Goal: Task Accomplishment & Management: Complete application form

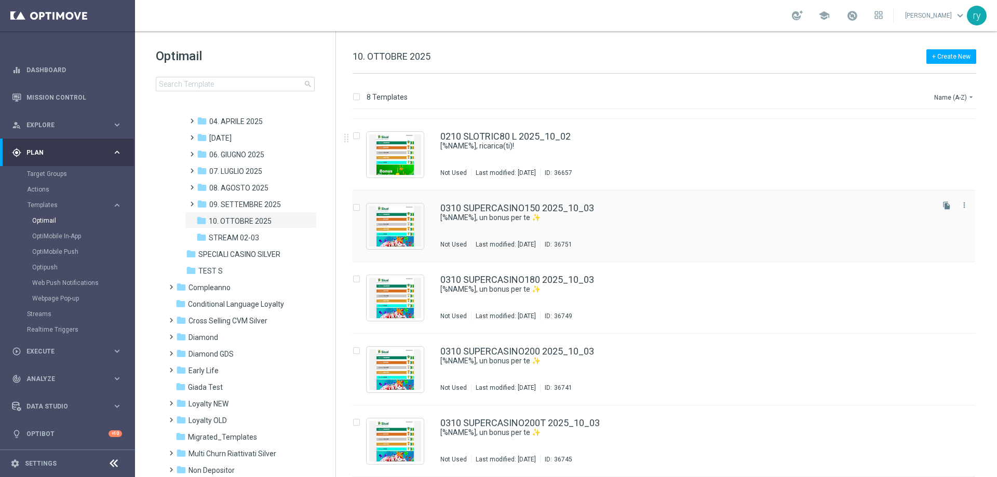
scroll to position [208, 0]
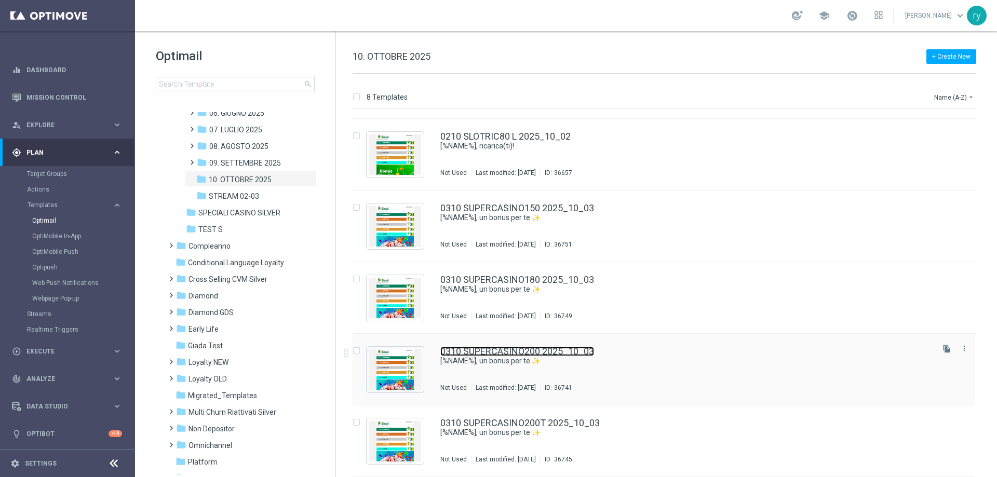
click at [564, 354] on link "0310 SUPERCASINO200 2025_10_03" at bounding box center [518, 351] width 154 height 9
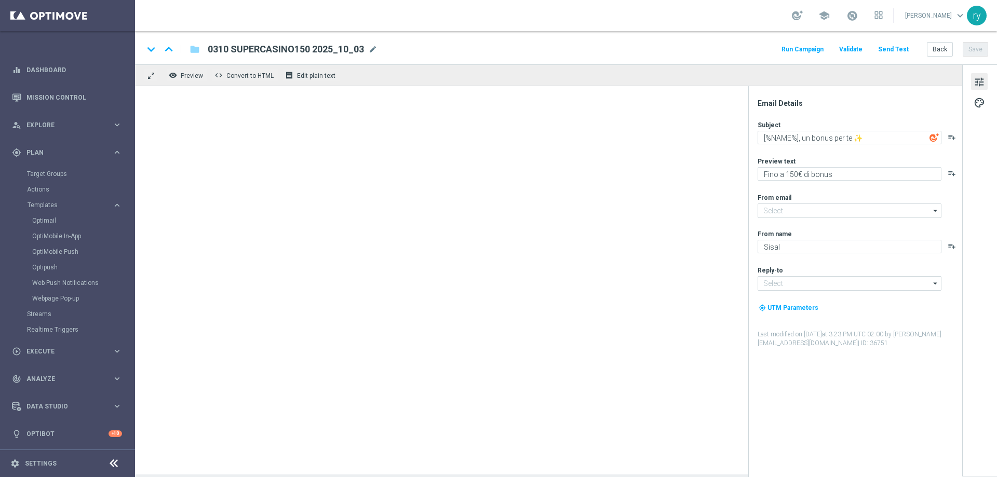
type input "[EMAIL_ADDRESS][DOMAIN_NAME]"
type textarea "[%NAME%], un bonus per te ✨"
type textarea "Fino a 200€ di bonus"
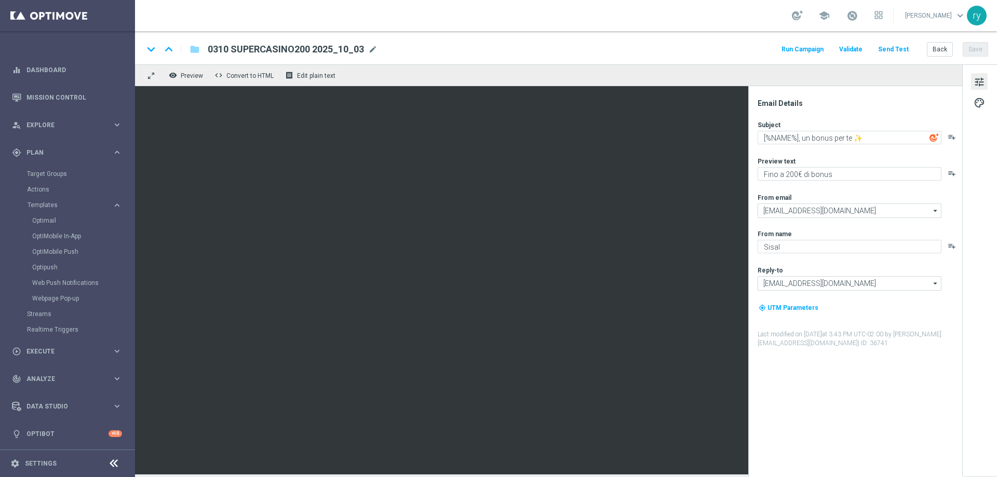
click at [804, 50] on button "Run Campaign" at bounding box center [802, 50] width 45 height 14
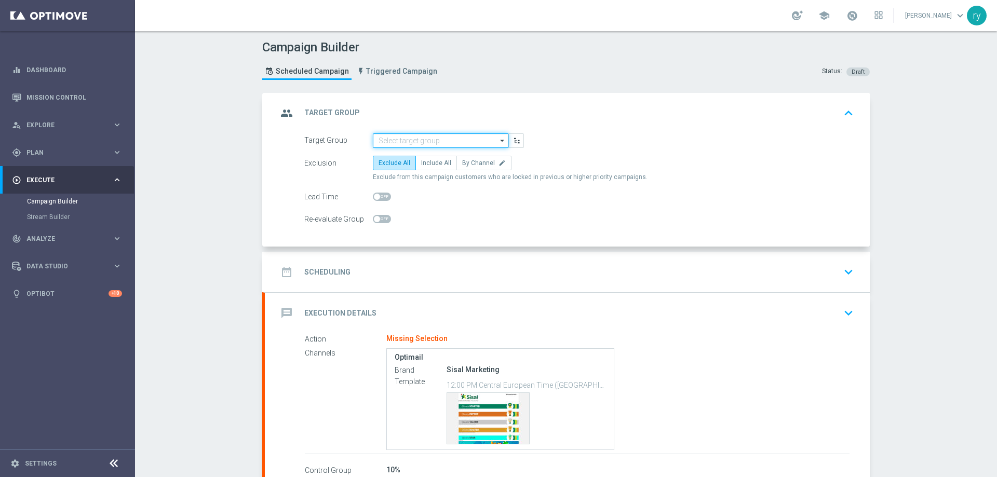
click at [426, 139] on input at bounding box center [441, 141] width 136 height 15
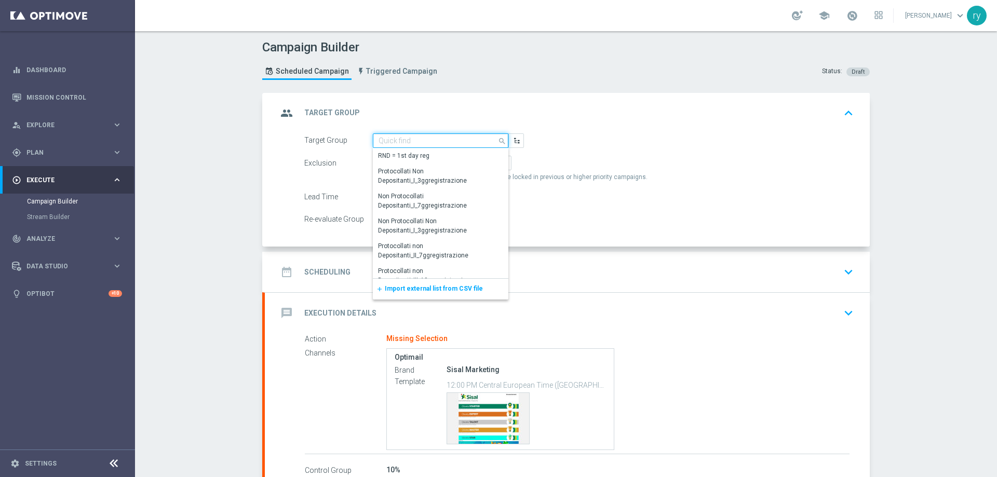
paste input "SUPER TOP Active Casinò Silver MARG POS"
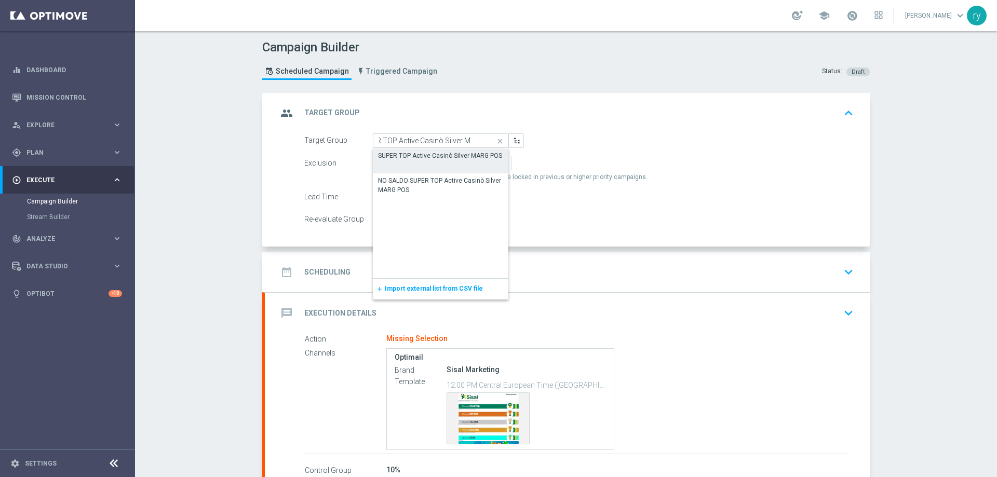
click at [435, 161] on div "SUPER TOP Active Casinò Silver MARG POS" at bounding box center [441, 156] width 136 height 15
type input "SUPER TOP Active Casinò Silver MARG POS"
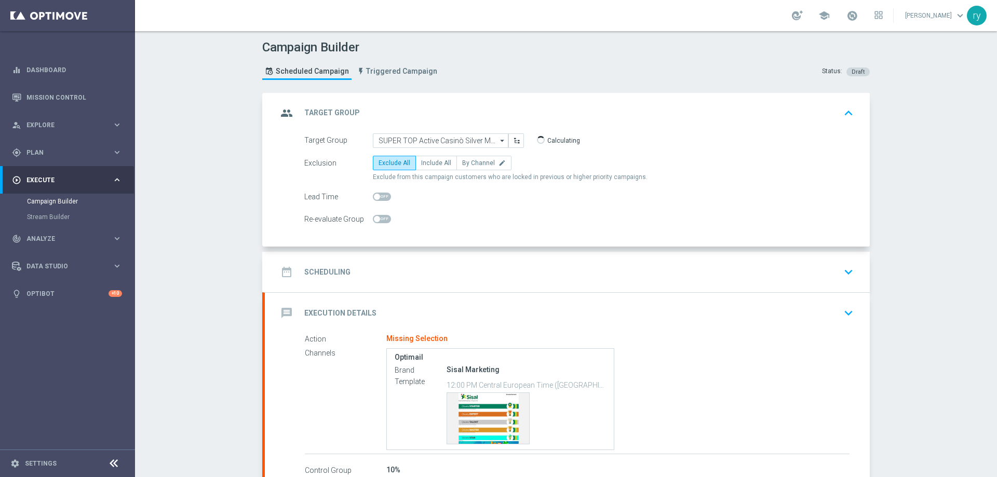
scroll to position [0, 0]
click at [437, 169] on label "Include All" at bounding box center [437, 163] width 42 height 15
click at [428, 168] on input "Include All" at bounding box center [424, 165] width 7 height 7
radio input "true"
click at [463, 270] on div "date_range Scheduling keyboard_arrow_down" at bounding box center [567, 272] width 580 height 20
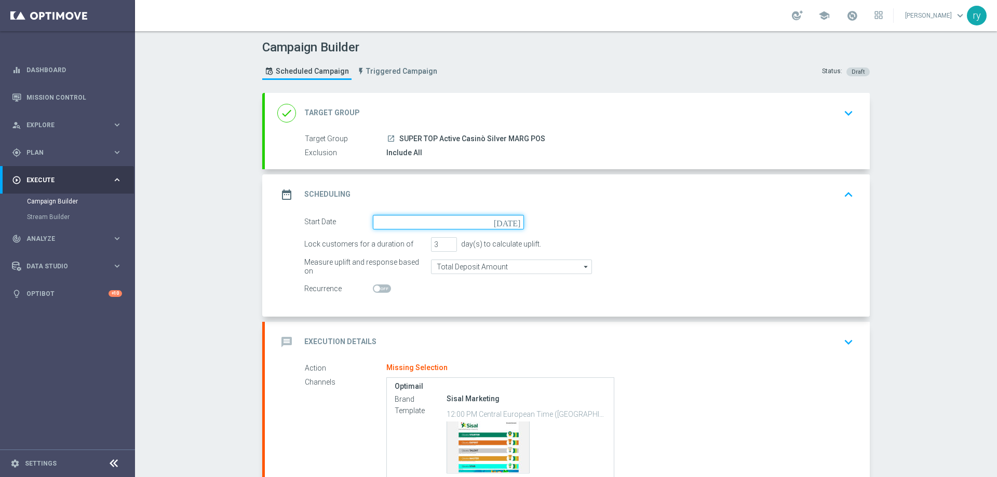
click at [444, 225] on input at bounding box center [448, 222] width 151 height 15
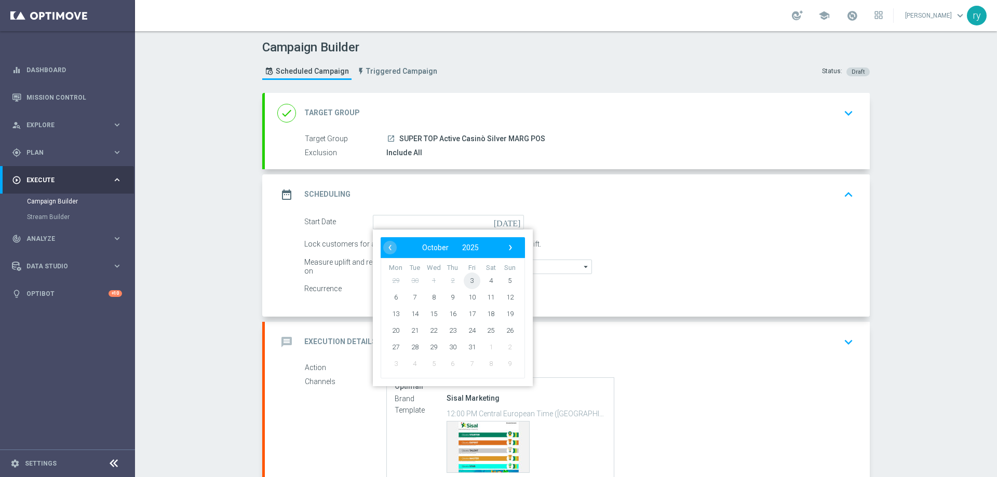
click at [467, 275] on span "3" at bounding box center [472, 280] width 17 height 17
type input "[DATE]"
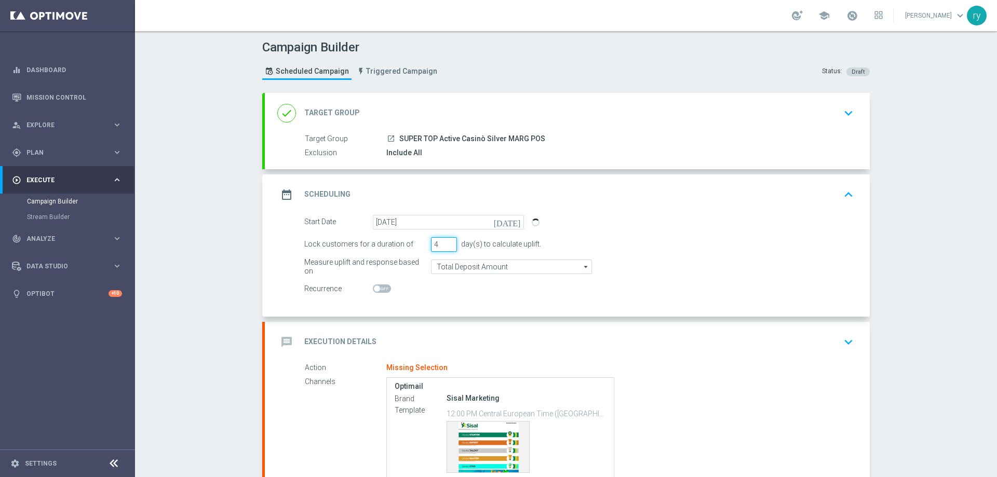
click at [449, 242] on input "4" at bounding box center [444, 244] width 26 height 15
click at [449, 242] on input "5" at bounding box center [444, 244] width 26 height 15
click at [449, 242] on input "6" at bounding box center [444, 244] width 26 height 15
click at [449, 242] on input "7" at bounding box center [444, 244] width 26 height 15
click at [449, 249] on input "7" at bounding box center [444, 244] width 26 height 15
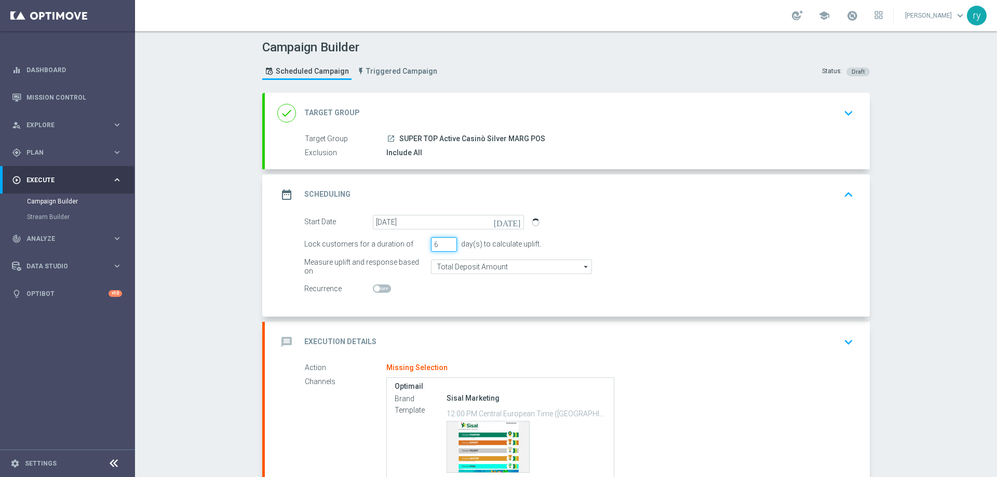
type input "6"
click at [448, 247] on input "6" at bounding box center [444, 244] width 26 height 15
click at [488, 265] on input "Total Deposit Amount" at bounding box center [511, 267] width 161 height 15
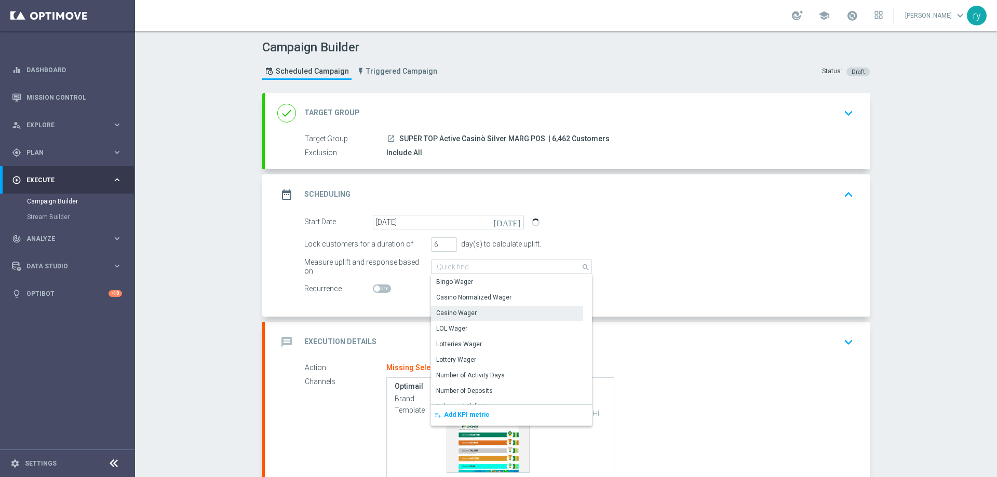
click at [490, 312] on div "Casino Wager" at bounding box center [507, 313] width 152 height 15
type input "Casino Wager"
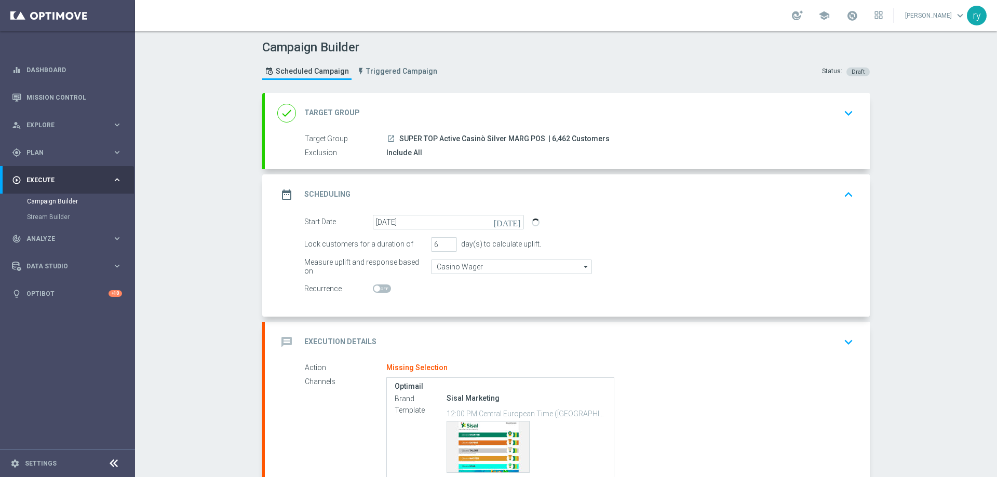
click at [486, 296] on div at bounding box center [448, 289] width 151 height 15
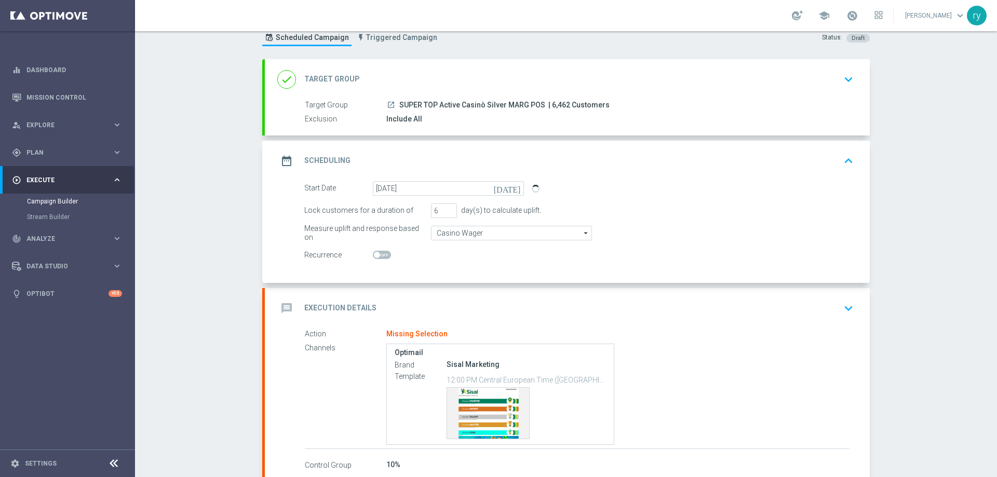
scroll to position [52, 0]
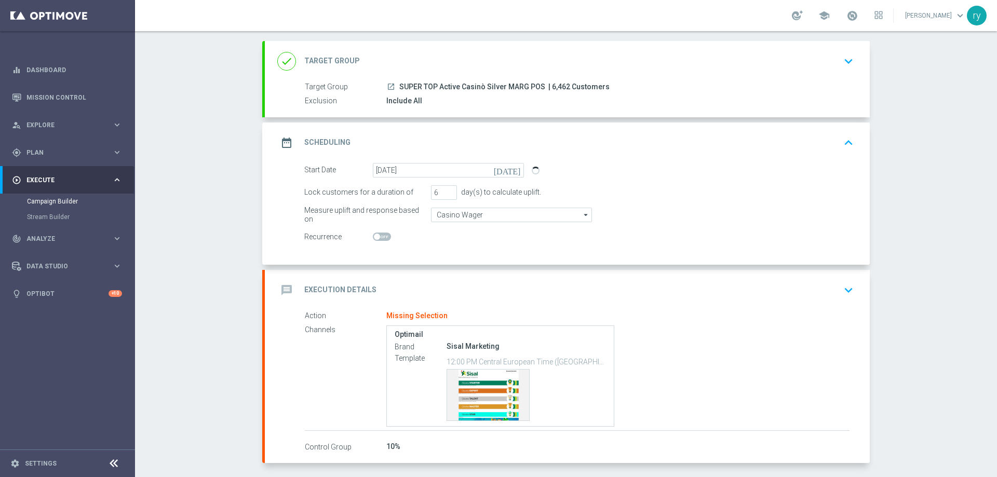
click at [479, 282] on div "message Execution Details keyboard_arrow_down" at bounding box center [567, 291] width 580 height 20
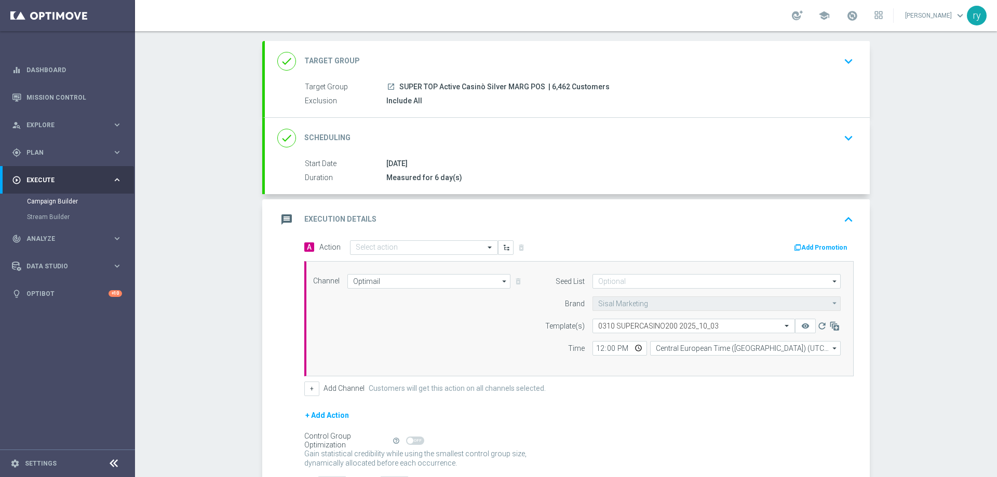
click at [830, 245] on button "Add Promotion" at bounding box center [822, 247] width 58 height 11
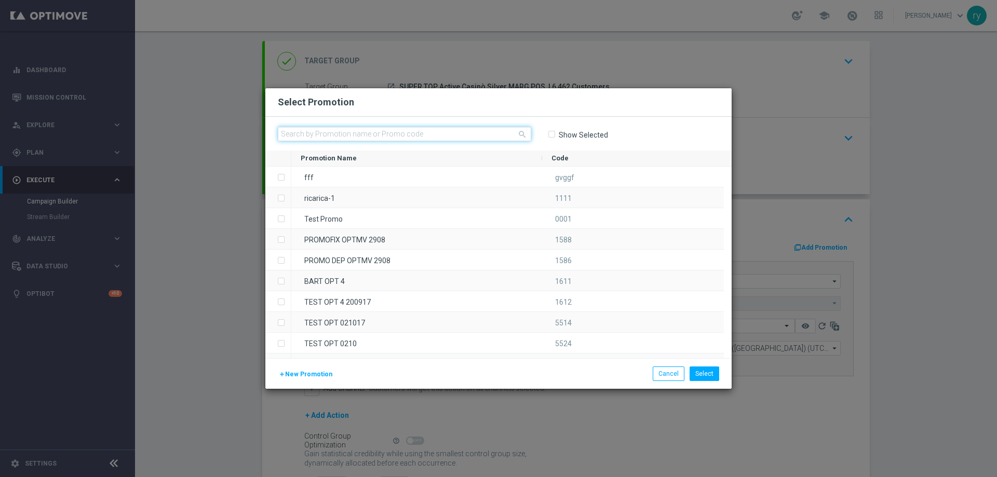
click at [397, 135] on input "text" at bounding box center [405, 134] width 254 height 15
paste input "335996"
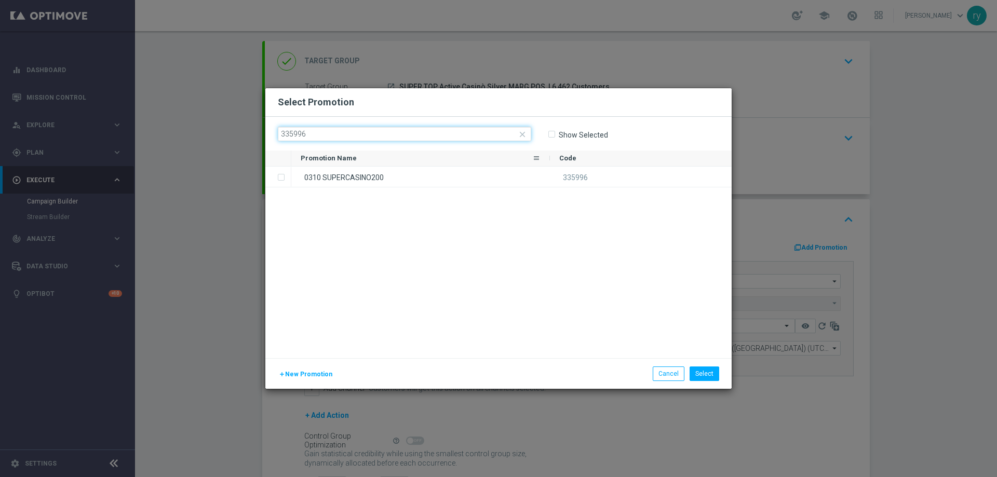
type input "335996"
click at [385, 168] on div "0310 SUPERCASINO200" at bounding box center [420, 177] width 259 height 20
click at [716, 367] on button "Select" at bounding box center [705, 374] width 30 height 15
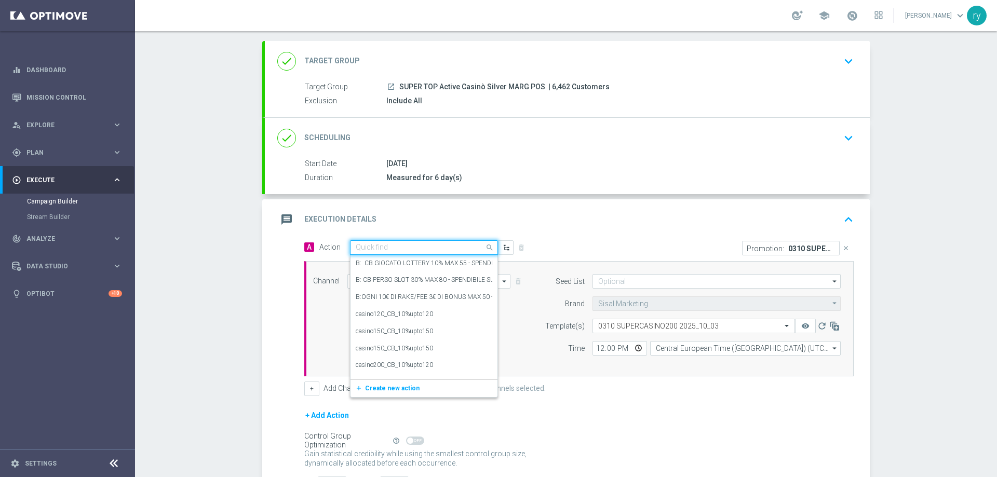
click at [403, 244] on input "text" at bounding box center [414, 248] width 116 height 9
click at [402, 249] on input "text" at bounding box center [414, 248] width 116 height 9
paste input "comparto200_10%upto200"
type input "comparto200_10%upto200"
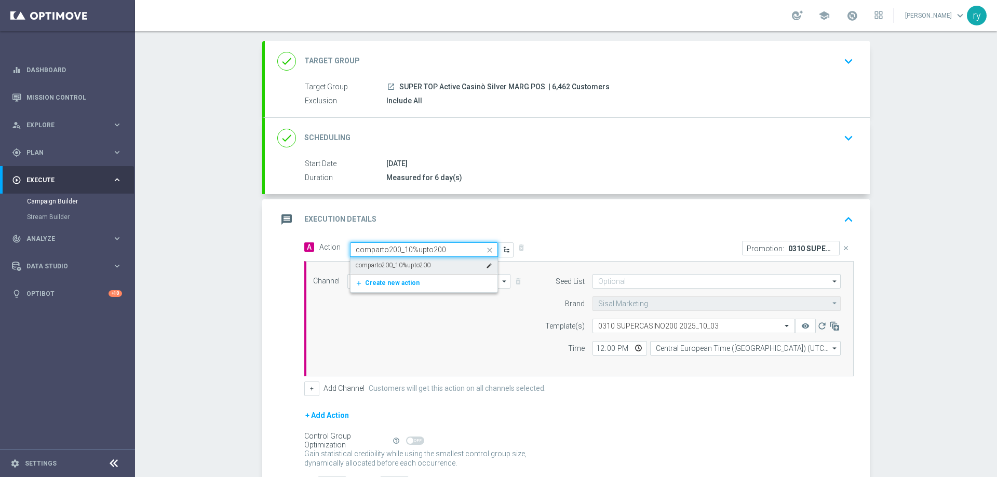
click at [420, 262] on label "comparto200_10%upto200" at bounding box center [393, 265] width 75 height 9
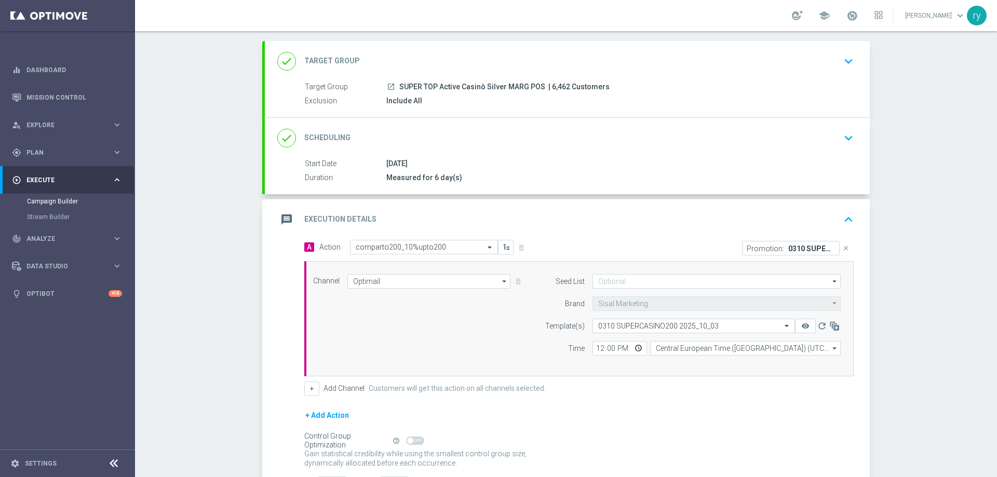
click at [541, 208] on div "message Execution Details keyboard_arrow_up" at bounding box center [567, 219] width 605 height 41
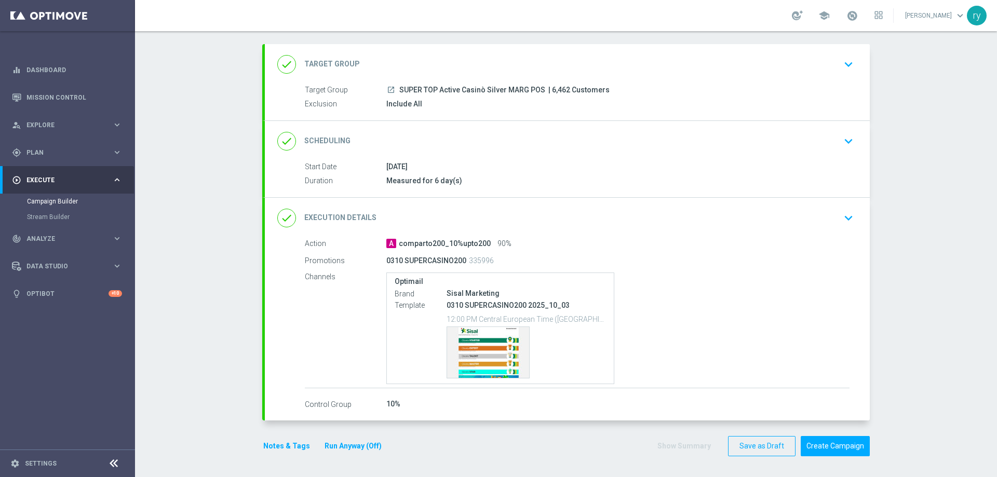
scroll to position [49, 0]
click at [532, 241] on div "A comparto200_10%upto200 90%" at bounding box center [618, 243] width 463 height 10
click at [536, 217] on div "done Execution Details keyboard_arrow_down" at bounding box center [567, 218] width 580 height 20
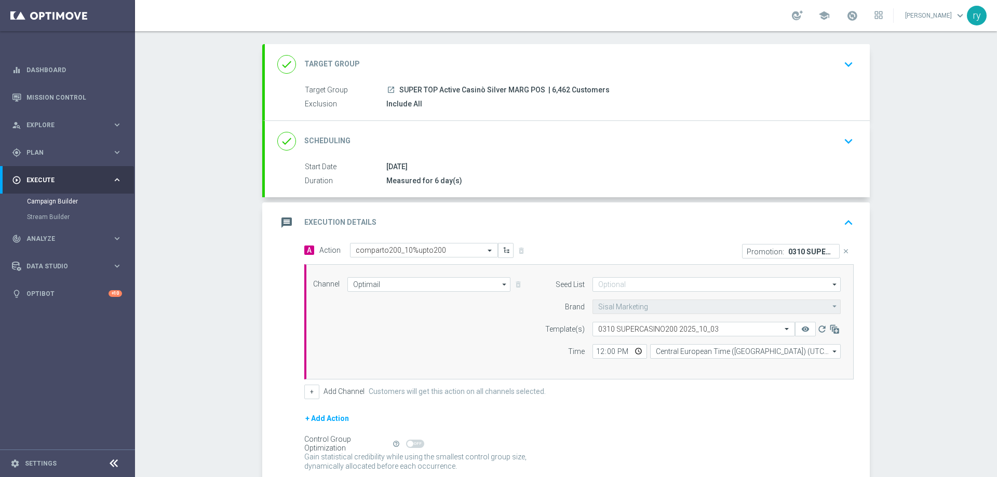
scroll to position [52, 0]
click at [596, 347] on input "12:00" at bounding box center [620, 348] width 55 height 15
type input "18:00"
click at [571, 343] on div "Time" at bounding box center [558, 348] width 53 height 15
click at [314, 388] on button "+" at bounding box center [311, 389] width 15 height 15
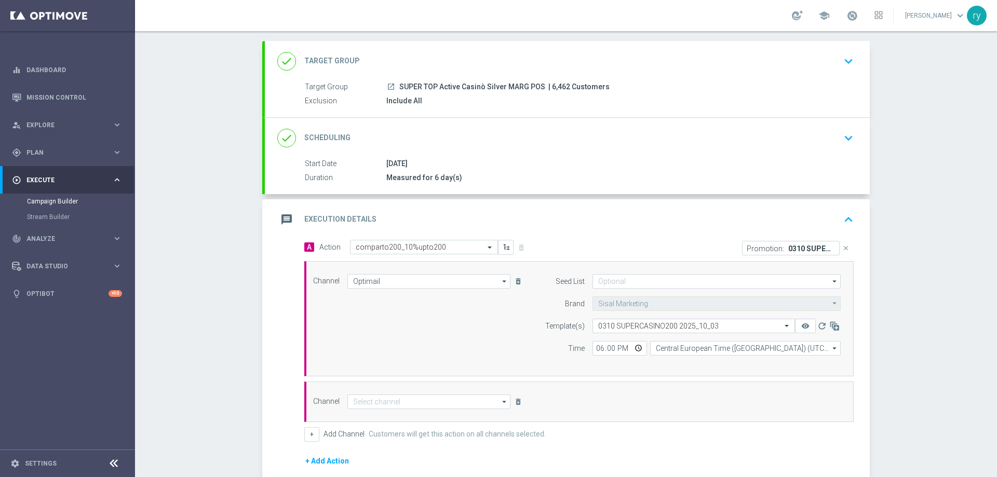
click at [366, 394] on div "Channel arrow_drop_down Drag here to set row groups Drag here to set column lab…" at bounding box center [579, 402] width 550 height 41
click at [369, 402] on input at bounding box center [429, 402] width 163 height 15
click at [376, 447] on div "Email" at bounding box center [425, 449] width 155 height 16
type input "Email"
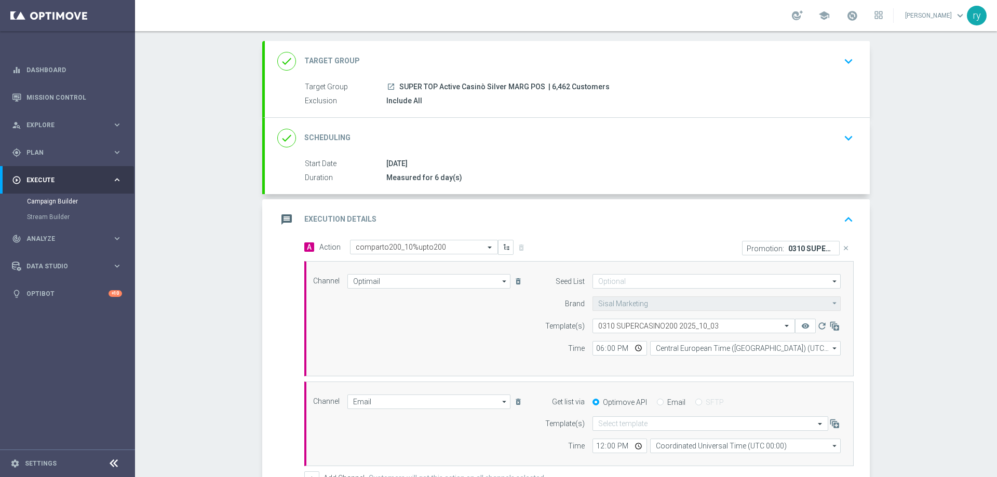
click at [668, 401] on label "Email" at bounding box center [677, 402] width 18 height 9
click at [663, 401] on input "Email" at bounding box center [660, 403] width 7 height 7
radio input "true"
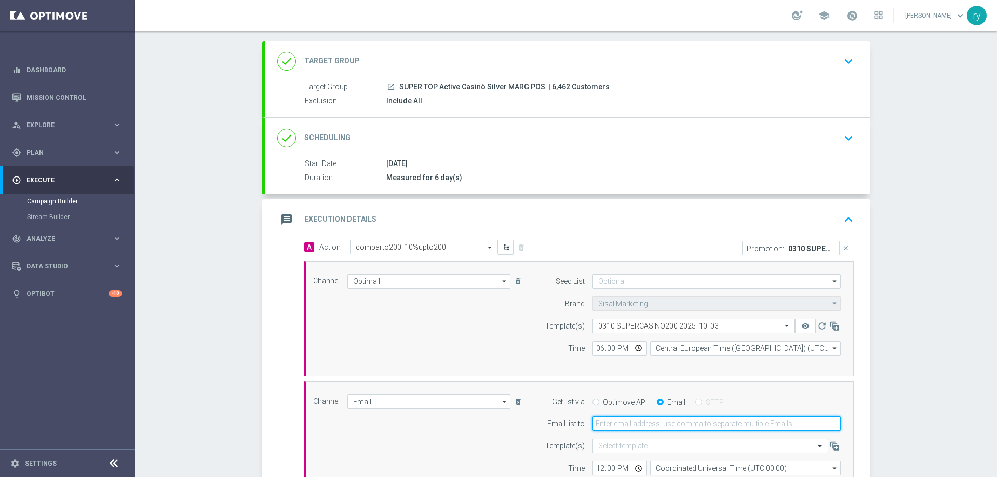
click at [656, 419] on input "email" at bounding box center [717, 424] width 248 height 15
type input "[EMAIL_ADDRESS][DOMAIN_NAME]"
click at [890, 390] on div "Campaign Builder Scheduled Campaign Triggered Campaign Status: Draft done Targe…" at bounding box center [566, 254] width 862 height 446
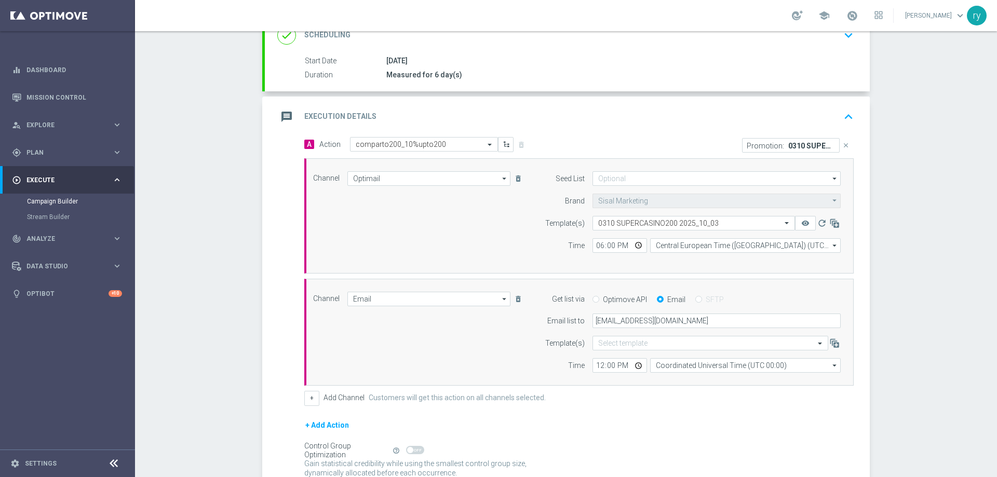
scroll to position [156, 0]
click at [599, 363] on input "12:00" at bounding box center [620, 364] width 55 height 15
type input "18:00"
click at [697, 367] on input "Coordinated Universal Time (UTC 00:00)" at bounding box center [745, 364] width 191 height 15
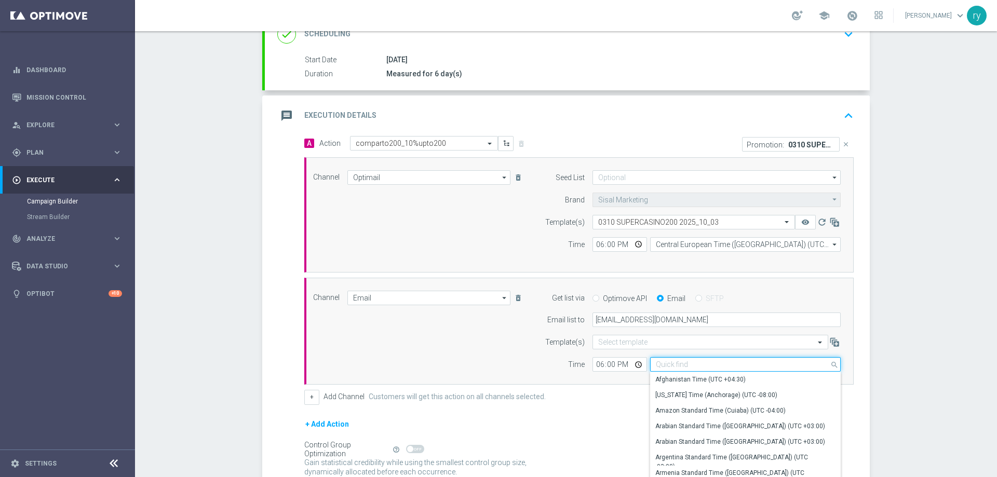
click at [699, 365] on input at bounding box center [745, 364] width 191 height 15
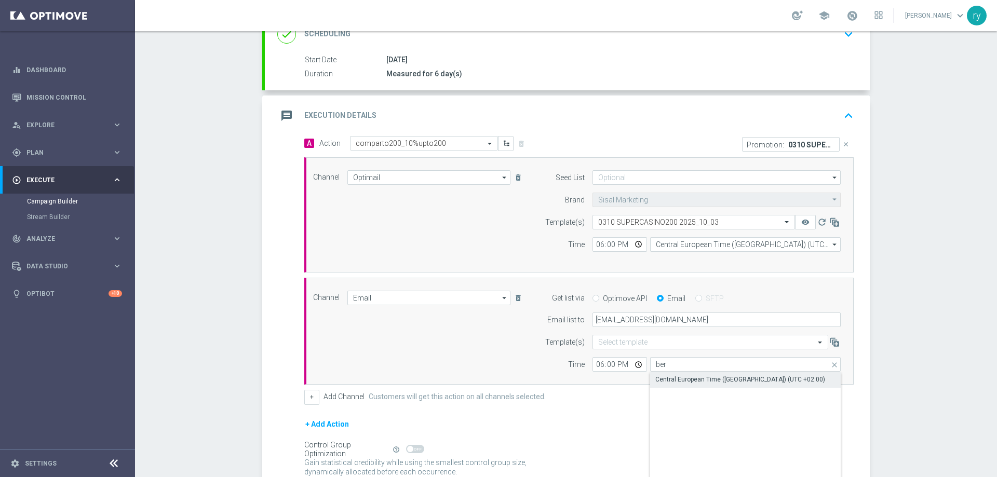
click at [705, 376] on div "Central European Time ([GEOGRAPHIC_DATA]) (UTC +02:00)" at bounding box center [741, 379] width 170 height 9
type input "Central European Time ([GEOGRAPHIC_DATA]) (UTC +02:00)"
click at [451, 355] on div "Channel Email Email arrow_drop_down Drag here to set row groups Drag here to se…" at bounding box center [576, 332] width 543 height 82
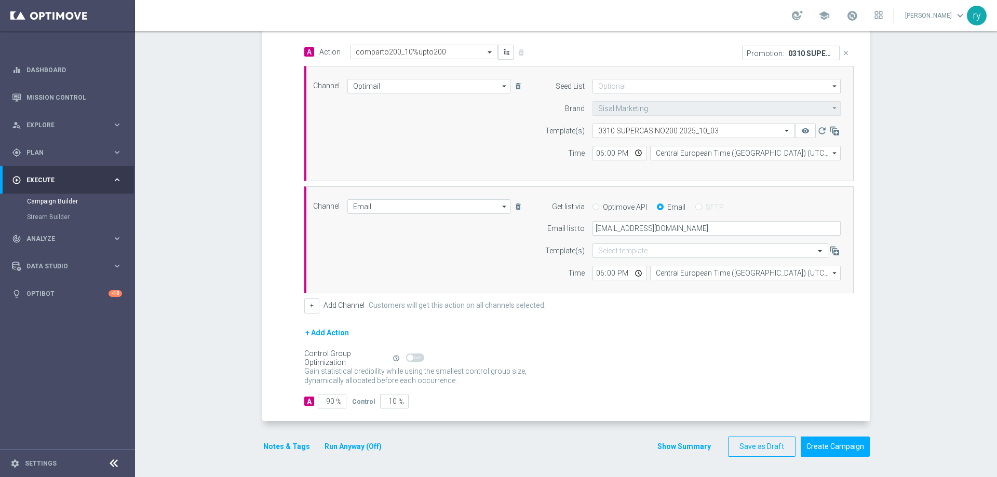
scroll to position [248, 0]
click at [279, 444] on button "Notes & Tags" at bounding box center [286, 446] width 49 height 13
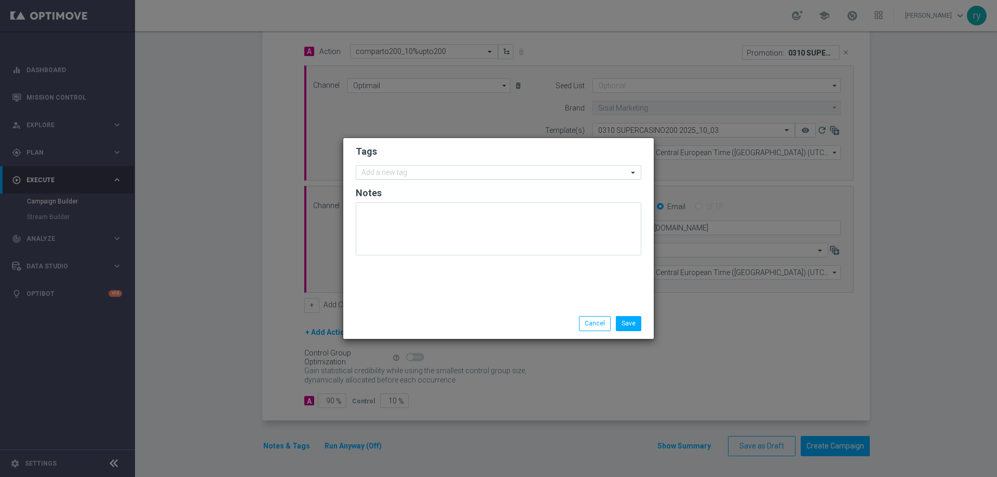
click at [403, 172] on input "text" at bounding box center [495, 173] width 267 height 9
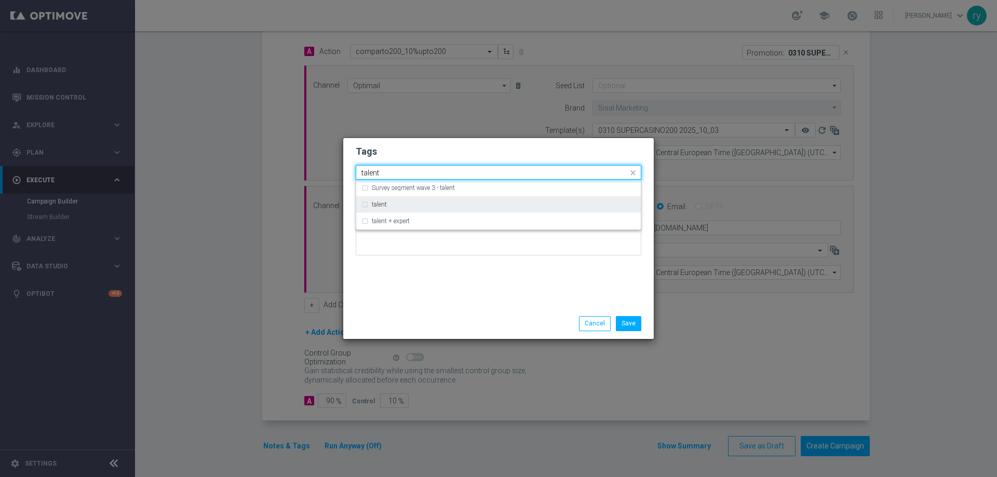
click at [406, 202] on div "talent" at bounding box center [504, 205] width 264 height 6
type input "talent"
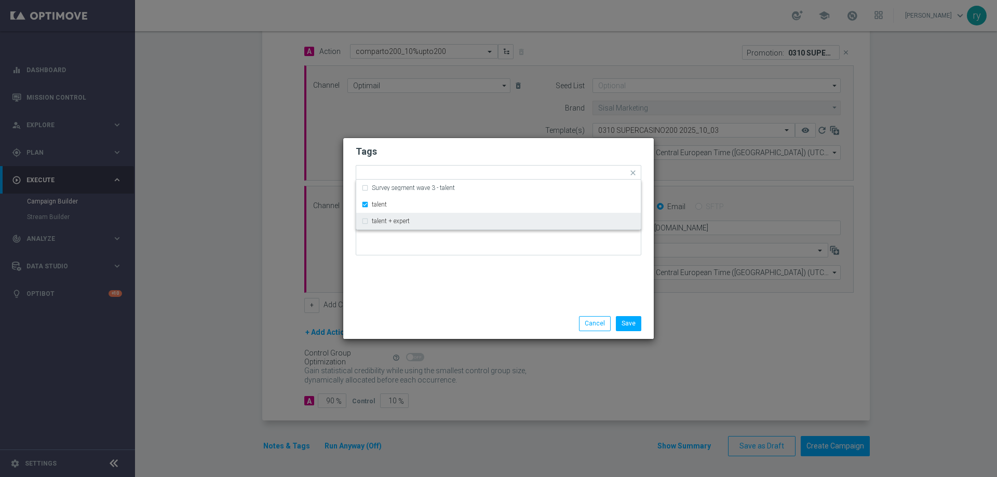
click at [440, 288] on div "Tags Quick find × talent Survey segment wave 3 - talent talent talent + expert …" at bounding box center [498, 223] width 311 height 170
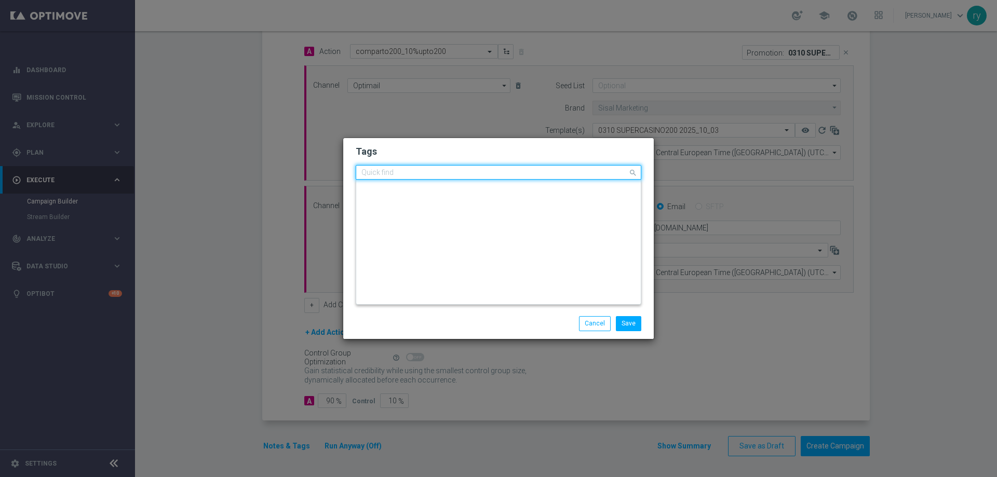
click at [468, 170] on input "text" at bounding box center [495, 173] width 267 height 9
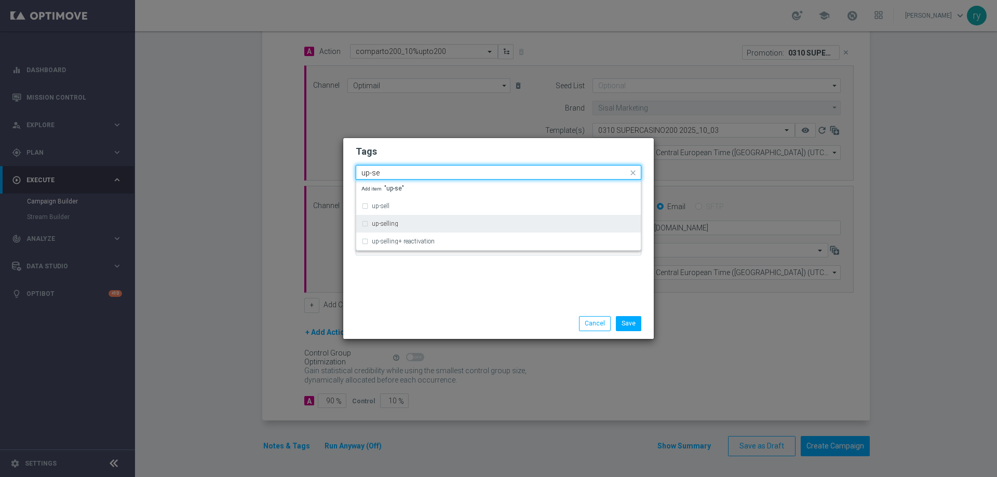
click at [454, 226] on div "up-selling" at bounding box center [504, 224] width 264 height 6
type input "up-se"
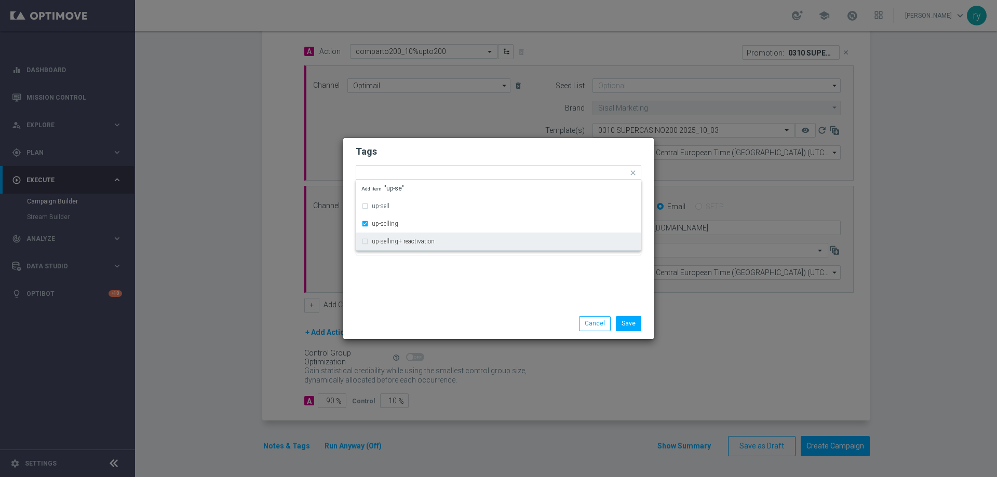
click at [451, 287] on div "Tags Quick find × talent × up-selling up-sell up-selling up-selling+ reactivati…" at bounding box center [498, 223] width 311 height 170
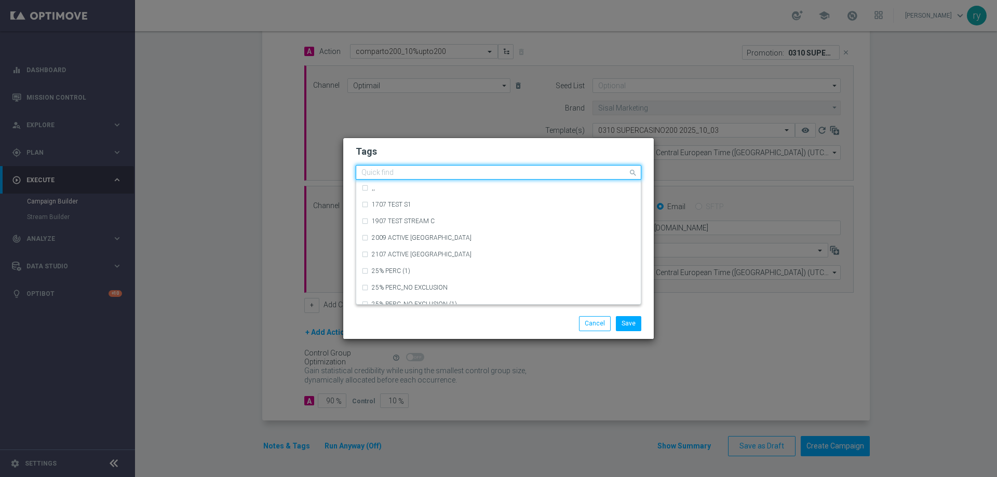
click at [470, 174] on input "text" at bounding box center [495, 173] width 267 height 9
click at [446, 238] on div "cb perso" at bounding box center [504, 238] width 264 height 6
type input "cb per"
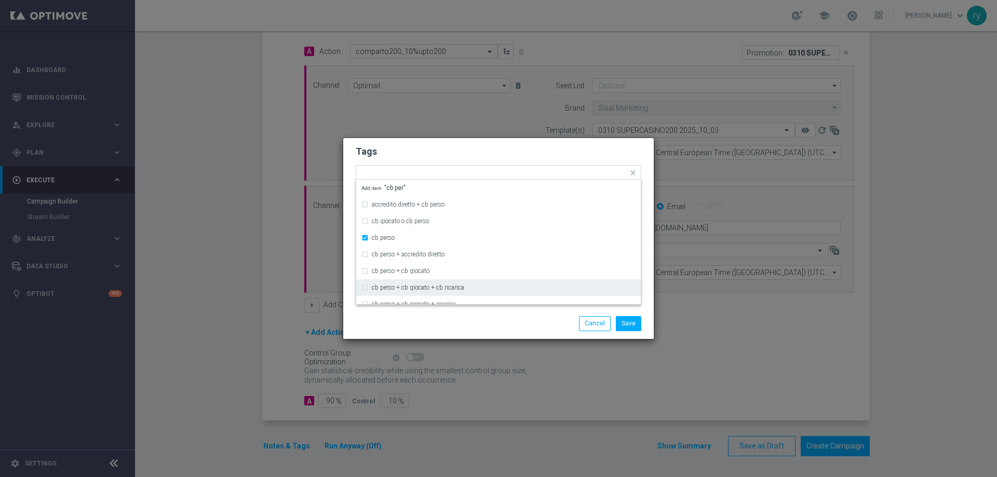
click at [437, 326] on div "Save Cancel" at bounding box center [498, 323] width 301 height 15
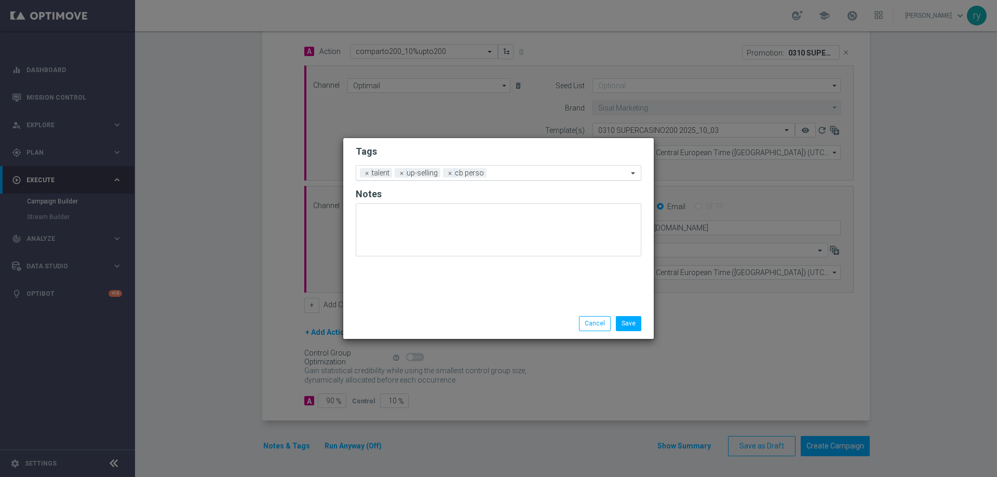
click at [513, 174] on input "text" at bounding box center [559, 173] width 137 height 9
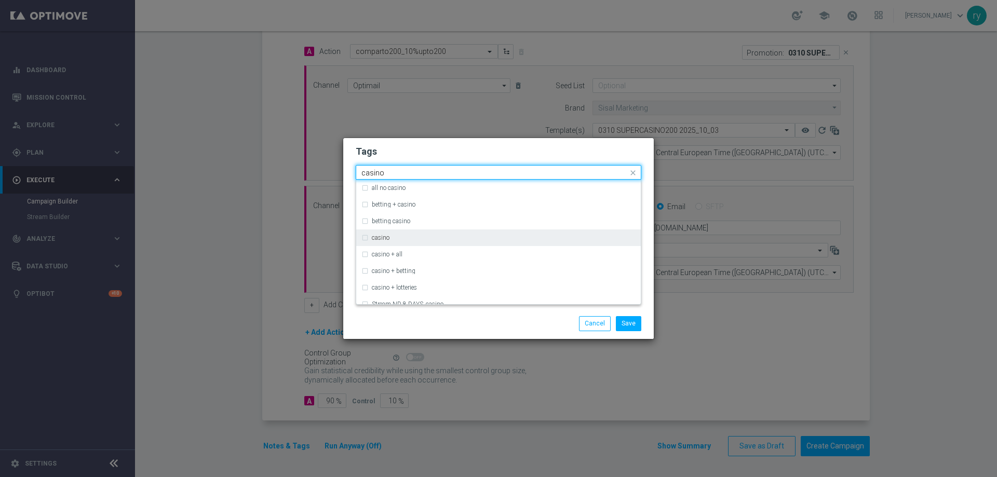
click at [434, 242] on div "casino" at bounding box center [499, 238] width 274 height 17
type input "casino"
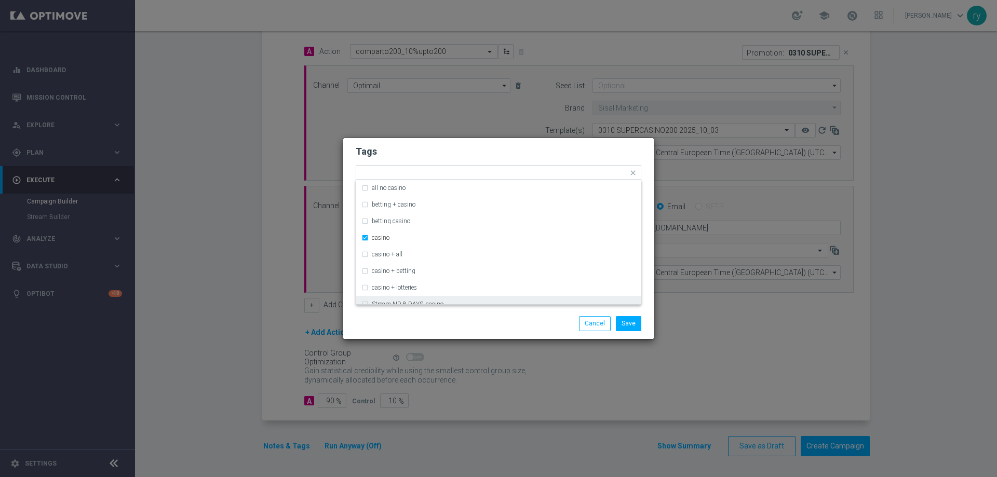
click at [453, 313] on div "Save Cancel" at bounding box center [498, 324] width 311 height 30
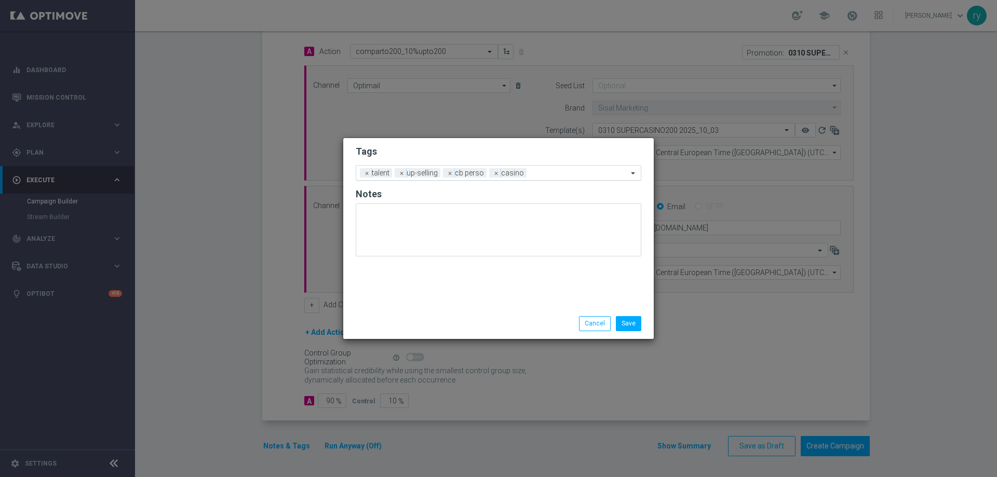
click at [535, 175] on input "text" at bounding box center [579, 173] width 97 height 9
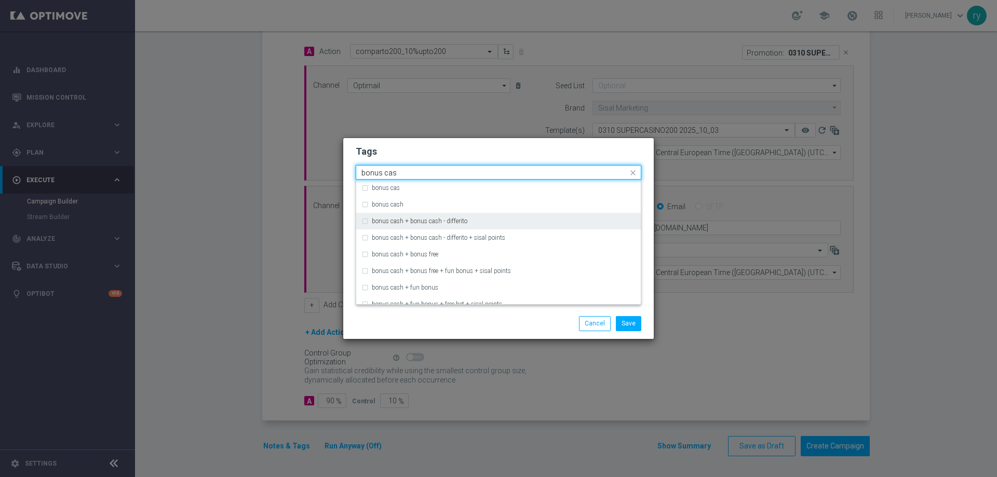
click at [461, 215] on div "bonus cash + bonus cash - differito" at bounding box center [499, 221] width 274 height 17
type input "bonus cas"
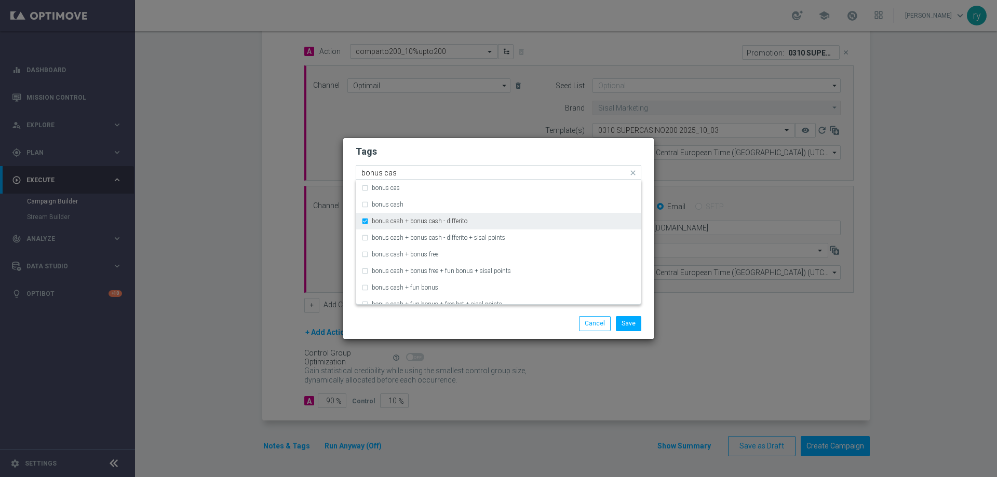
click at [448, 220] on label "bonus cash + bonus cash - differito" at bounding box center [420, 221] width 96 height 6
click at [447, 208] on div "bonus cash" at bounding box center [504, 205] width 264 height 6
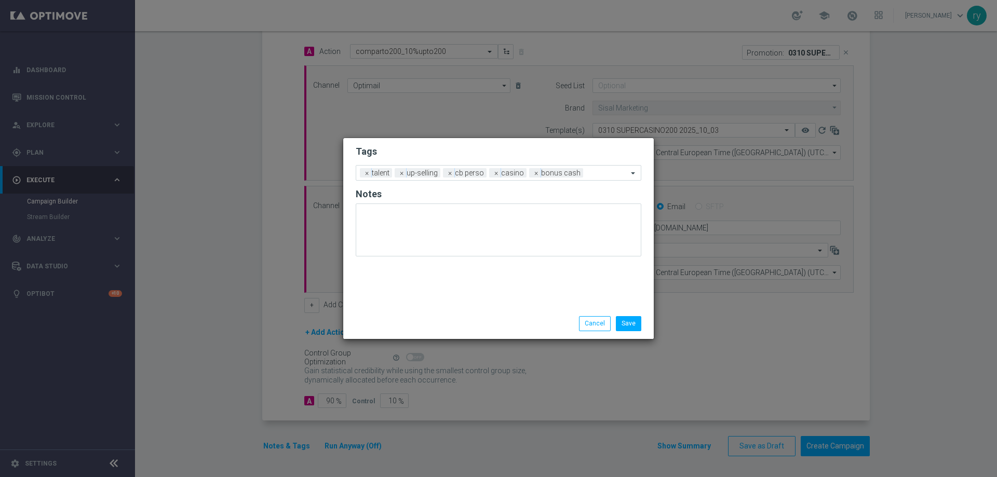
click at [521, 315] on div "Save Cancel" at bounding box center [498, 324] width 311 height 30
click at [637, 321] on button "Save" at bounding box center [628, 323] width 25 height 15
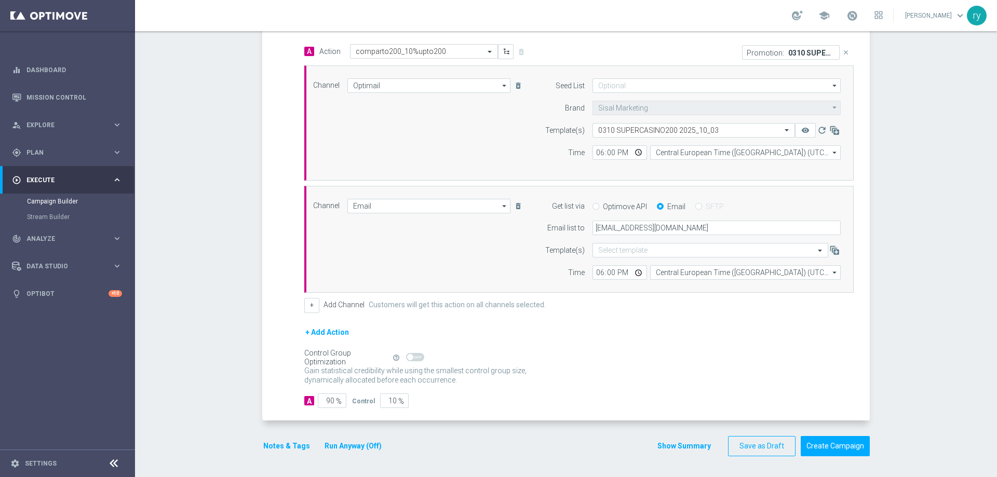
click at [546, 374] on div "Gain statistical credibility while using the smallest control group size, dynam…" at bounding box center [579, 376] width 550 height 25
click at [686, 446] on button "Show Summary" at bounding box center [684, 447] width 55 height 12
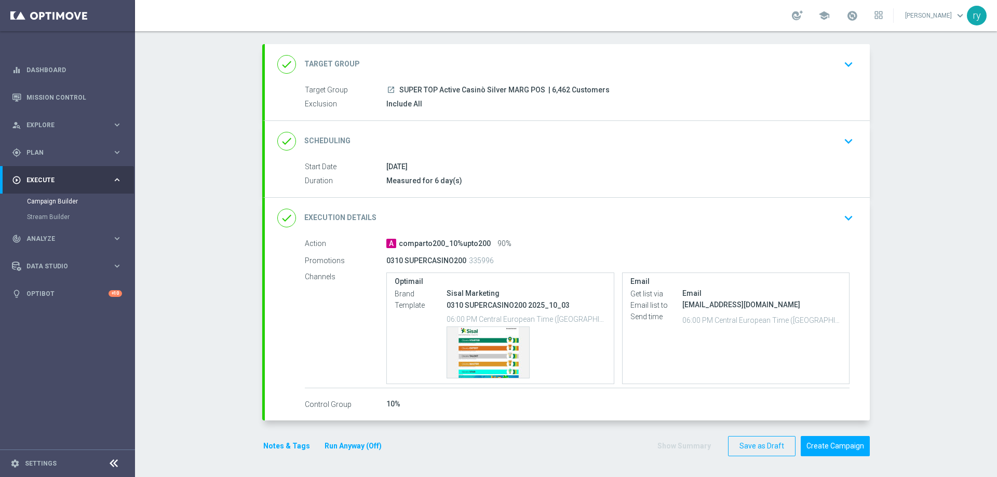
scroll to position [49, 0]
click at [481, 173] on div "Start Date [DATE] Duration Measured for 6 day(s)" at bounding box center [567, 174] width 605 height 25
click at [500, 138] on div "done Scheduling keyboard_arrow_down" at bounding box center [567, 141] width 580 height 20
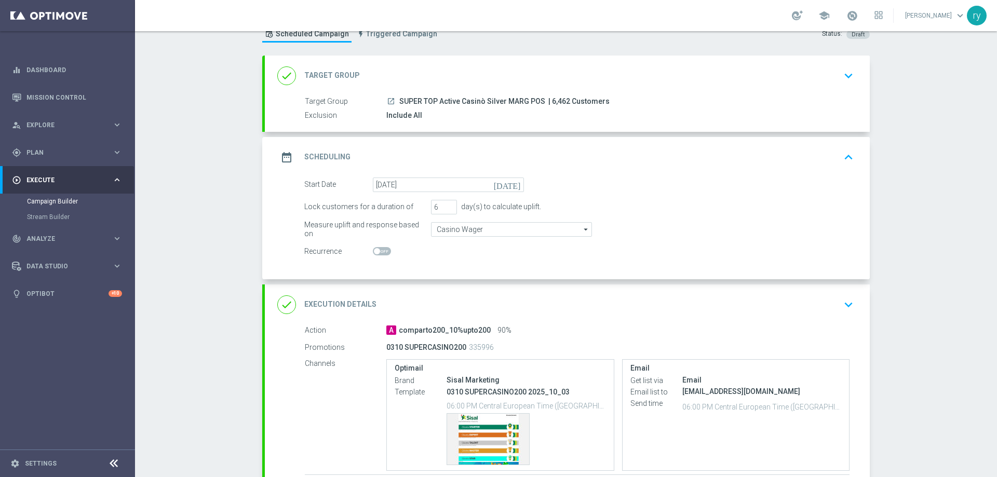
click at [500, 138] on div "date_range Scheduling keyboard_arrow_up" at bounding box center [567, 157] width 605 height 41
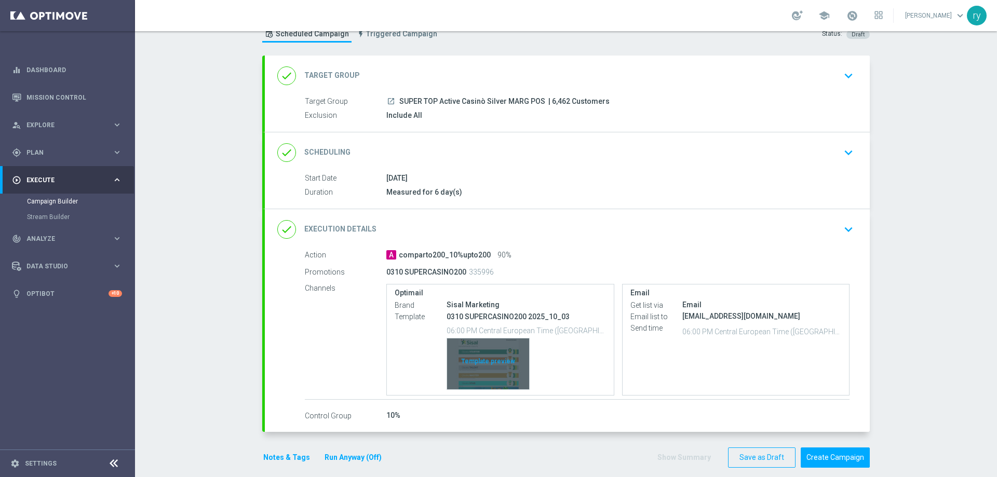
click at [484, 348] on div "Template preview" at bounding box center [488, 364] width 82 height 51
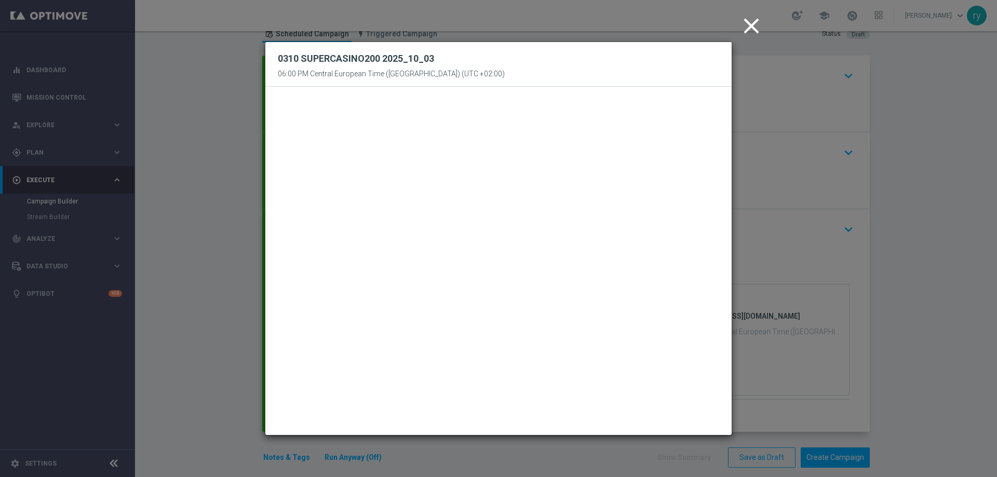
click at [749, 29] on icon "close" at bounding box center [752, 26] width 26 height 26
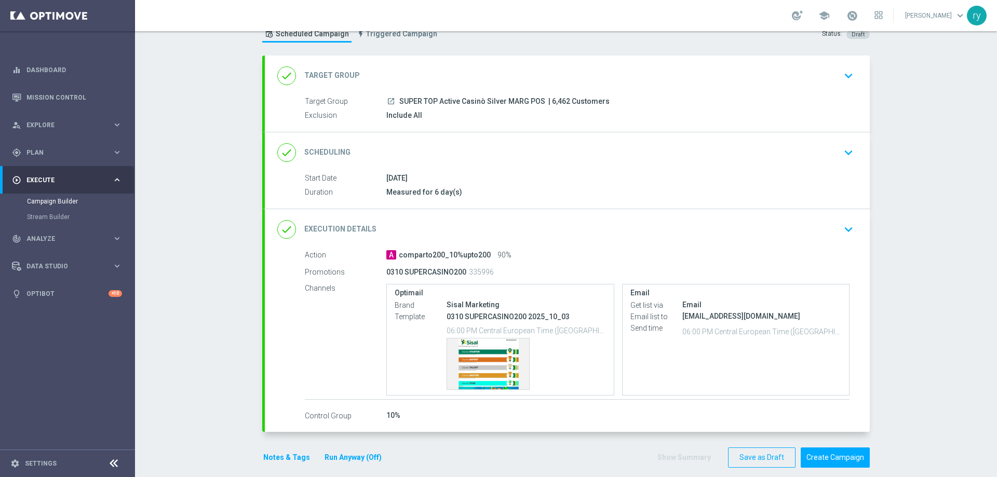
click at [604, 48] on header "Campaign Builder Scheduled Campaign Triggered Campaign Status: Draft" at bounding box center [566, 25] width 862 height 62
click at [824, 460] on button "Create Campaign" at bounding box center [835, 458] width 69 height 20
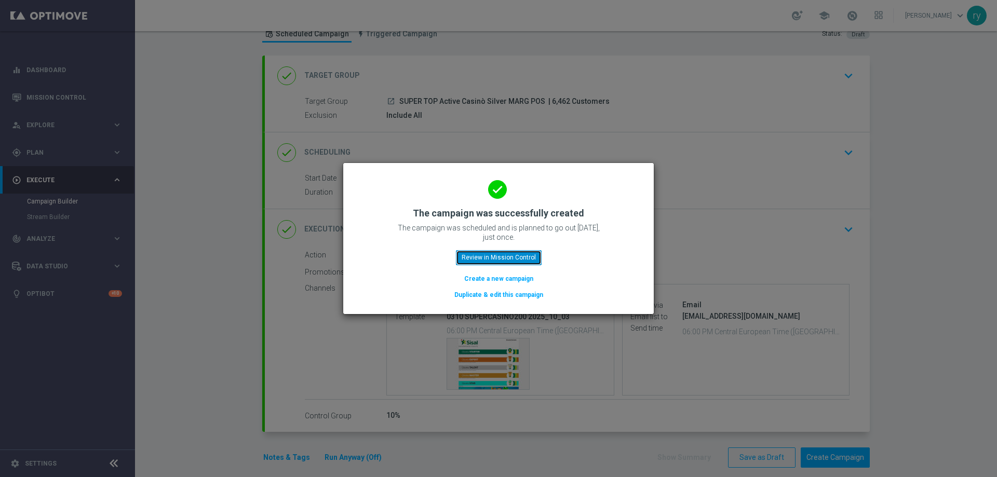
click at [538, 258] on button "Review in Mission Control" at bounding box center [499, 257] width 86 height 15
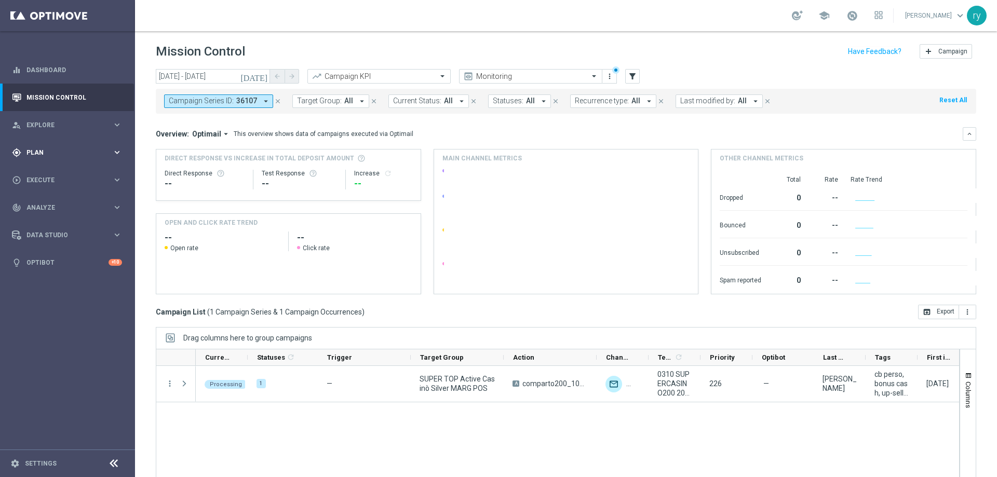
click at [110, 151] on span "Plan" at bounding box center [69, 153] width 86 height 6
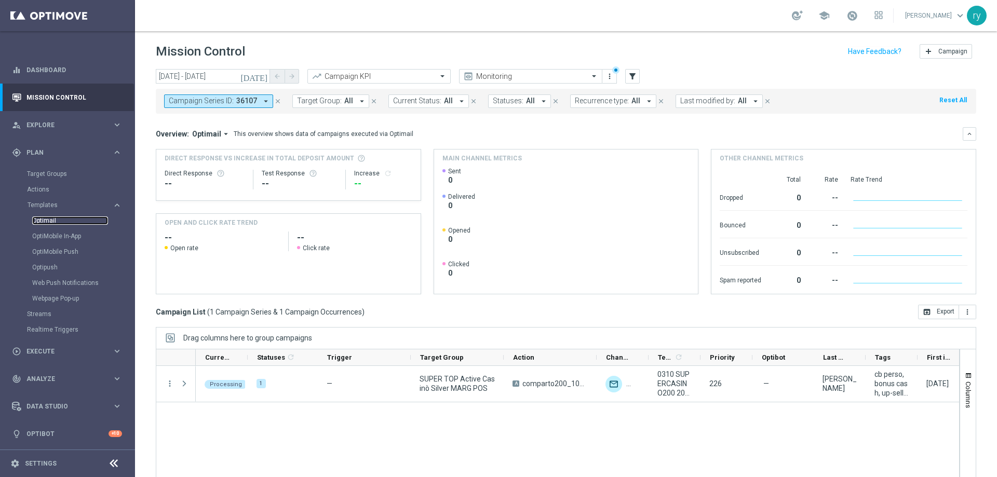
click at [61, 223] on link "Optimail" at bounding box center [70, 221] width 76 height 8
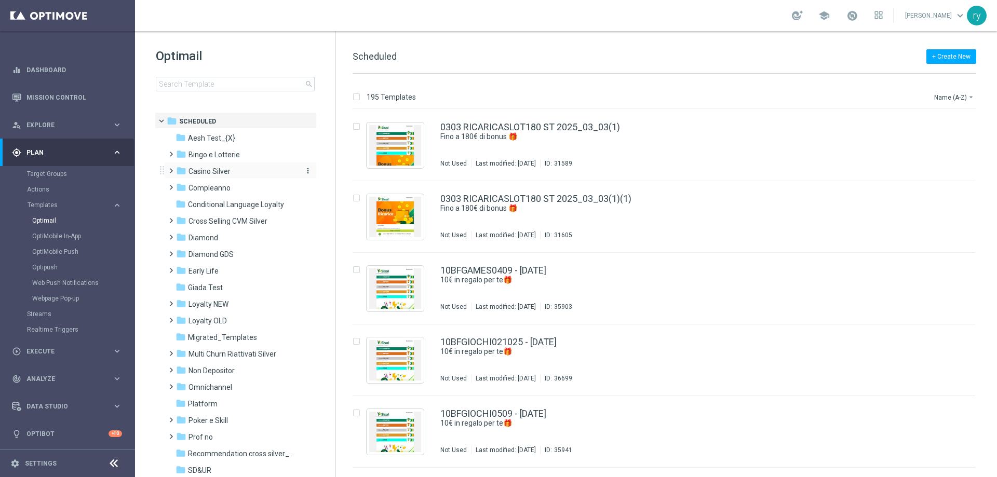
click at [213, 176] on span "Casino Silver" at bounding box center [210, 171] width 42 height 9
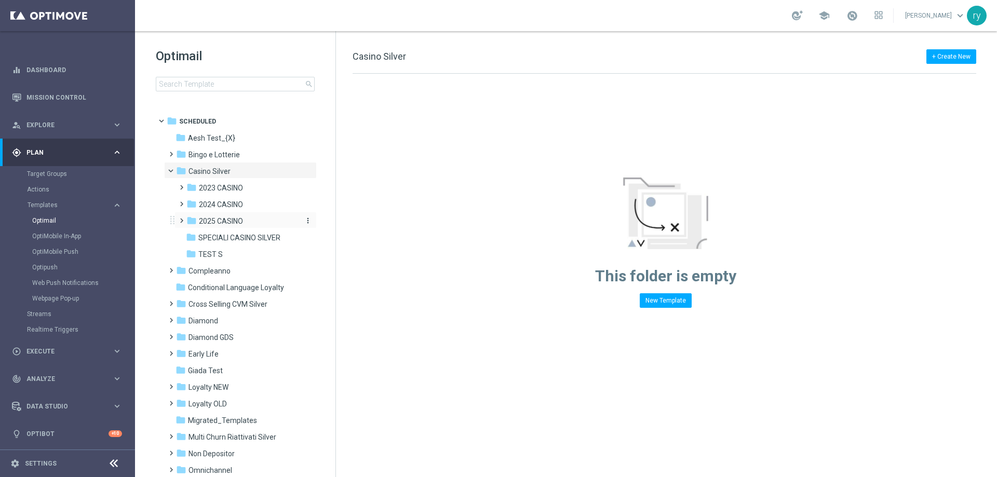
click at [220, 225] on span "2025 CASINO" at bounding box center [221, 221] width 44 height 9
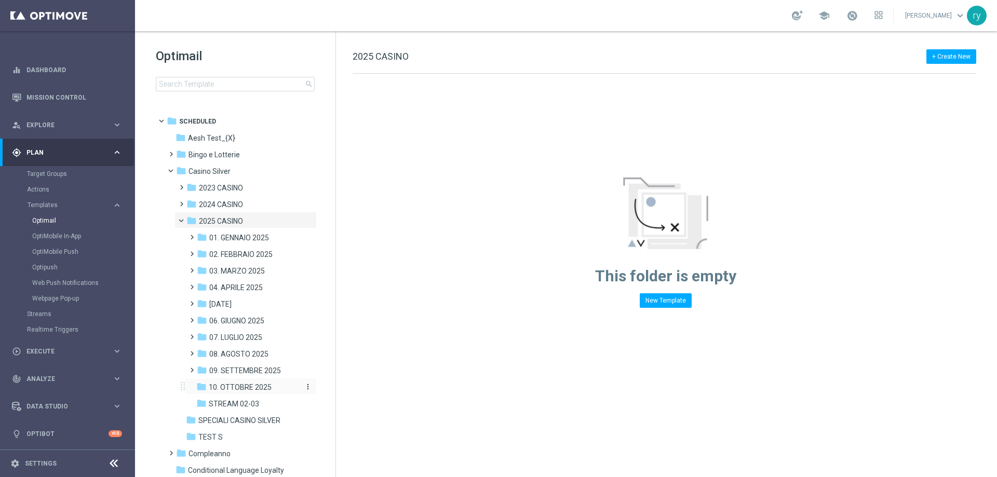
click at [237, 388] on span "10. OTTOBRE 2025" at bounding box center [240, 387] width 63 height 9
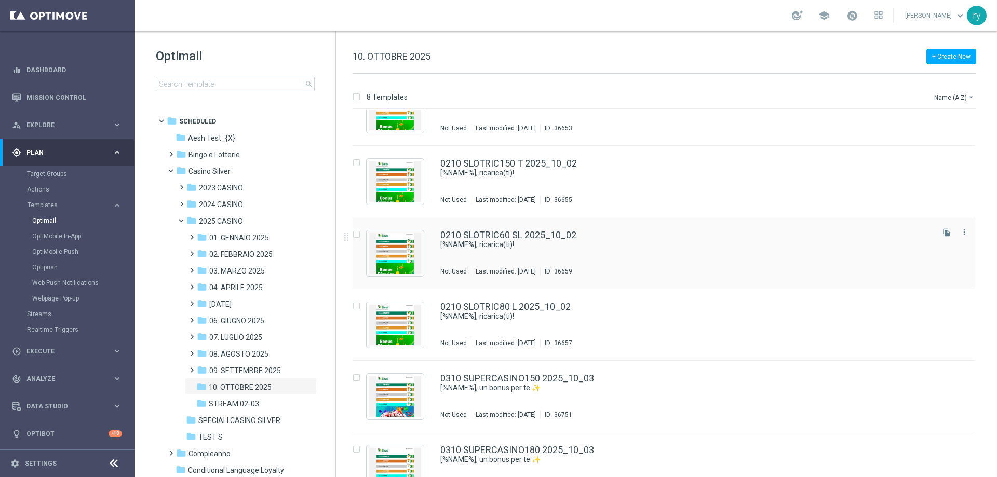
scroll to position [206, 0]
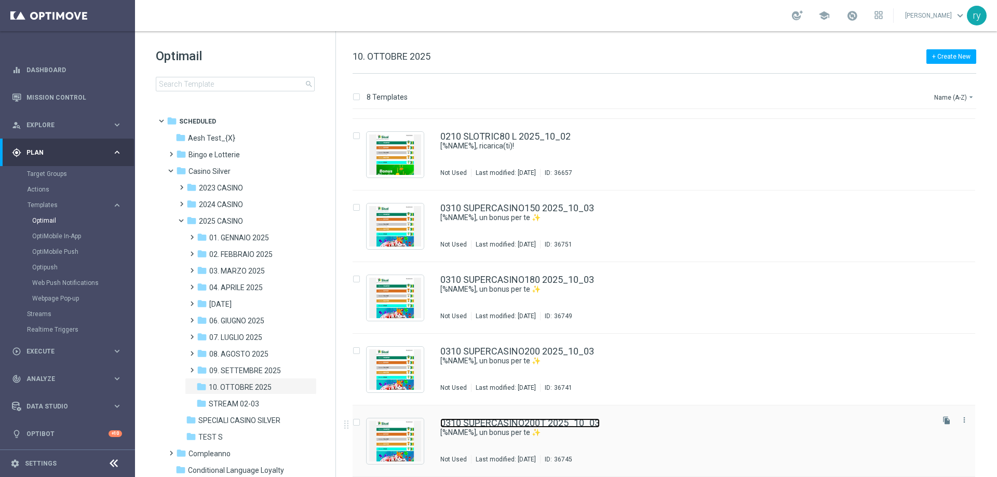
click at [555, 419] on link "0310 SUPERCASINO200T 2025_10_03" at bounding box center [520, 423] width 159 height 9
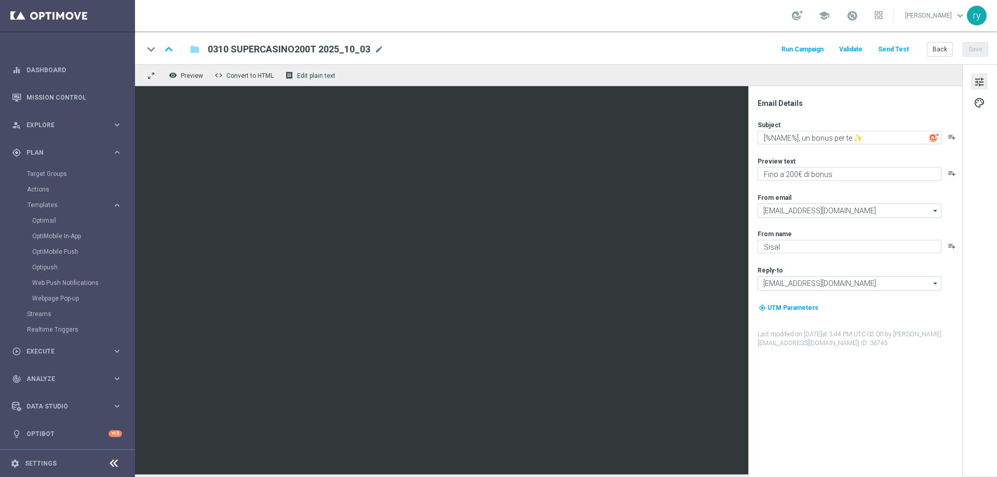
click at [813, 51] on button "Run Campaign" at bounding box center [802, 50] width 45 height 14
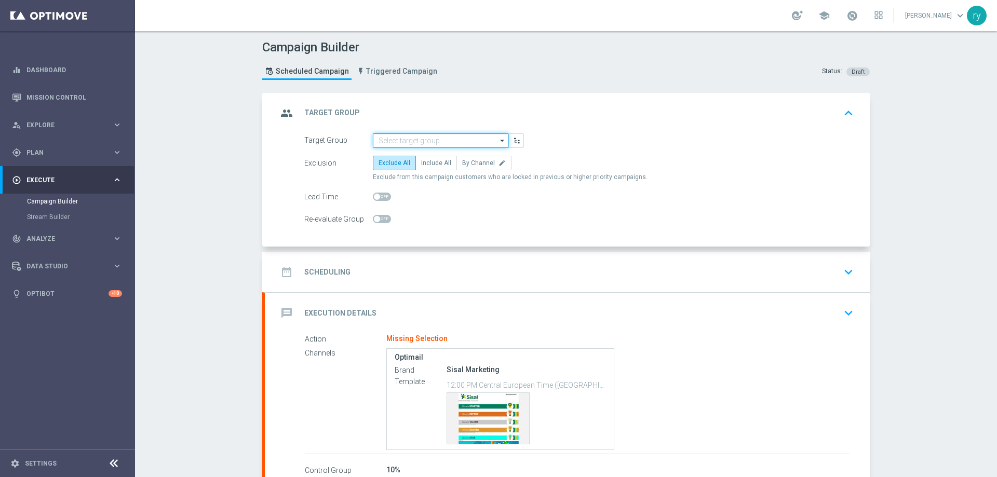
click at [411, 144] on input at bounding box center [441, 141] width 136 height 15
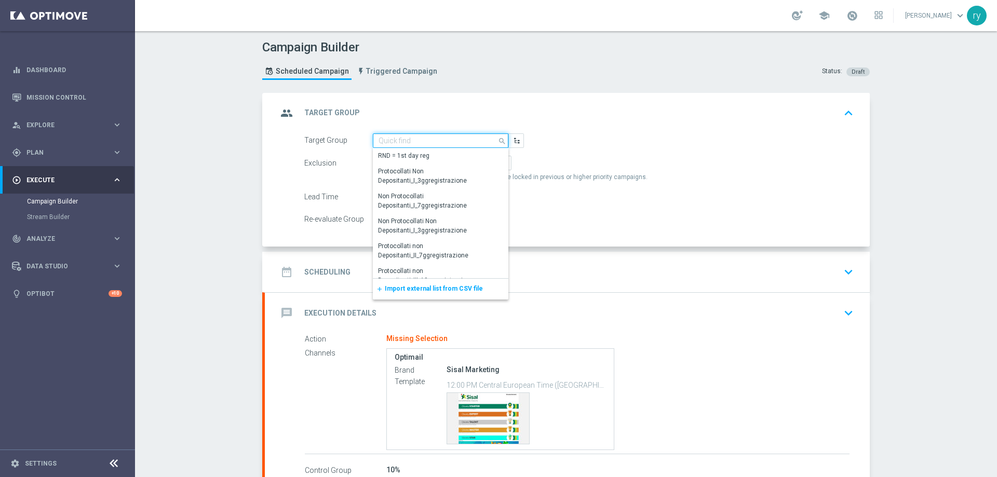
paste input "TOP Active Casinò Silver MARG POS"
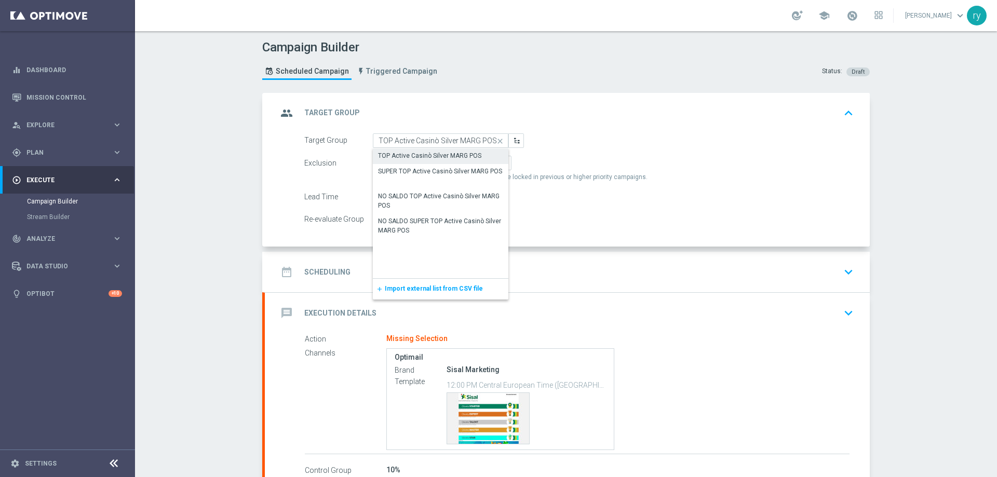
click at [411, 152] on div "TOP Active Casinò Silver MARG POS" at bounding box center [429, 155] width 103 height 9
type input "TOP Active Casinò Silver MARG POS"
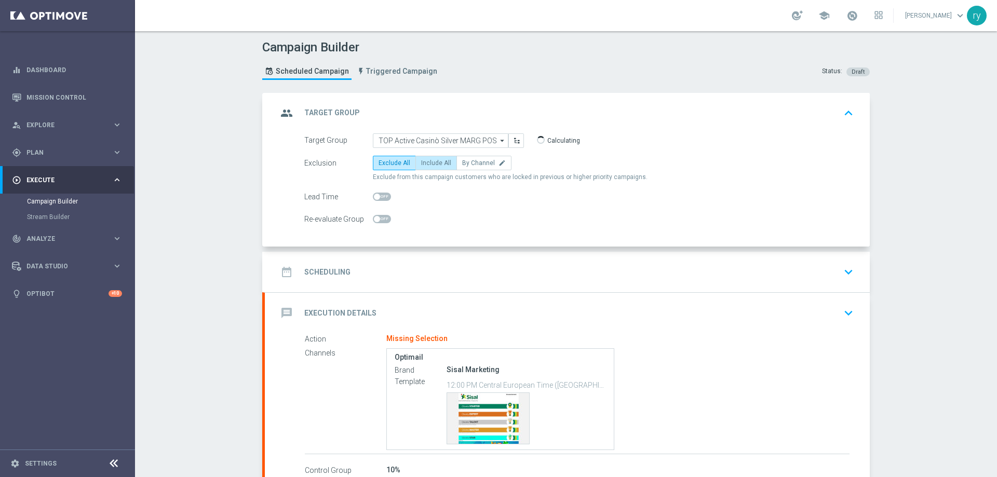
click at [421, 162] on span "Include All" at bounding box center [436, 162] width 30 height 7
click at [421, 162] on input "Include All" at bounding box center [424, 165] width 7 height 7
radio input "true"
click at [470, 269] on div "date_range Scheduling keyboard_arrow_down" at bounding box center [567, 272] width 580 height 20
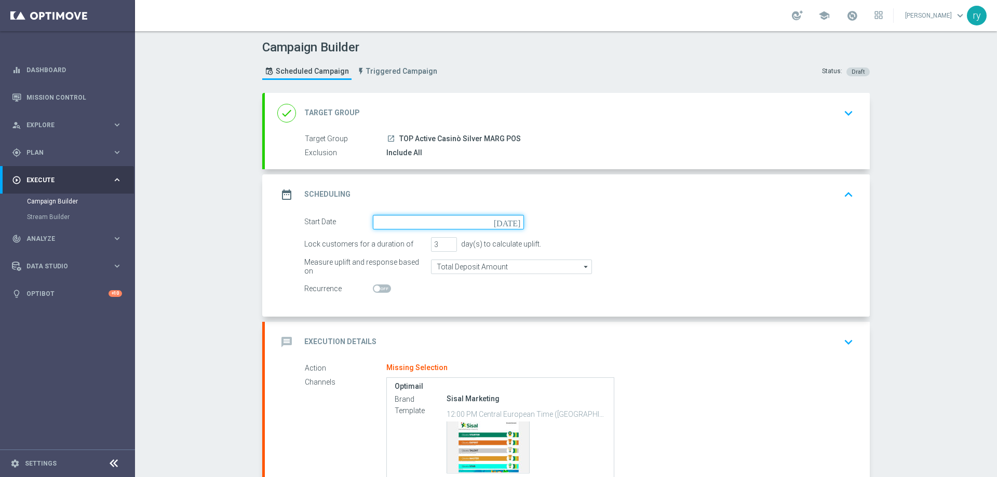
click at [472, 216] on input at bounding box center [448, 222] width 151 height 15
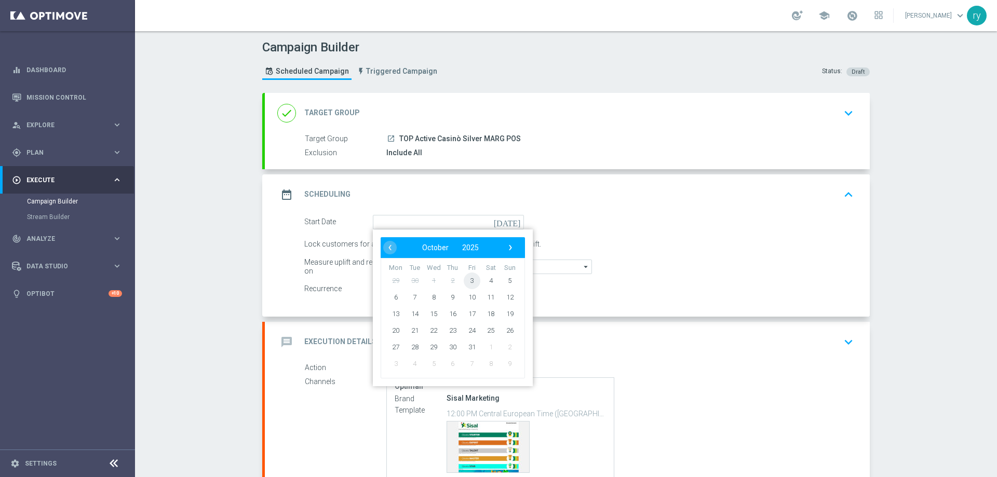
click at [465, 279] on span "3" at bounding box center [472, 280] width 17 height 17
type input "[DATE]"
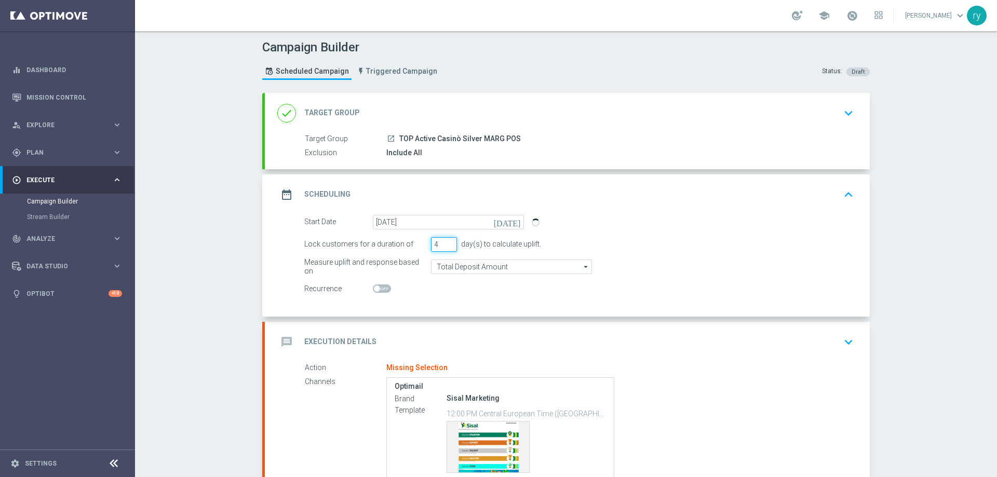
click at [447, 241] on input "4" at bounding box center [444, 244] width 26 height 15
click at [447, 241] on input "5" at bounding box center [444, 244] width 26 height 15
type input "6"
click at [447, 241] on input "6" at bounding box center [444, 244] width 26 height 15
click at [446, 268] on input "Total Deposit Amount" at bounding box center [511, 267] width 161 height 15
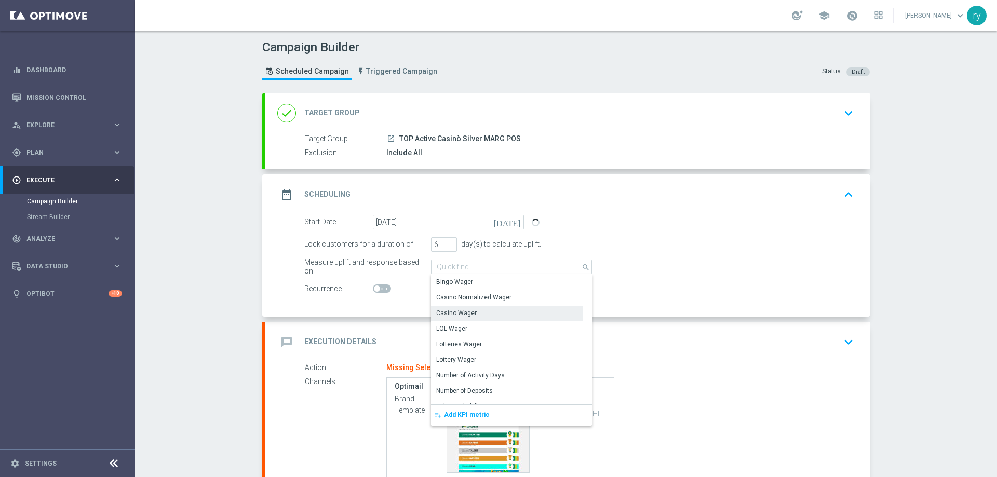
click at [449, 313] on div "Casino Wager" at bounding box center [456, 313] width 41 height 9
type input "Casino Wager"
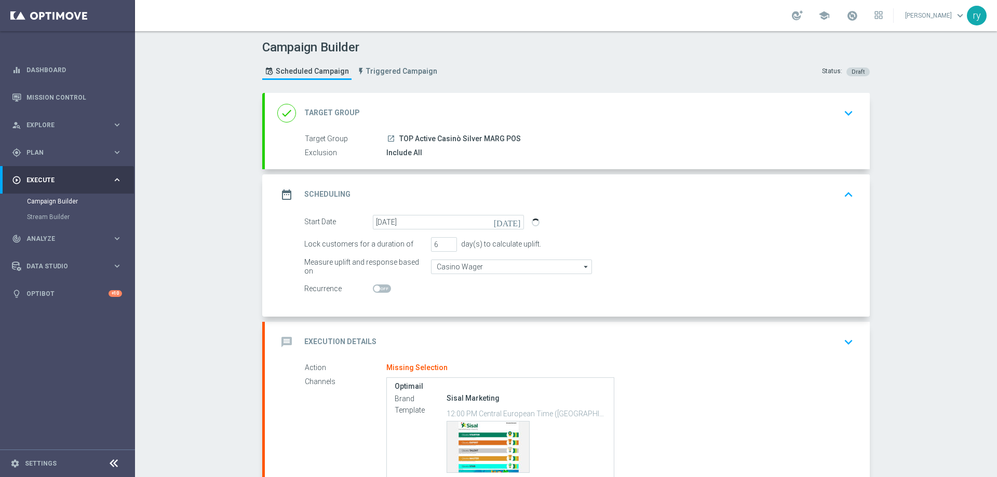
click at [446, 295] on div at bounding box center [448, 289] width 151 height 15
click at [453, 337] on div "message Execution Details keyboard_arrow_down" at bounding box center [567, 342] width 580 height 20
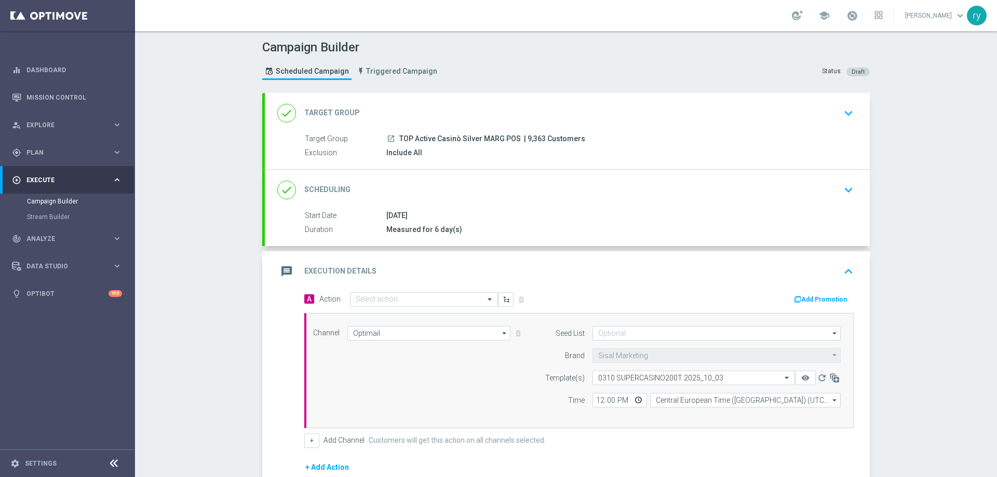
click at [799, 295] on button "Add Promotion" at bounding box center [822, 299] width 58 height 11
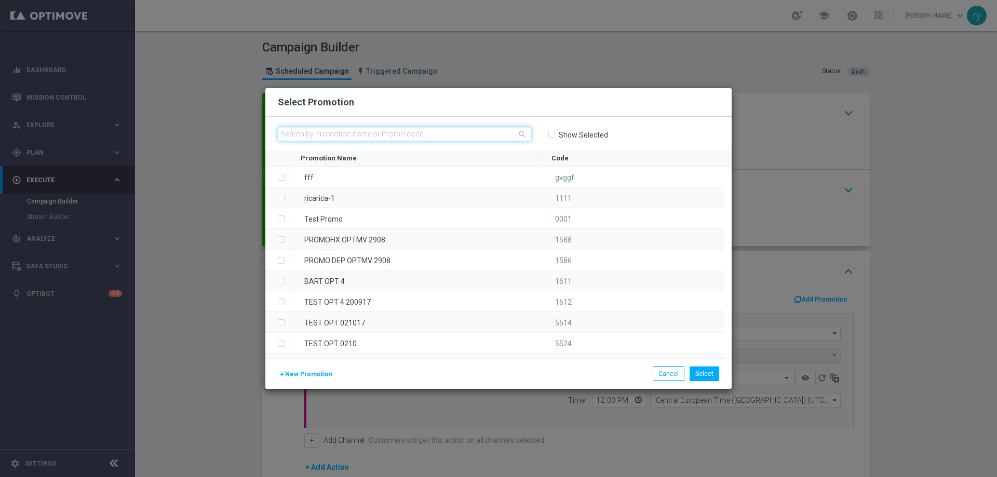
click at [361, 133] on input "text" at bounding box center [405, 134] width 254 height 15
paste input "335997"
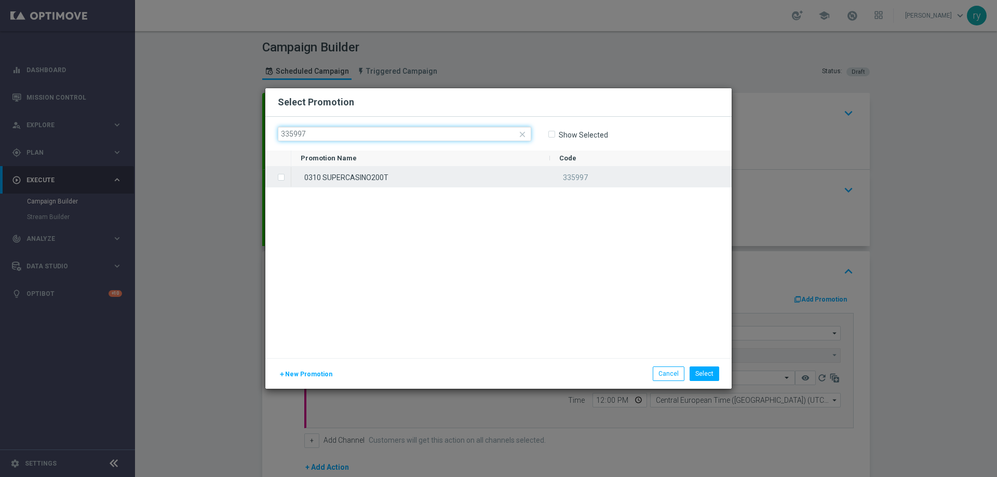
type input "335997"
click at [359, 183] on div "0310 SUPERCASINO200T" at bounding box center [420, 177] width 259 height 20
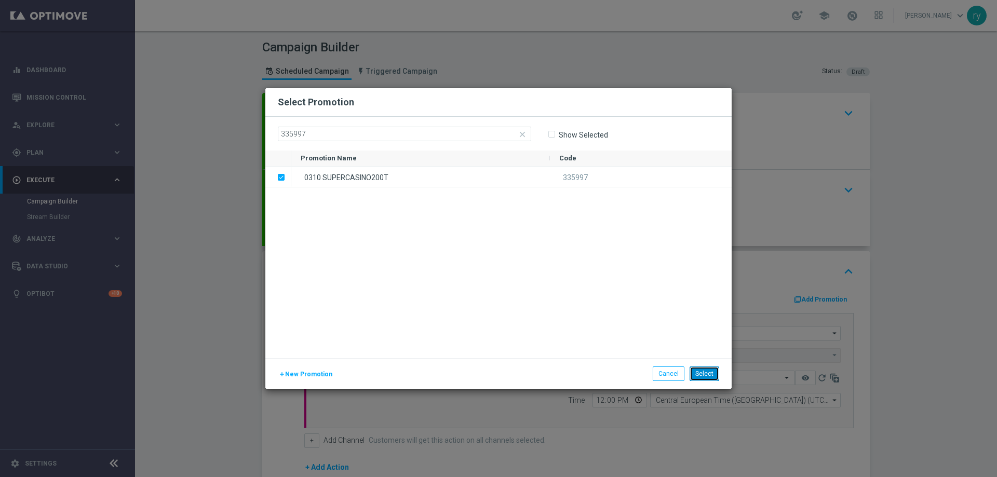
click at [696, 372] on button "Select" at bounding box center [705, 374] width 30 height 15
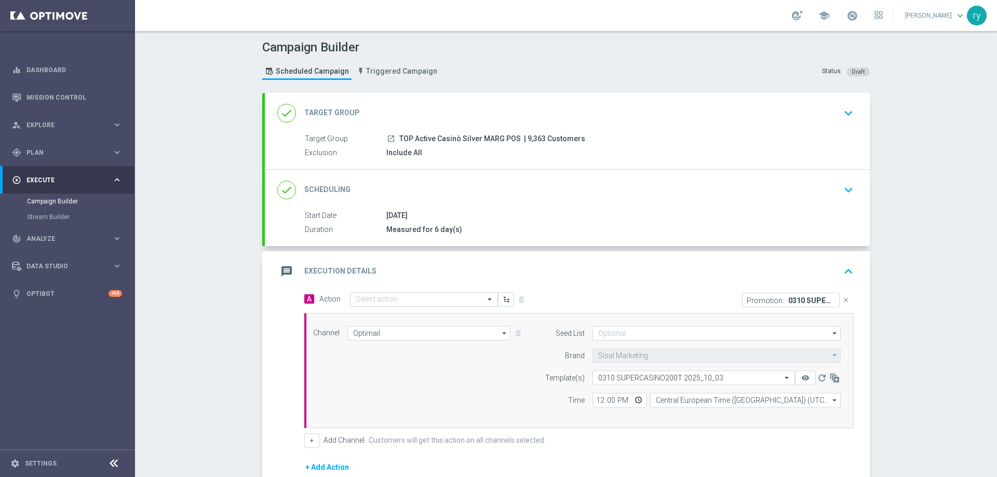
click at [390, 304] on div "Select action" at bounding box center [424, 299] width 148 height 15
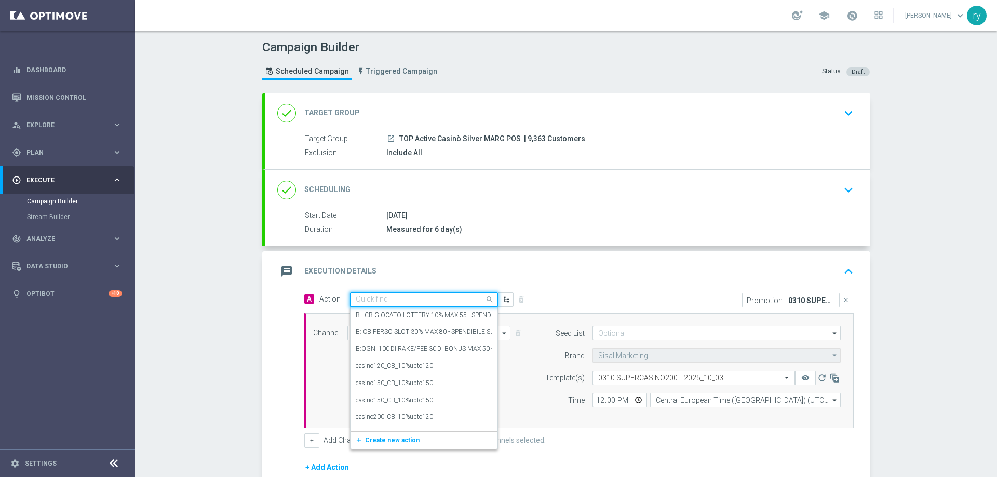
paste input "comparto50_20%upto200"
type input "comparto50_20%upto200"
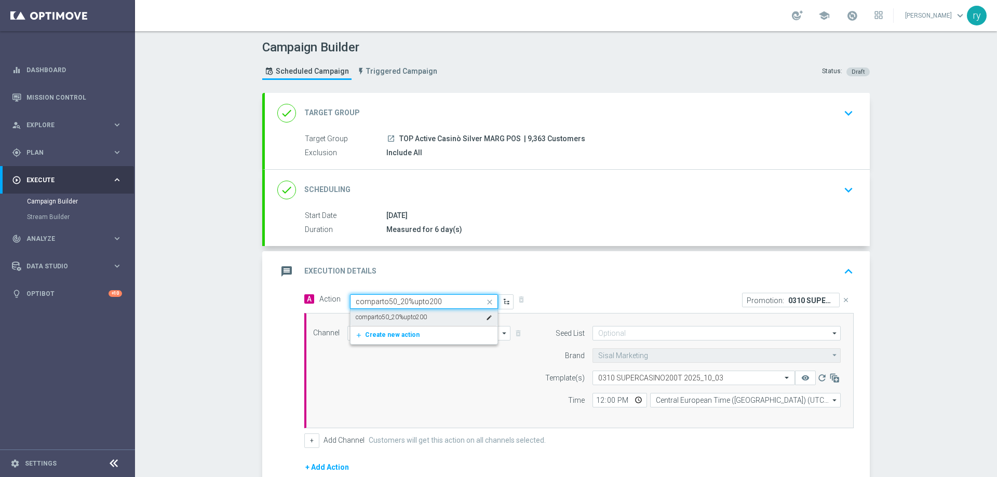
click at [412, 311] on div "comparto50_20%upto200 edit" at bounding box center [424, 317] width 137 height 17
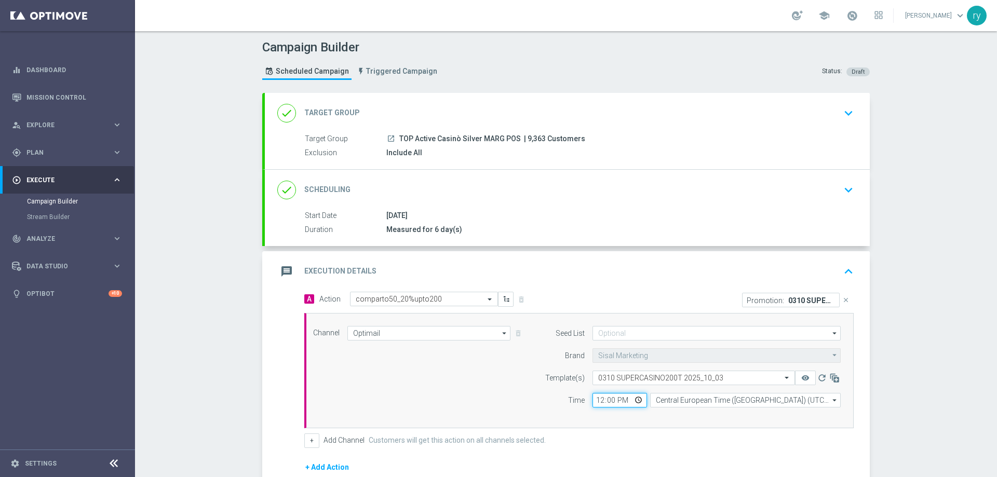
click at [598, 393] on input "12:00" at bounding box center [620, 400] width 55 height 15
type input "18:00"
click at [538, 416] on div "Channel Optimail Optimail arrow_drop_down Drag here to set row groups Drag here…" at bounding box center [579, 370] width 550 height 115
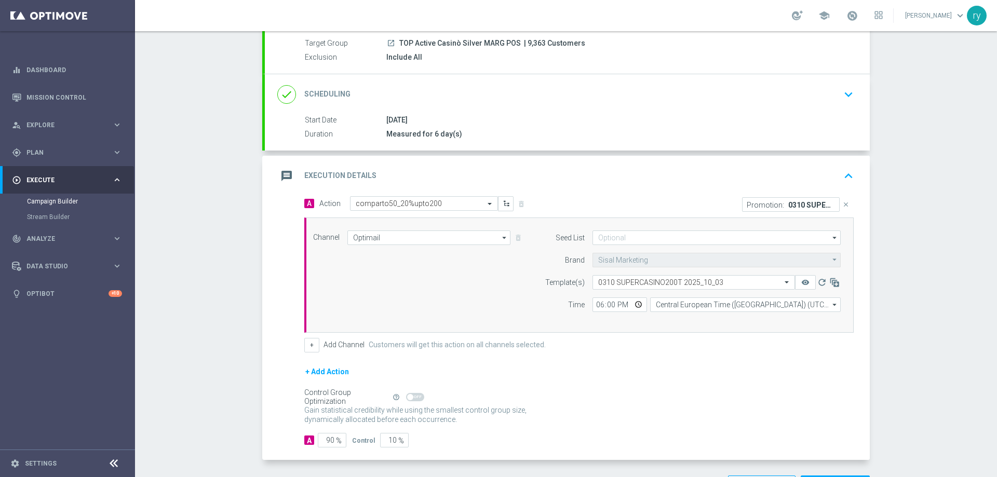
scroll to position [104, 0]
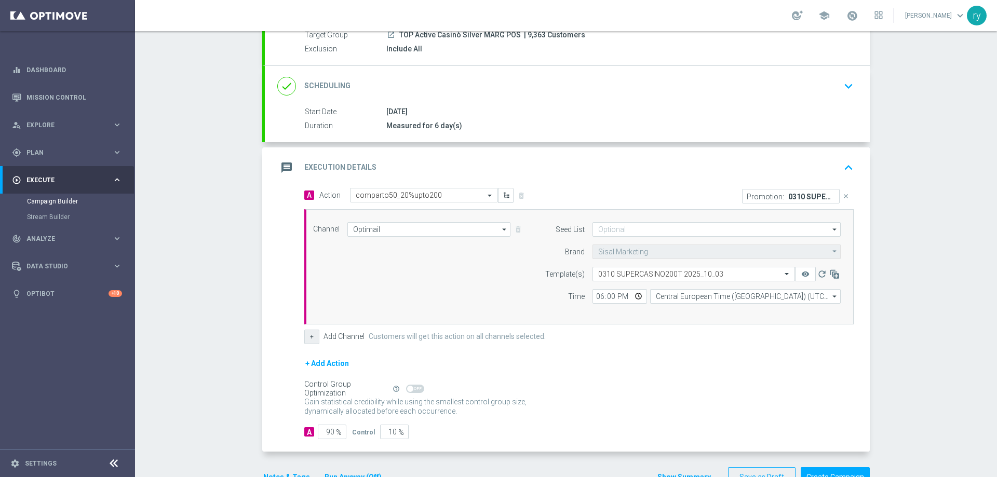
click at [307, 338] on button "+" at bounding box center [311, 337] width 15 height 15
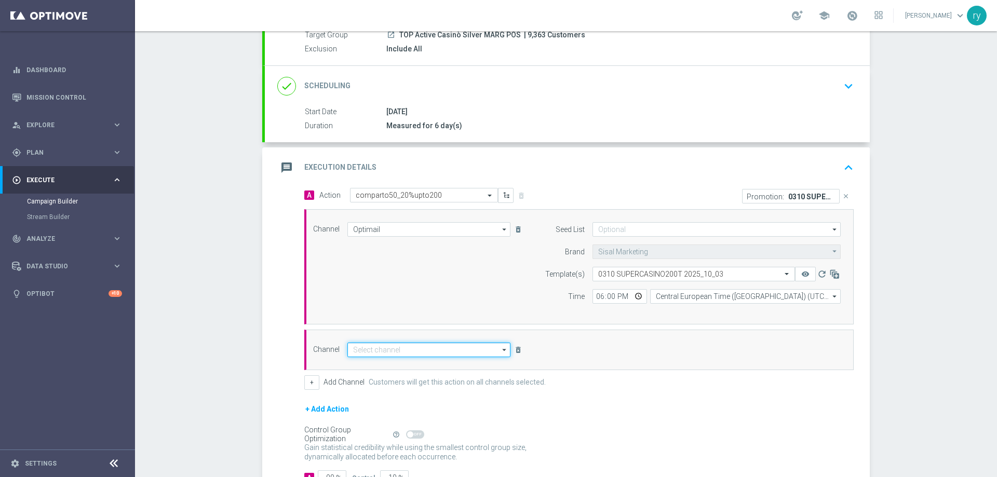
click at [357, 351] on input at bounding box center [429, 350] width 163 height 15
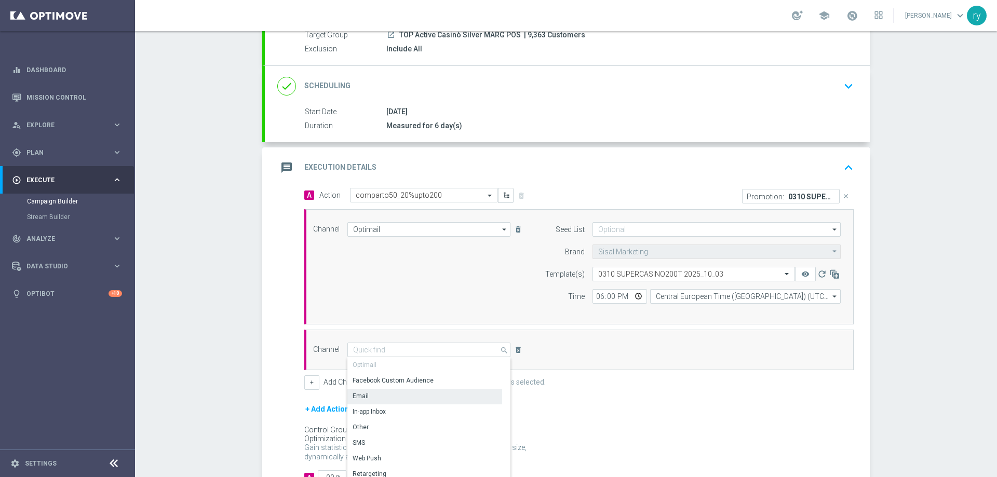
click at [368, 397] on div "Email" at bounding box center [425, 396] width 155 height 15
type input "Email"
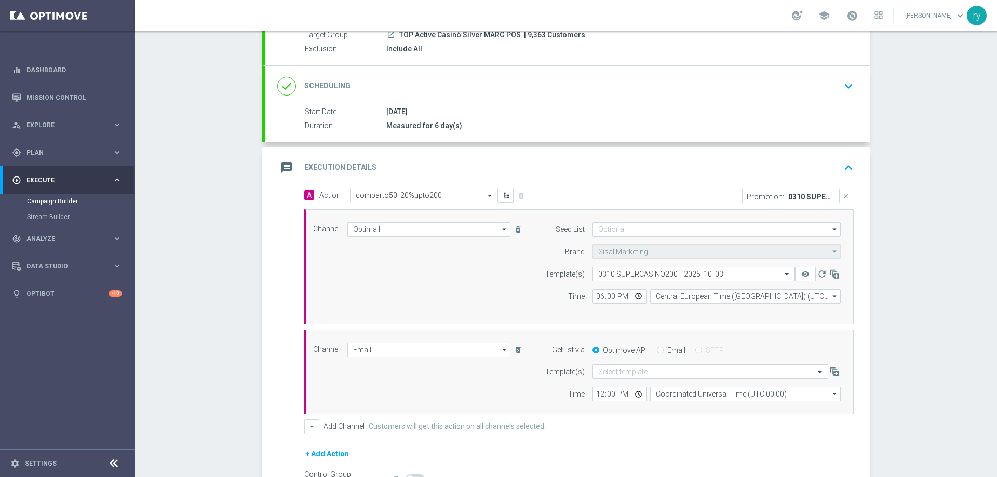
click at [668, 348] on label "Email" at bounding box center [677, 350] width 18 height 9
click at [663, 348] on input "Email" at bounding box center [660, 351] width 7 height 7
radio input "true"
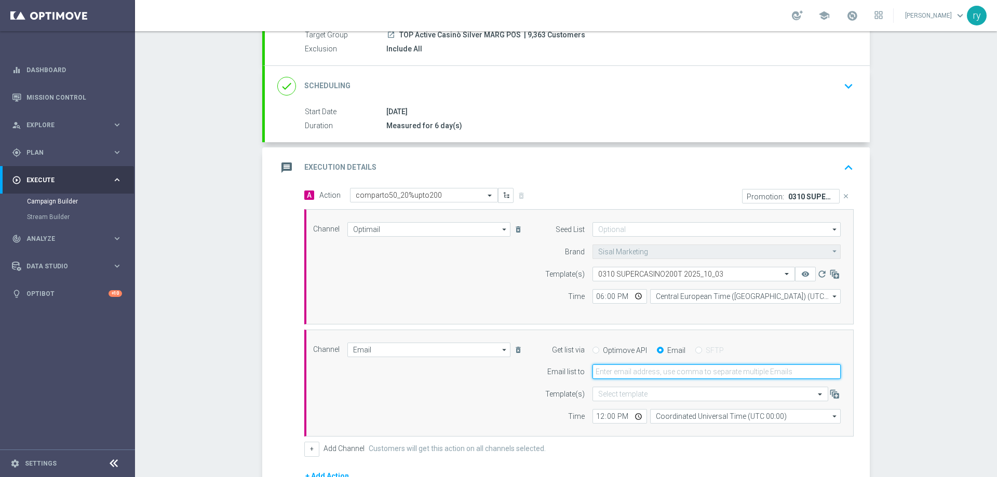
click at [651, 370] on input "email" at bounding box center [717, 372] width 248 height 15
type input "[EMAIL_ADDRESS][DOMAIN_NAME]"
click at [593, 416] on input "12:00" at bounding box center [620, 416] width 55 height 15
type input "18:00"
click at [556, 424] on div "Time" at bounding box center [558, 416] width 53 height 15
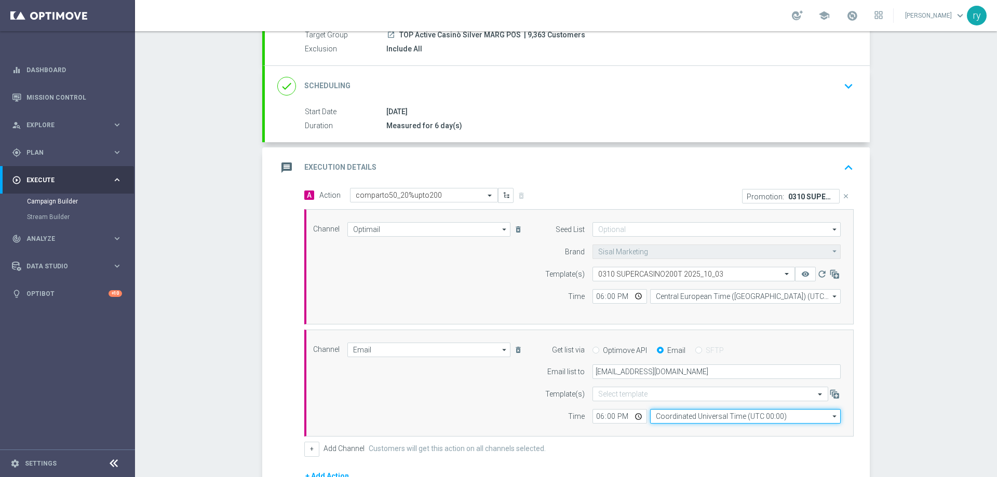
click at [679, 419] on input "Coordinated Universal Time (UTC 00:00)" at bounding box center [745, 416] width 191 height 15
click at [682, 426] on div "Central European Time ([GEOGRAPHIC_DATA]) (UTC +02:00)" at bounding box center [745, 431] width 191 height 15
type input "Central European Time ([GEOGRAPHIC_DATA]) (UTC +02:00)"
click at [514, 395] on div "Channel Email Email arrow_drop_down Drag here to set row groups Drag here to se…" at bounding box center [576, 384] width 543 height 82
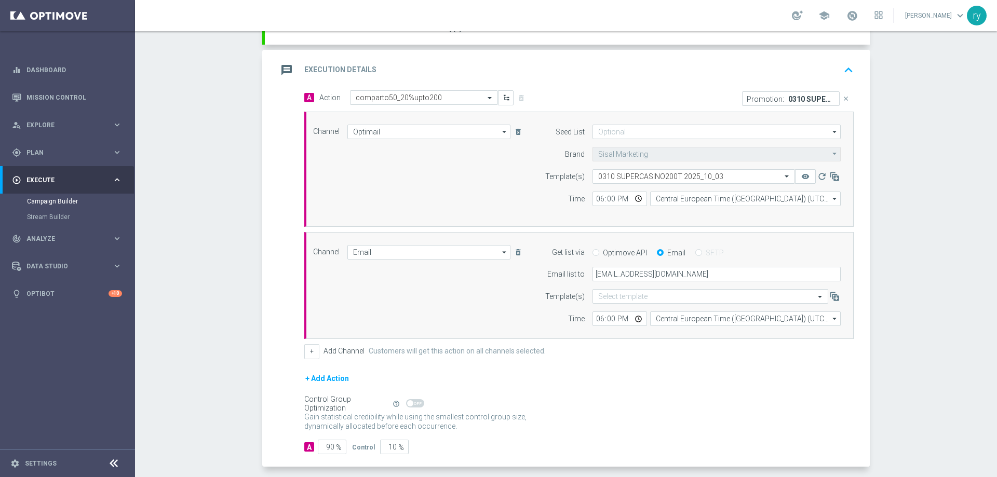
scroll to position [248, 0]
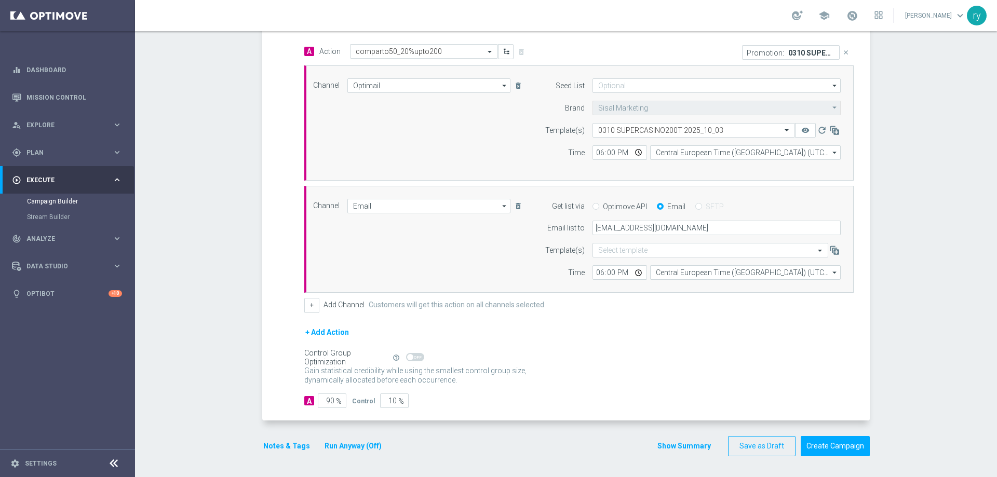
click at [272, 447] on button "Notes & Tags" at bounding box center [286, 446] width 49 height 13
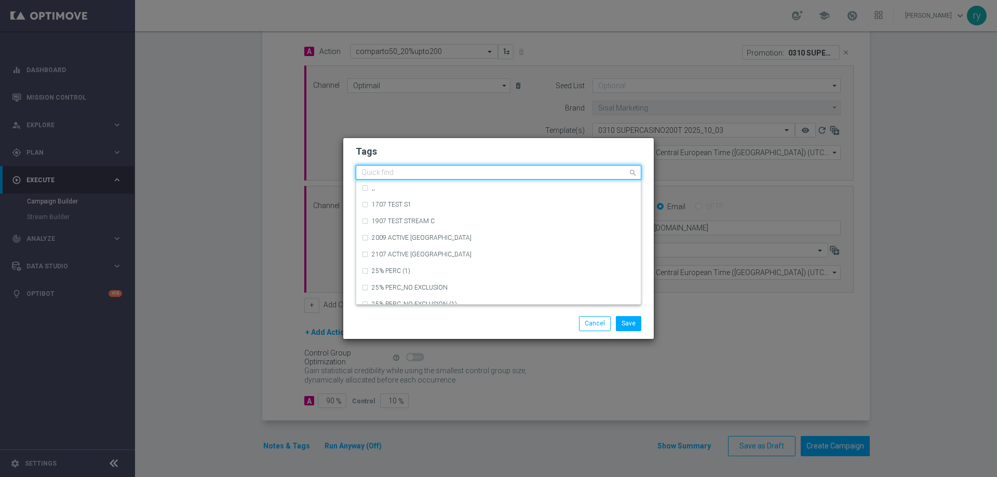
click at [404, 170] on input "text" at bounding box center [495, 173] width 267 height 9
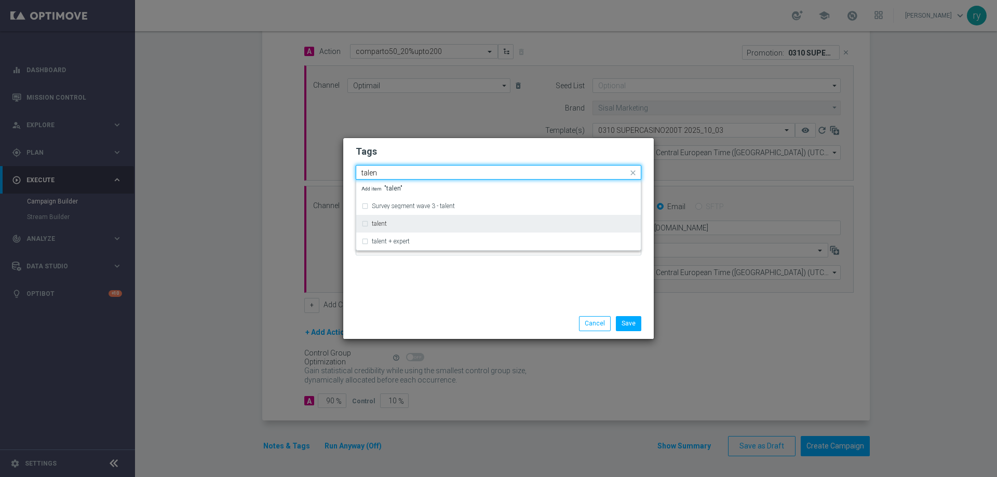
click at [393, 221] on div "talent" at bounding box center [504, 224] width 264 height 6
type input "talen"
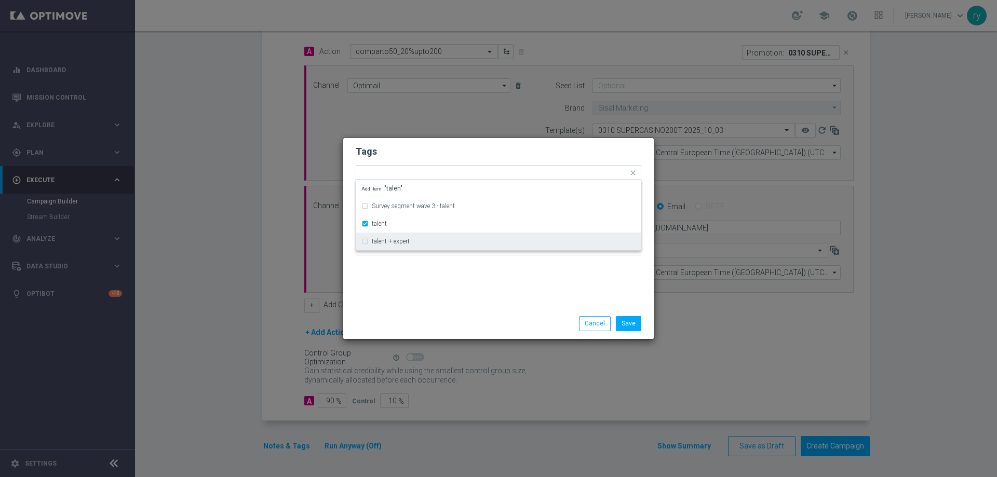
click at [409, 287] on div "Tags Quick find × talent Survey segment wave 3 - talent talent talent + expert …" at bounding box center [498, 223] width 311 height 170
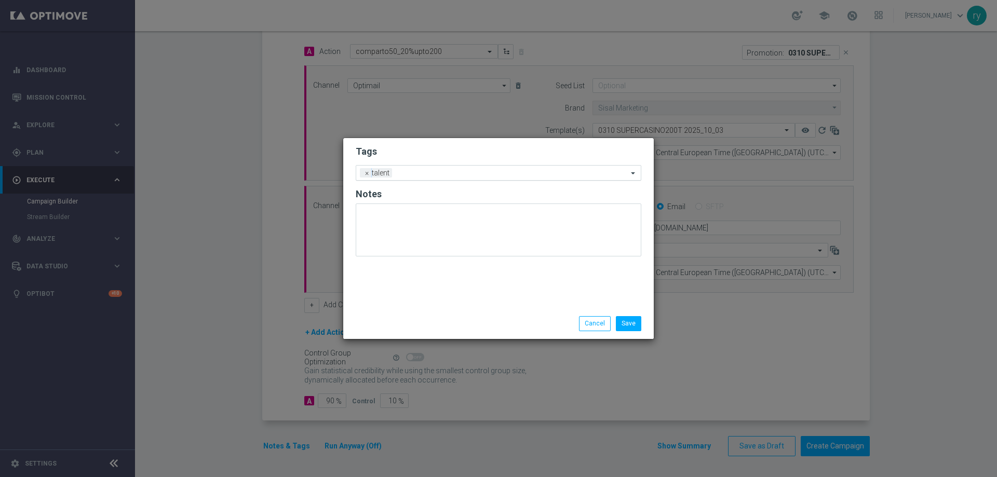
click at [449, 175] on input "text" at bounding box center [512, 173] width 232 height 9
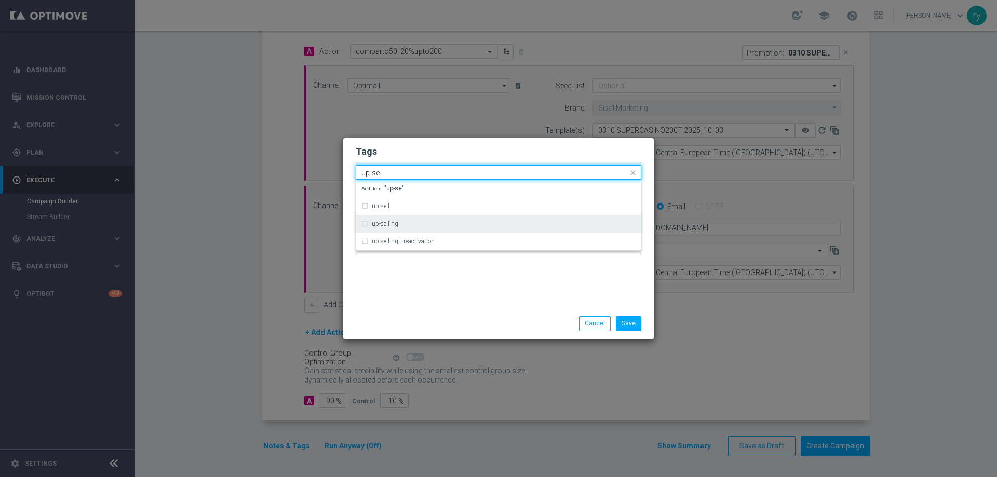
click at [397, 218] on div "up-selling" at bounding box center [499, 224] width 274 height 17
type input "up-se"
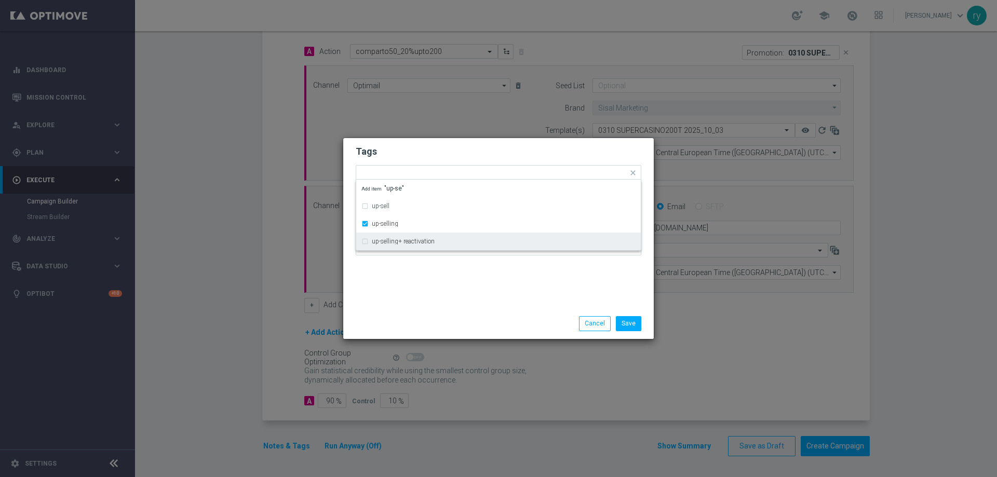
click at [415, 278] on div "Tags Quick find × talent × up-selling up-sell up-selling up-selling+ reactivati…" at bounding box center [498, 223] width 311 height 170
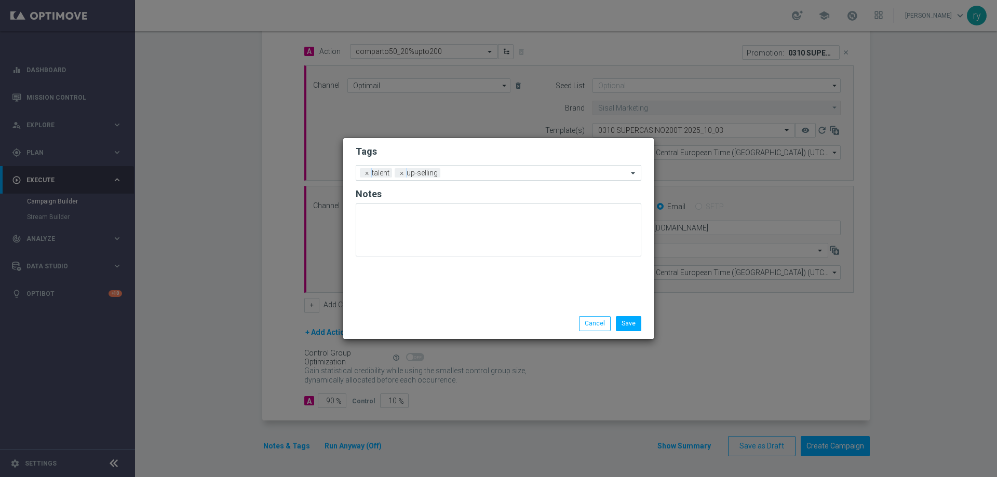
click at [471, 171] on input "text" at bounding box center [536, 173] width 183 height 9
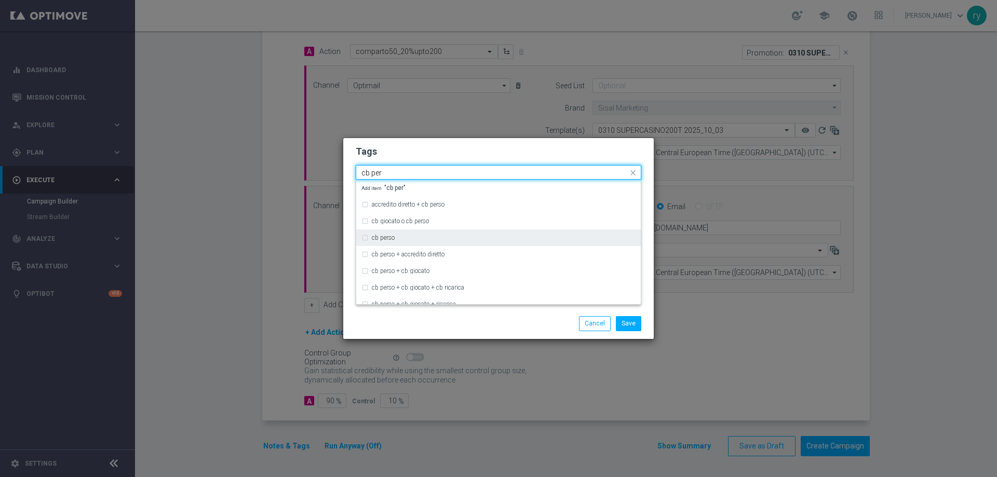
click at [422, 236] on div "cb perso" at bounding box center [504, 238] width 264 height 6
type input "cb per"
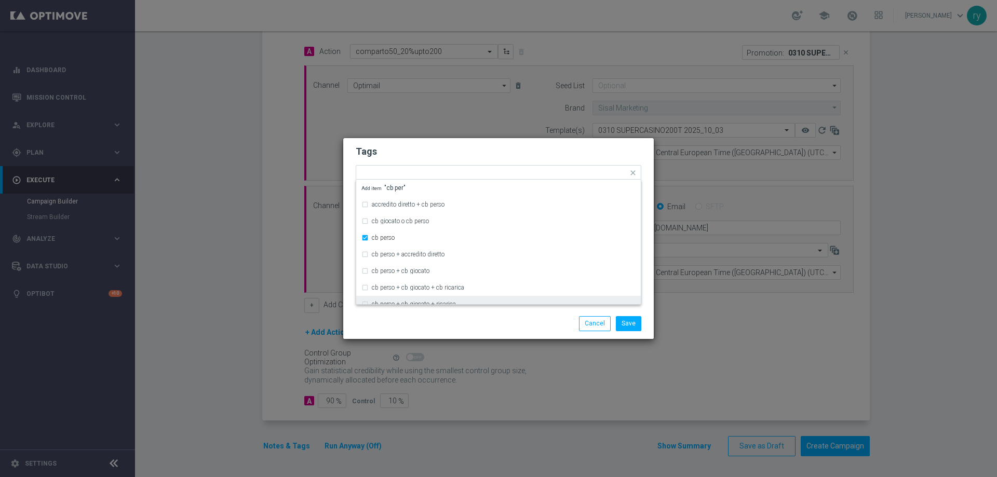
click at [470, 310] on div "Save Cancel" at bounding box center [498, 324] width 311 height 30
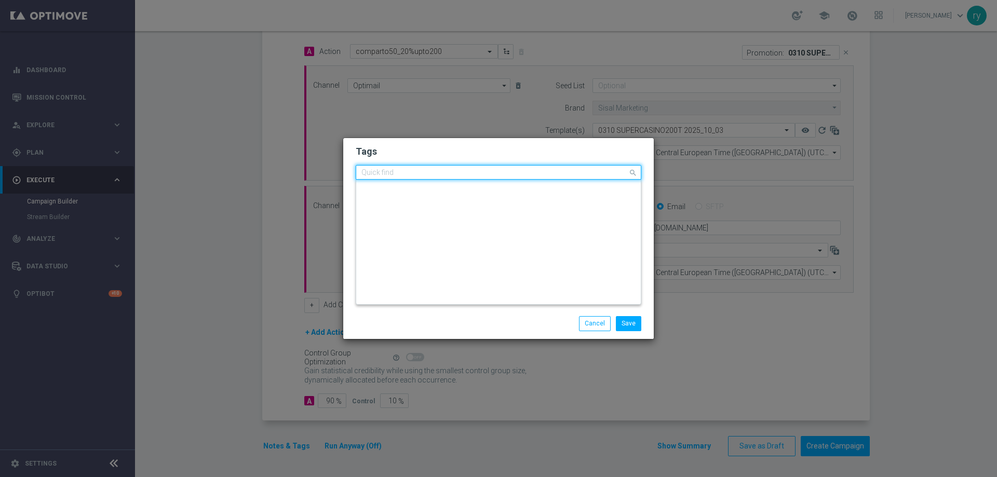
click at [504, 168] on div "Quick find × talent × up-selling × cb perso" at bounding box center [492, 172] width 272 height 13
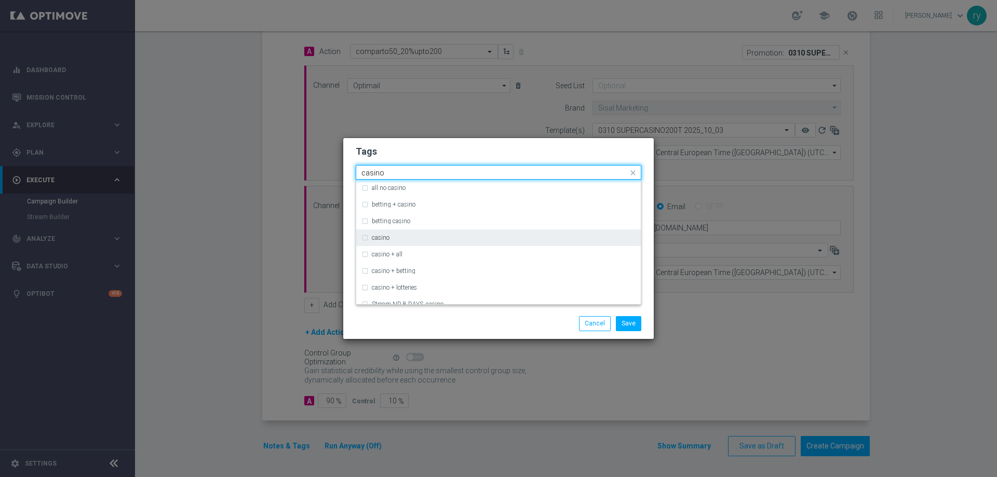
click at [386, 232] on div "casino" at bounding box center [499, 238] width 274 height 17
type input "casino"
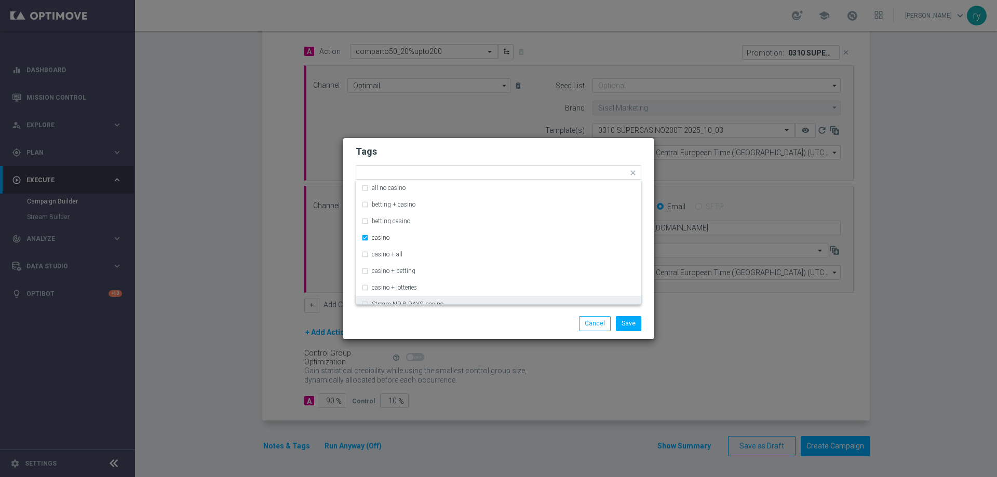
click at [415, 312] on div "Save Cancel" at bounding box center [498, 324] width 311 height 30
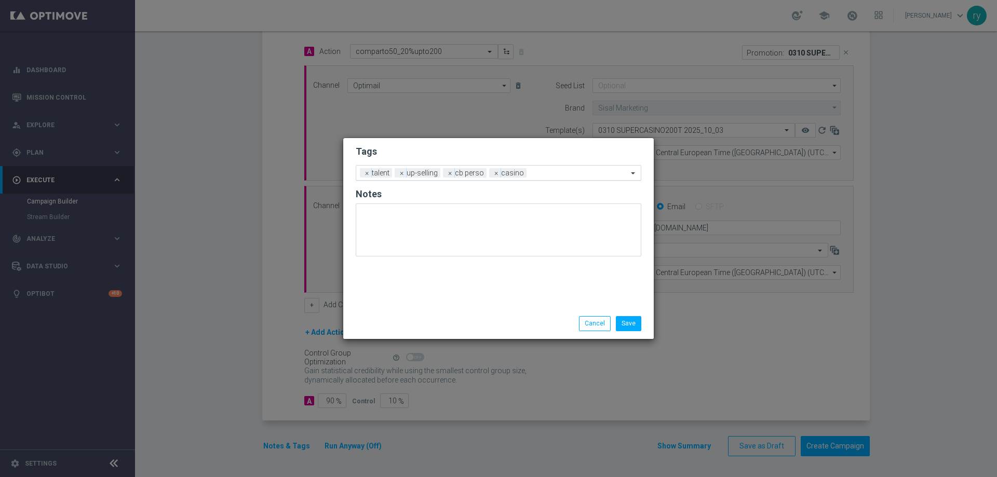
click at [539, 171] on input "text" at bounding box center [579, 173] width 97 height 9
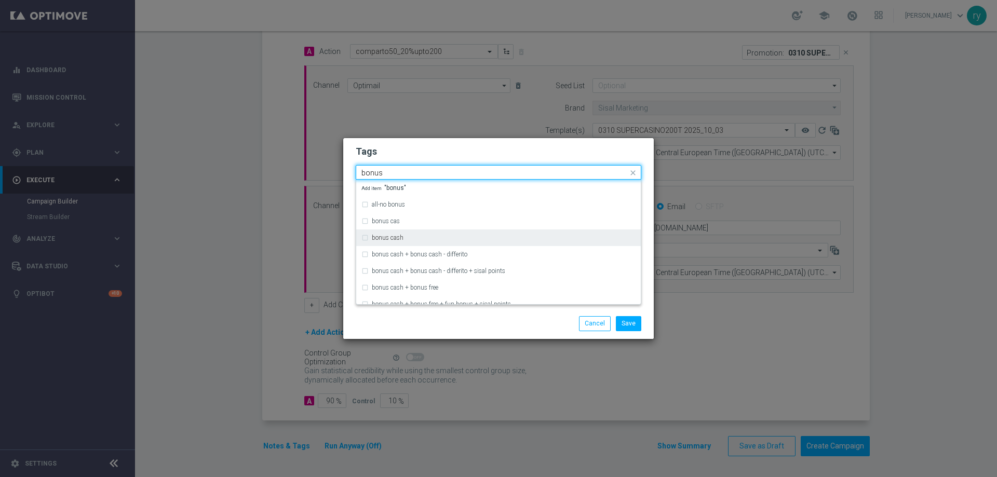
click at [410, 240] on div "bonus cash" at bounding box center [504, 238] width 264 height 6
type input "bonus"
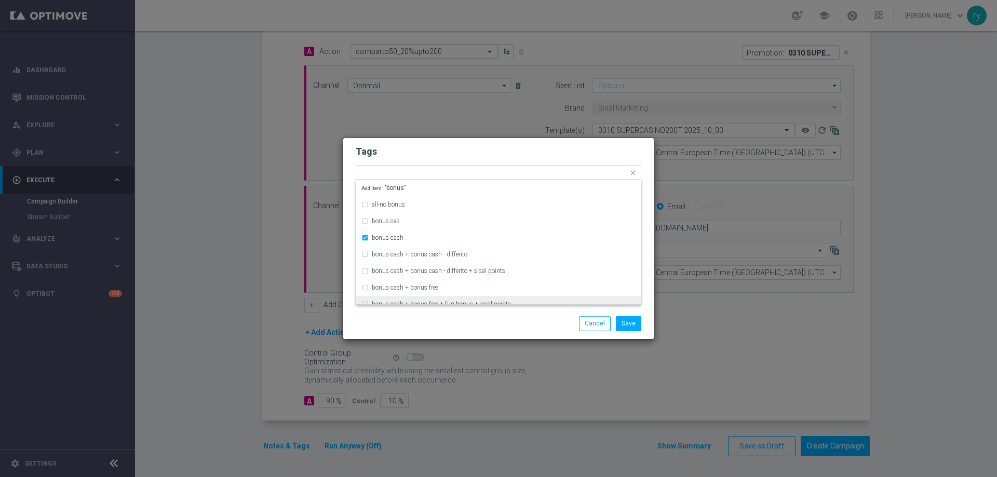
click at [450, 315] on div "Save Cancel" at bounding box center [498, 324] width 311 height 30
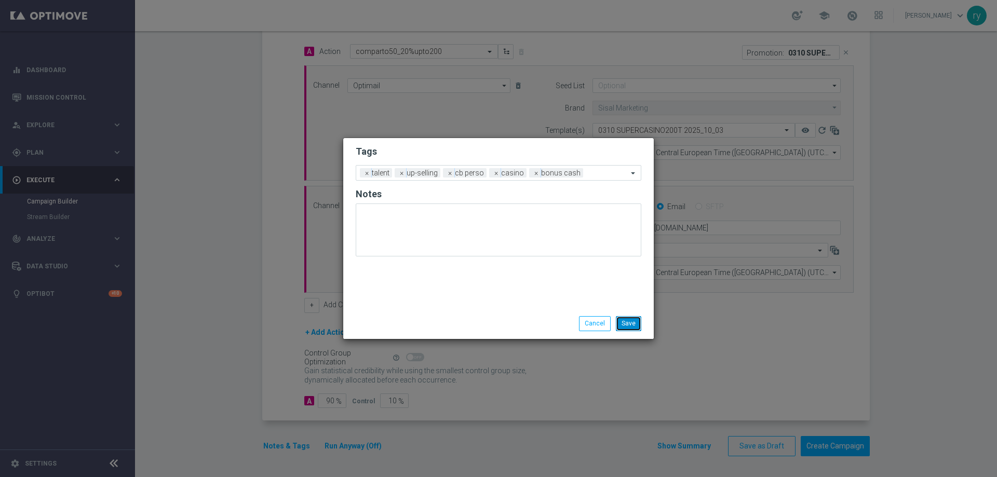
click at [636, 324] on button "Save" at bounding box center [628, 323] width 25 height 15
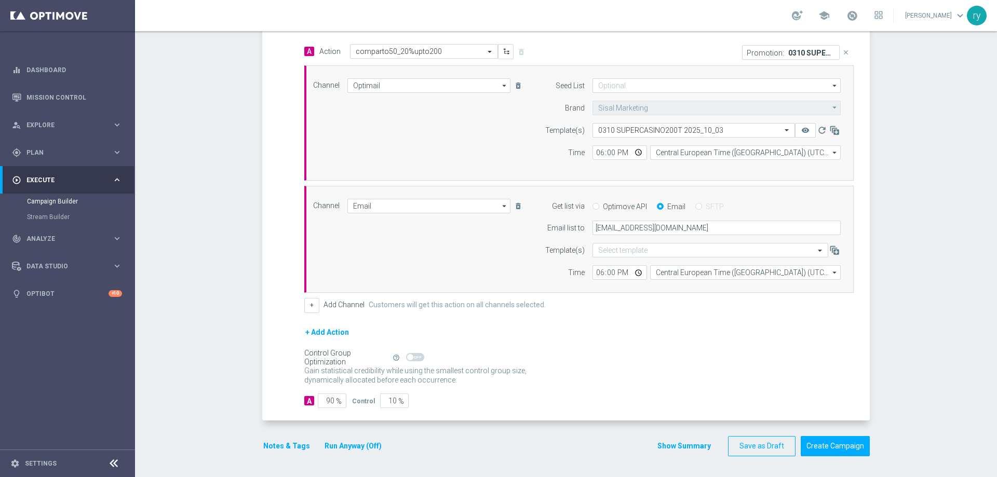
click at [667, 445] on button "Show Summary" at bounding box center [684, 447] width 55 height 12
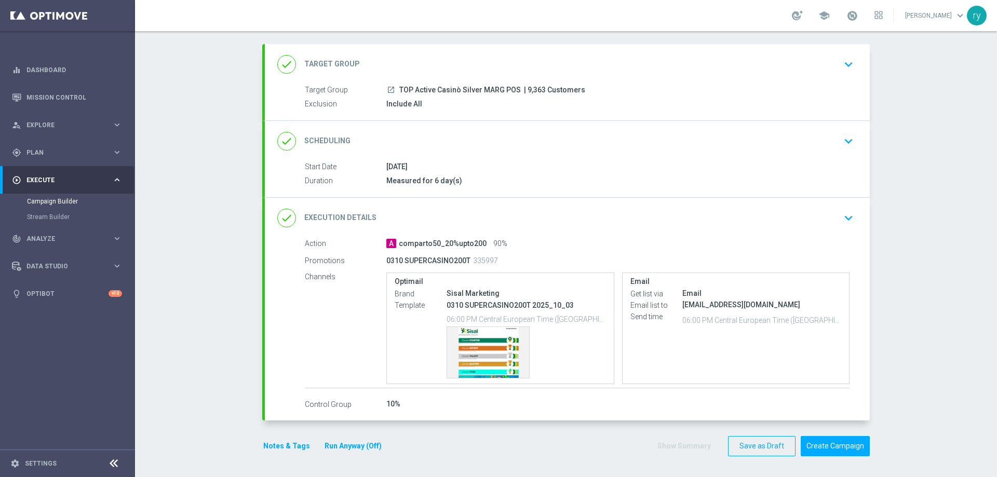
scroll to position [49, 0]
drag, startPoint x: 543, startPoint y: 106, endPoint x: 393, endPoint y: 88, distance: 150.7
click at [393, 88] on div "Target Group launch TOP Active Casinò Silver MARG POS | 9,363 Customers Exclusi…" at bounding box center [567, 97] width 605 height 25
click at [390, 72] on div "done Target Group keyboard_arrow_down" at bounding box center [567, 65] width 580 height 20
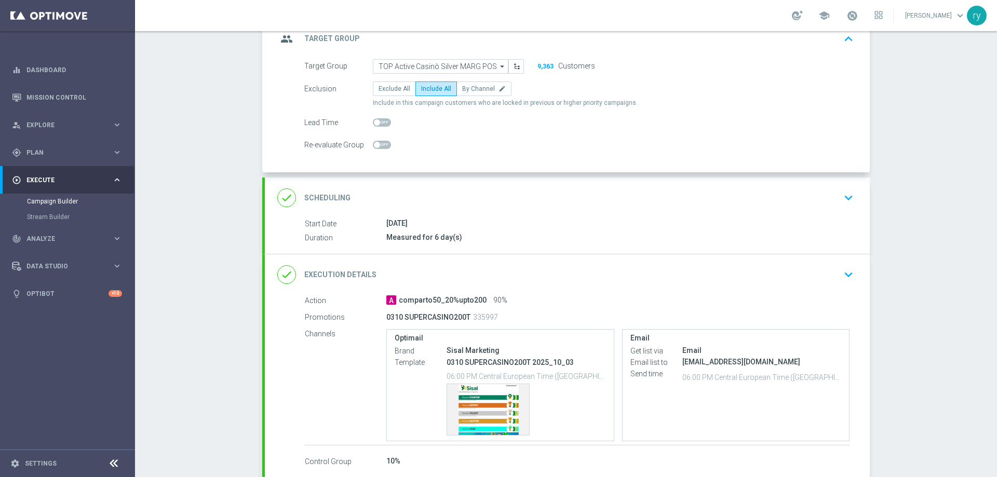
scroll to position [0, 0]
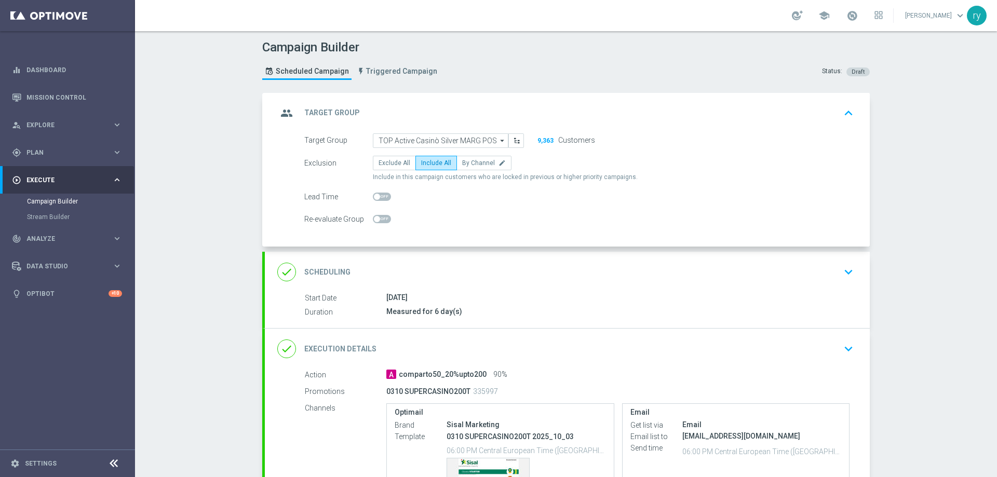
click at [515, 102] on div "group Target Group keyboard_arrow_up" at bounding box center [567, 113] width 605 height 41
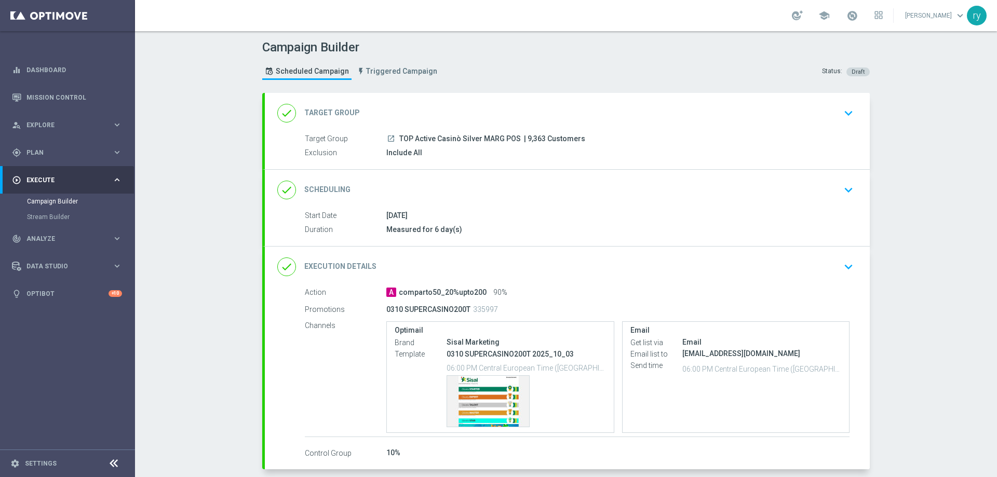
drag, startPoint x: 444, startPoint y: 154, endPoint x: 396, endPoint y: 136, distance: 51.4
click at [396, 136] on div "Target Group launch TOP Active Casinò Silver MARG POS | 9,363 Customers Exclusi…" at bounding box center [567, 146] width 605 height 25
copy div "TOP Active Casinò Silver MARG POS | 9,363 Customers Exclusion Include All"
click at [509, 234] on div "Measured for 6 day(s)" at bounding box center [618, 229] width 463 height 10
click at [489, 395] on div "Template preview" at bounding box center [488, 401] width 82 height 51
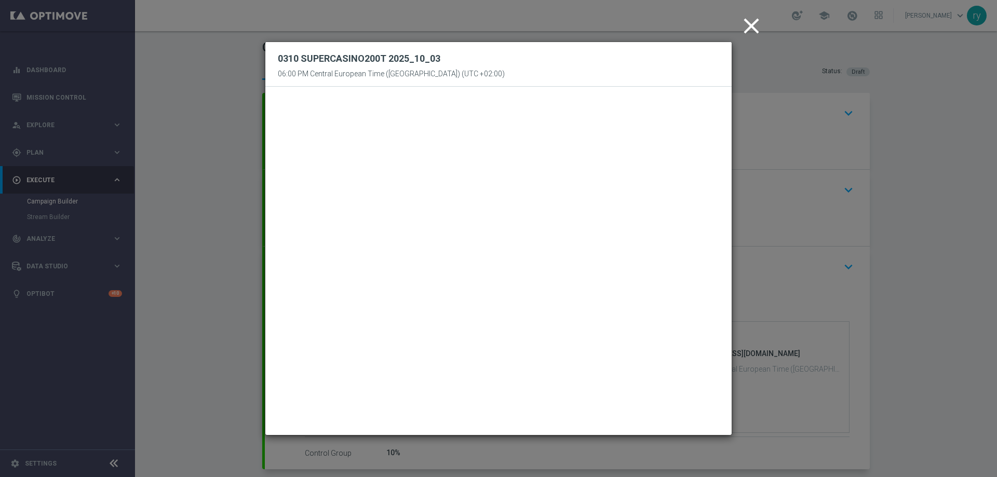
click at [750, 29] on icon "close" at bounding box center [752, 26] width 26 height 26
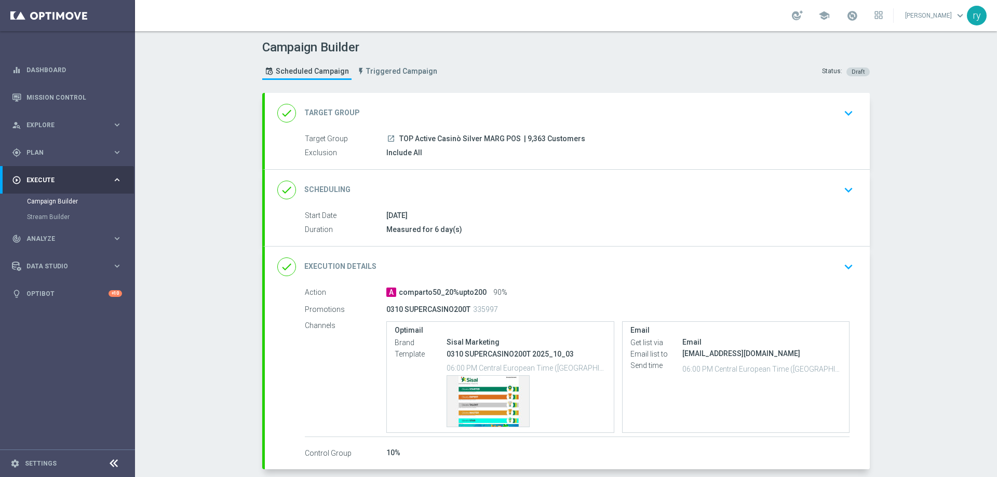
click at [915, 231] on div "Campaign Builder Scheduled Campaign Triggered Campaign Status: Draft done Targe…" at bounding box center [566, 254] width 862 height 446
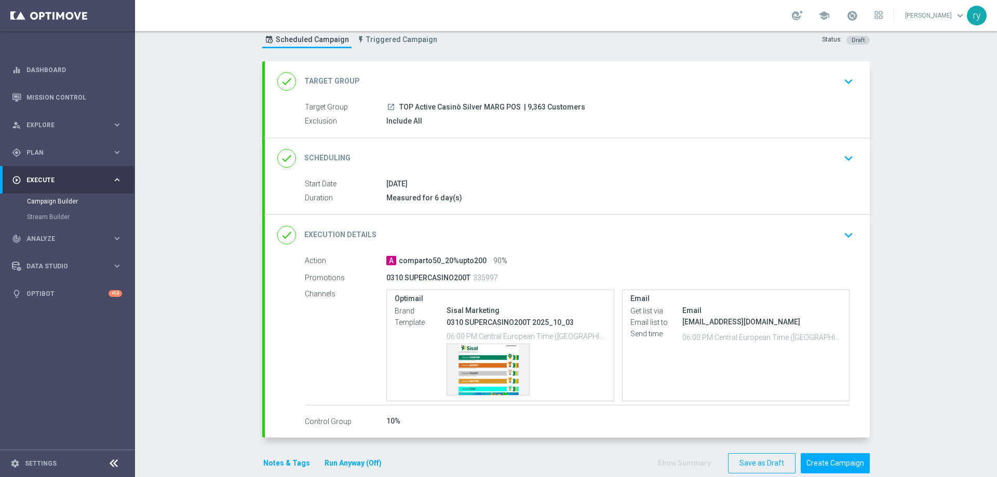
scroll to position [49, 0]
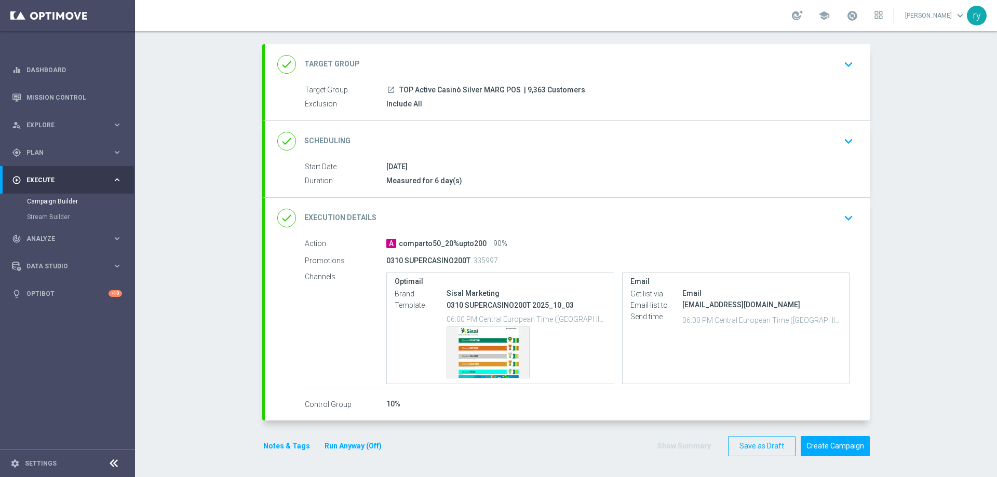
click at [263, 451] on button "Notes & Tags" at bounding box center [286, 446] width 49 height 13
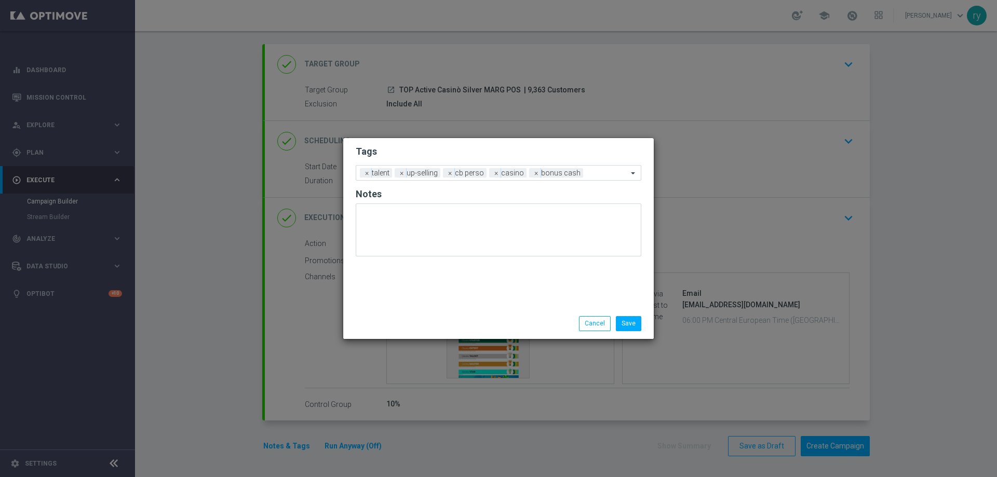
click at [245, 372] on modal-container "Tags Add a new tag × talent × up-selling × cb perso × casino × bonus cash Notes…" at bounding box center [498, 238] width 997 height 477
click at [635, 322] on button "Save" at bounding box center [628, 323] width 25 height 15
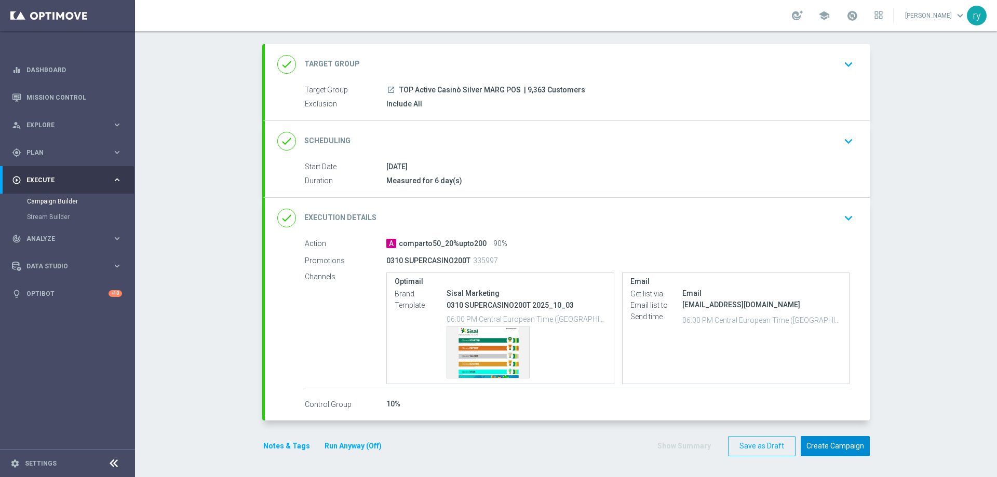
click at [849, 445] on button "Create Campaign" at bounding box center [835, 446] width 69 height 20
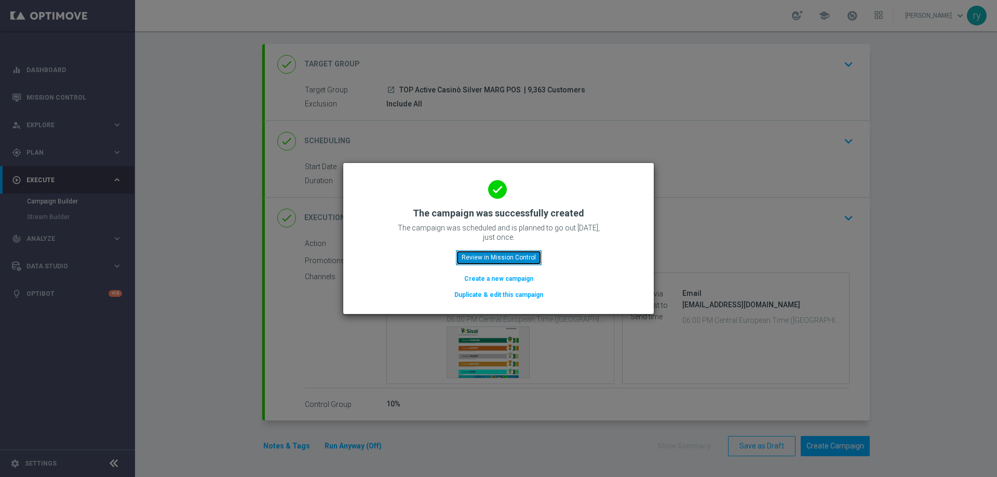
click at [489, 254] on button "Review in Mission Control" at bounding box center [499, 257] width 86 height 15
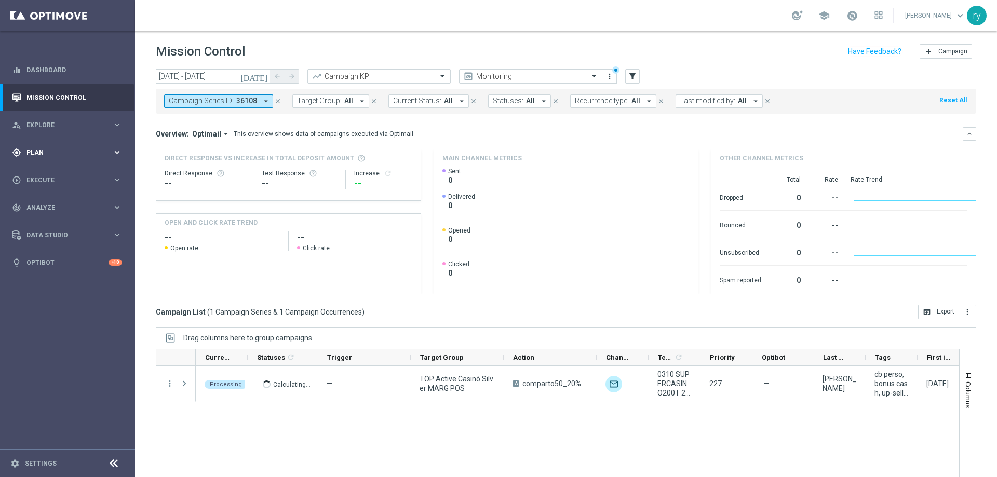
click at [66, 155] on span "Plan" at bounding box center [69, 153] width 86 height 6
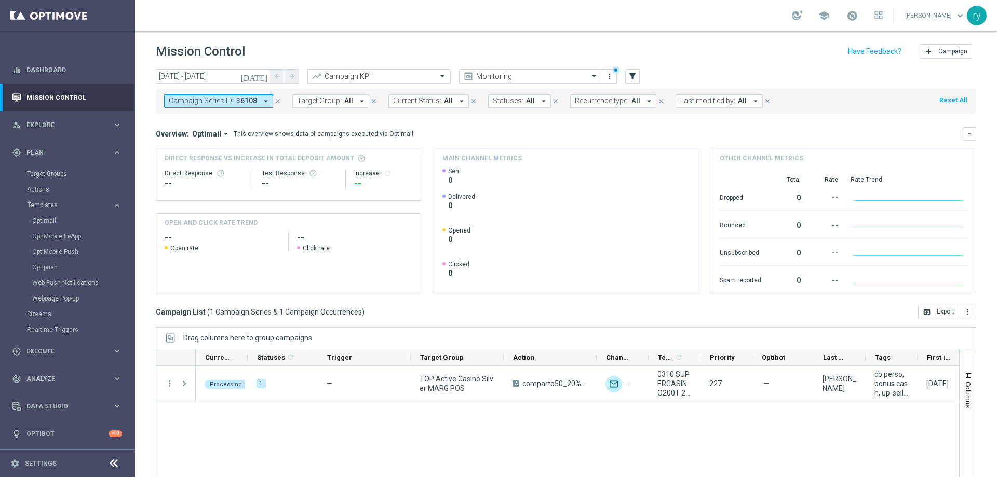
click at [48, 216] on div "Optimail" at bounding box center [83, 221] width 102 height 16
click at [48, 221] on link "Optimail" at bounding box center [70, 221] width 76 height 8
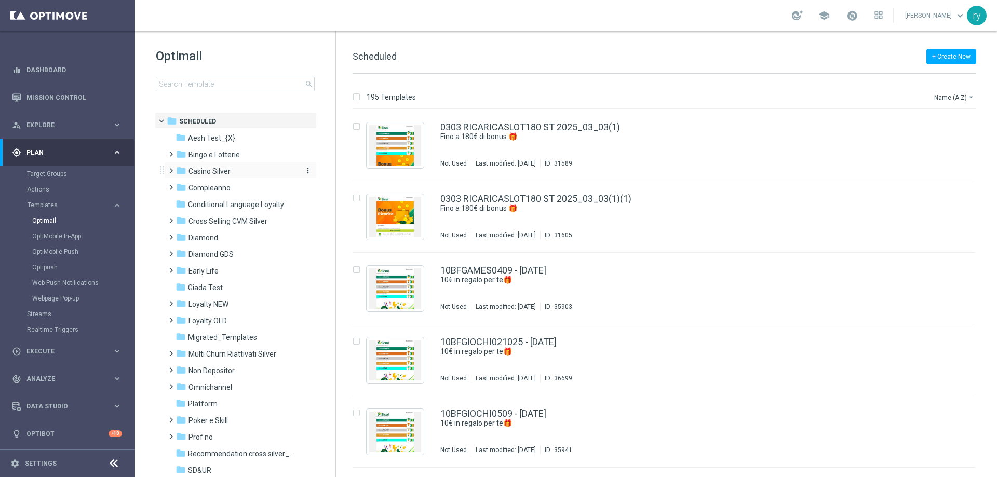
click at [193, 171] on span "Casino Silver" at bounding box center [210, 171] width 42 height 9
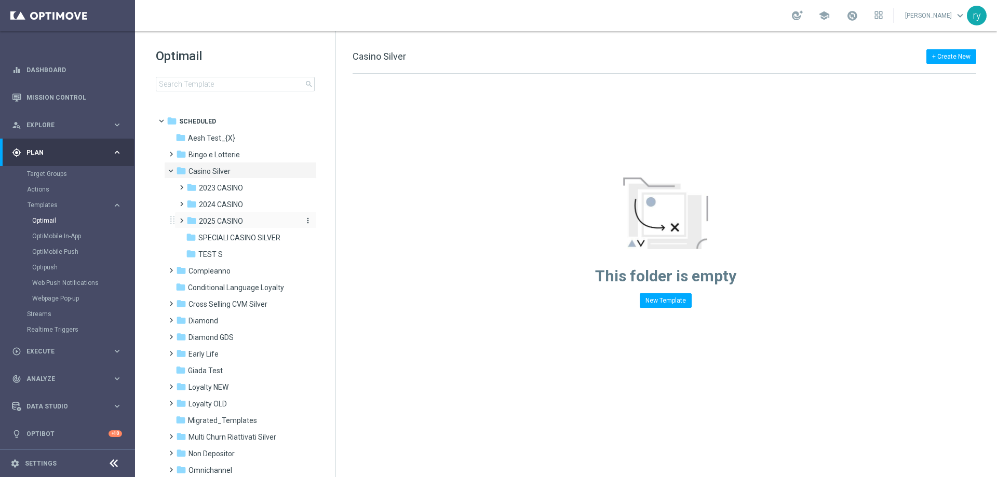
click at [218, 216] on div "folder 2025 CASINO" at bounding box center [242, 222] width 111 height 12
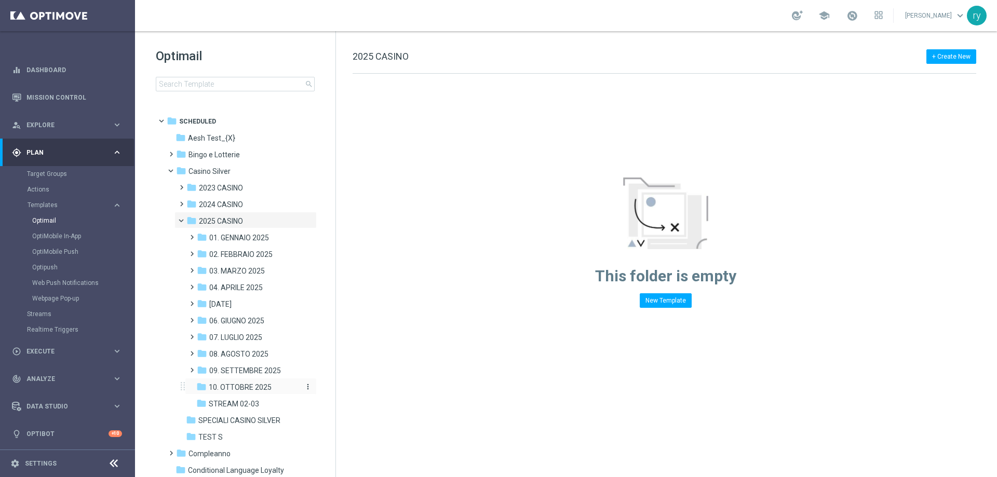
click at [248, 388] on span "10. OTTOBRE 2025" at bounding box center [240, 387] width 63 height 9
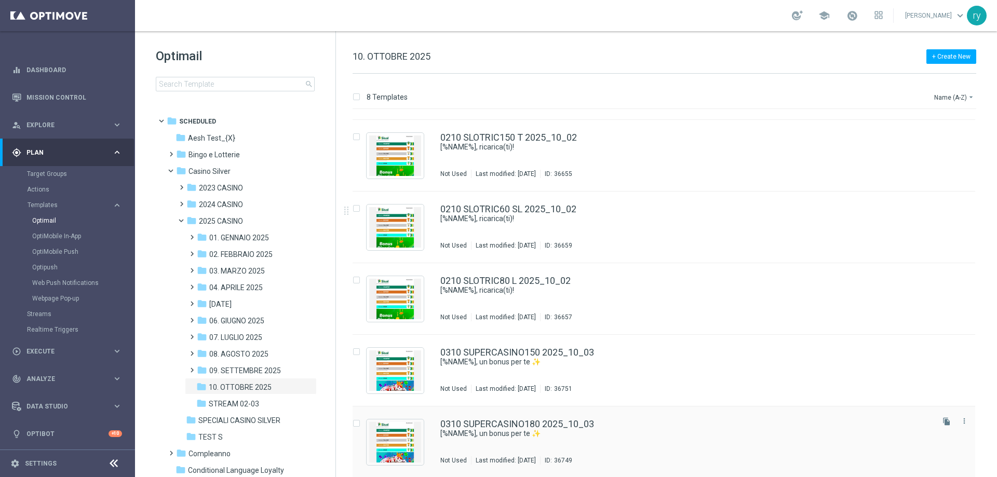
scroll to position [206, 0]
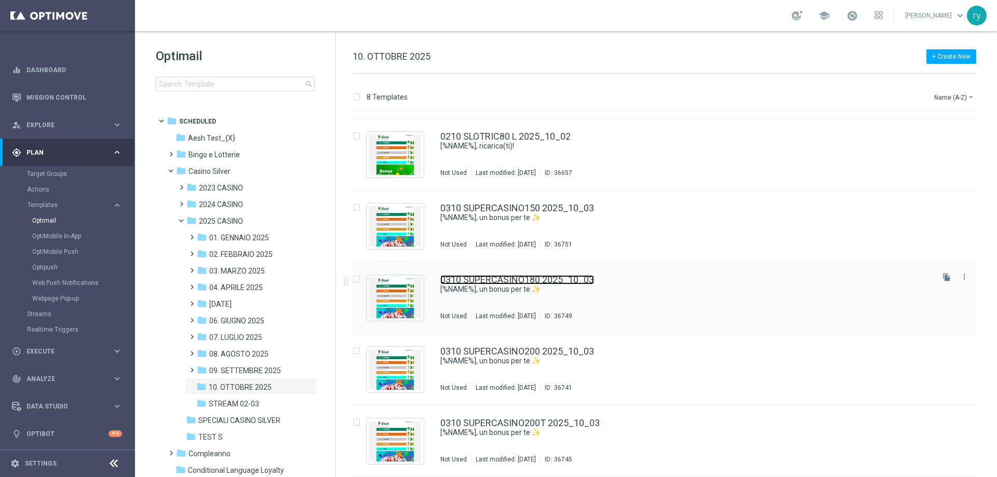
click at [550, 278] on link "0310 SUPERCASINO180 2025_10_03" at bounding box center [518, 279] width 154 height 9
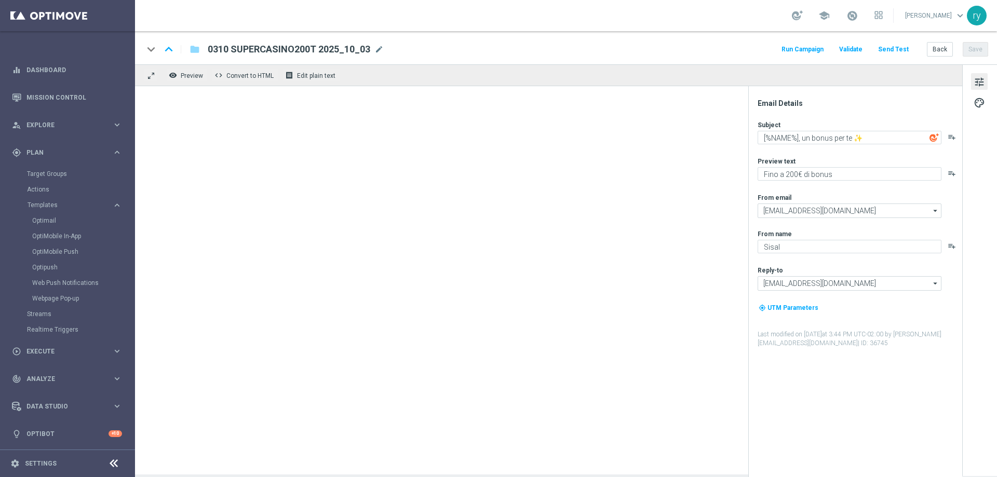
type textarea "Fino a 180€ di bonus"
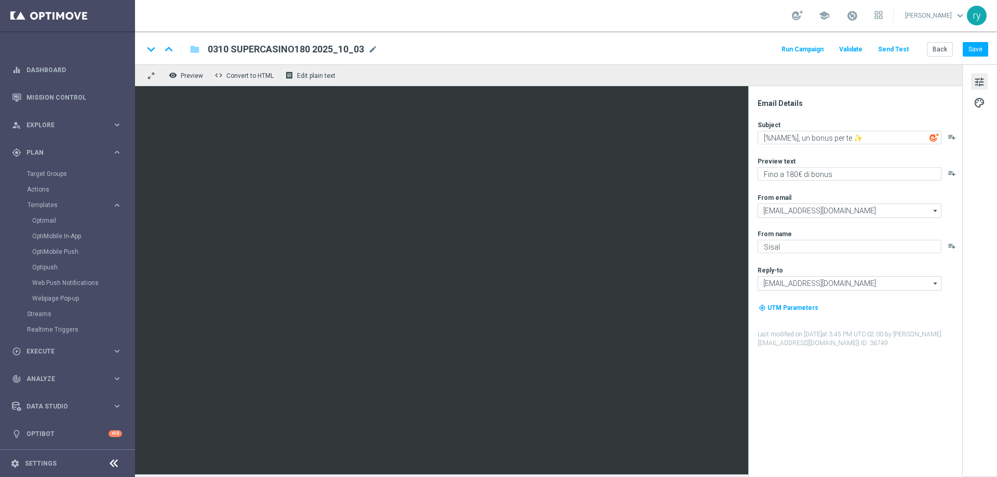
click at [817, 55] on button "Run Campaign" at bounding box center [802, 50] width 45 height 14
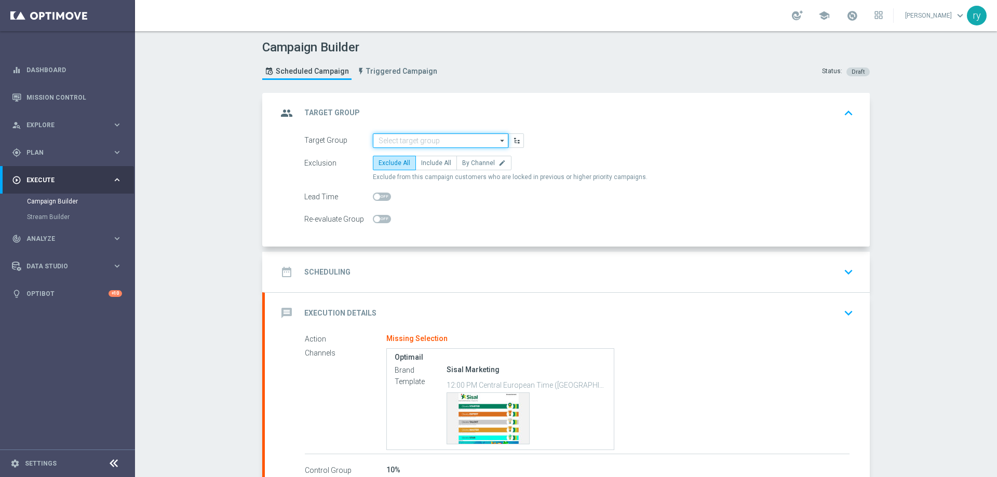
click at [397, 134] on input at bounding box center [441, 141] width 136 height 15
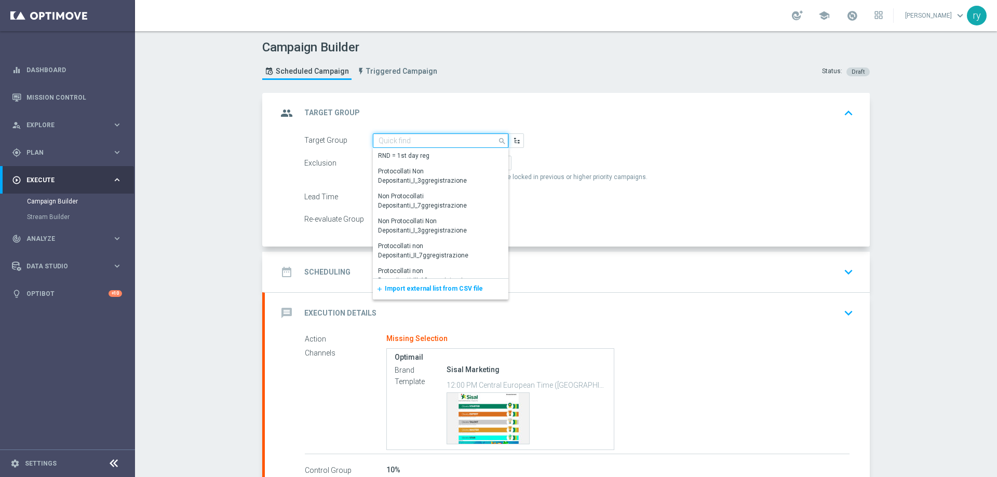
paste input "LOW Active Casinò Silver MARG POS"
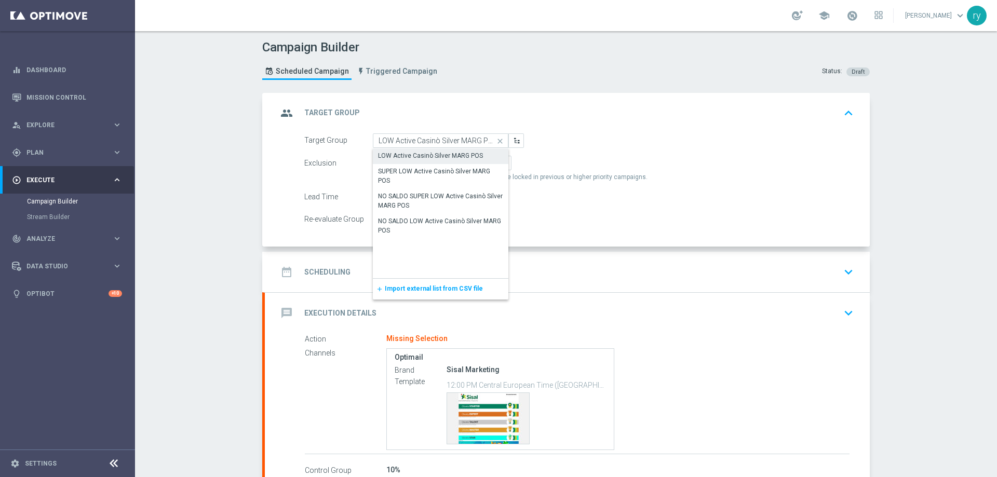
click at [406, 154] on div "LOW Active Casinò Silver MARG POS" at bounding box center [430, 155] width 105 height 9
type input "LOW Active Casinò Silver MARG POS"
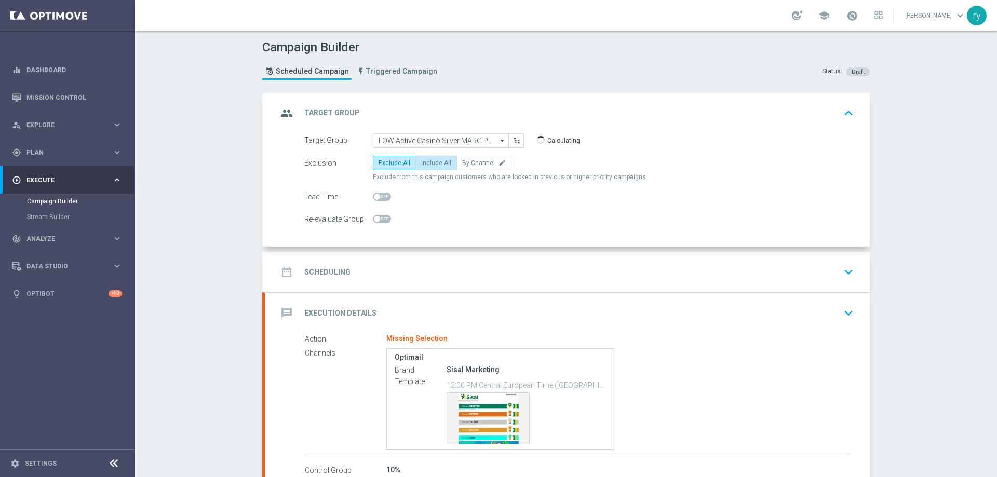
click at [429, 167] on label "Include All" at bounding box center [437, 163] width 42 height 15
click at [428, 167] on input "Include All" at bounding box center [424, 165] width 7 height 7
radio input "true"
click at [456, 261] on div "date_range Scheduling keyboard_arrow_down" at bounding box center [567, 272] width 605 height 41
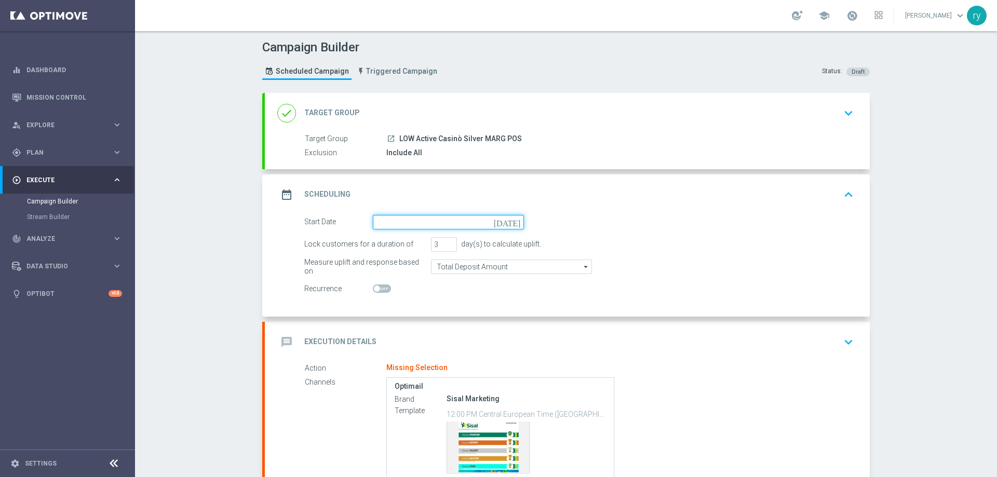
click at [453, 219] on input at bounding box center [448, 222] width 151 height 15
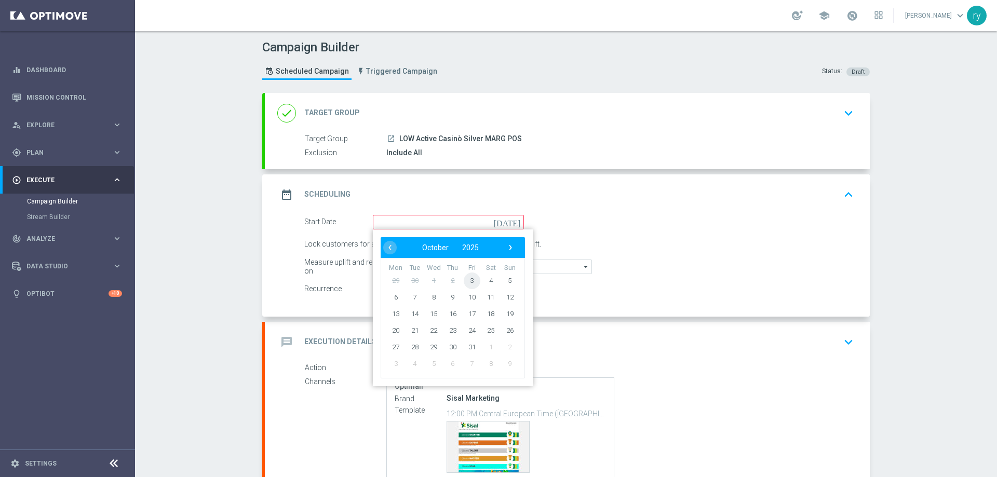
click at [465, 280] on span "3" at bounding box center [472, 280] width 17 height 17
type input "[DATE]"
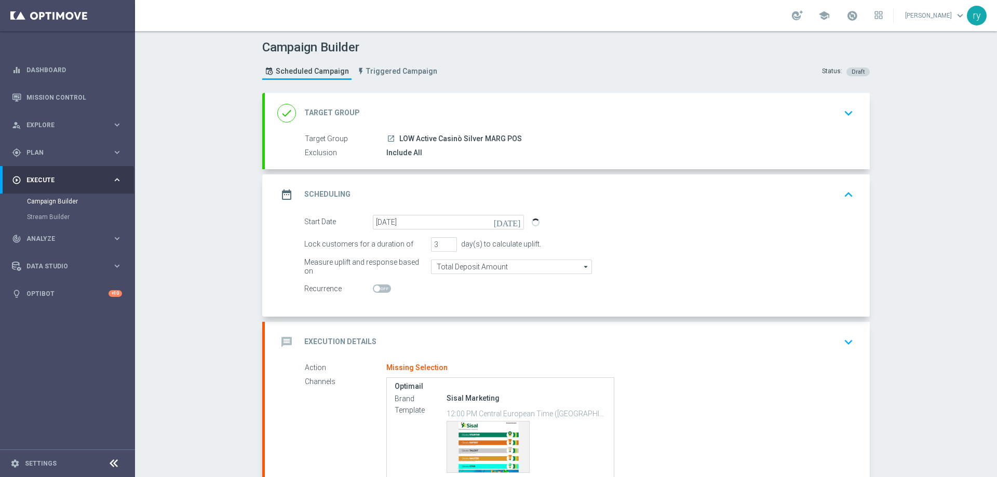
click at [457, 241] on div "day(s) to calculate uplift." at bounding box center [499, 244] width 84 height 9
click at [451, 241] on input "3" at bounding box center [444, 244] width 26 height 15
click at [448, 242] on input "4" at bounding box center [444, 244] width 26 height 15
click at [448, 242] on input "5" at bounding box center [444, 244] width 26 height 15
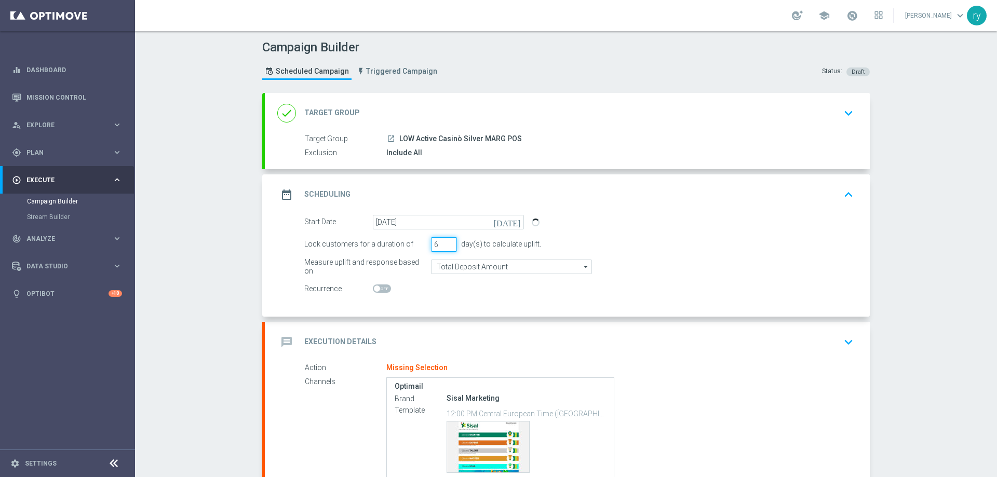
type input "6"
click at [448, 242] on input "6" at bounding box center [444, 244] width 26 height 15
click at [449, 263] on input "Total Deposit Amount" at bounding box center [511, 267] width 161 height 15
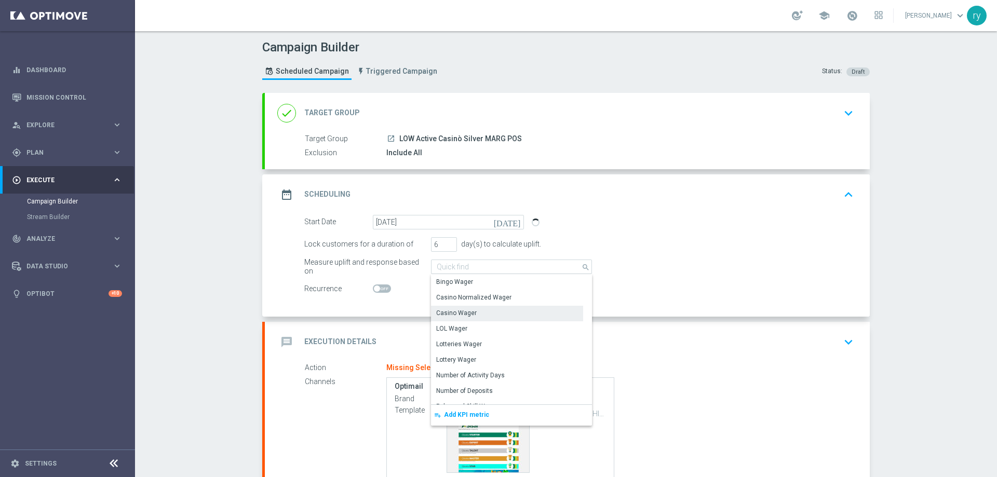
click at [451, 312] on div "Casino Wager" at bounding box center [456, 313] width 41 height 9
type input "Casino Wager"
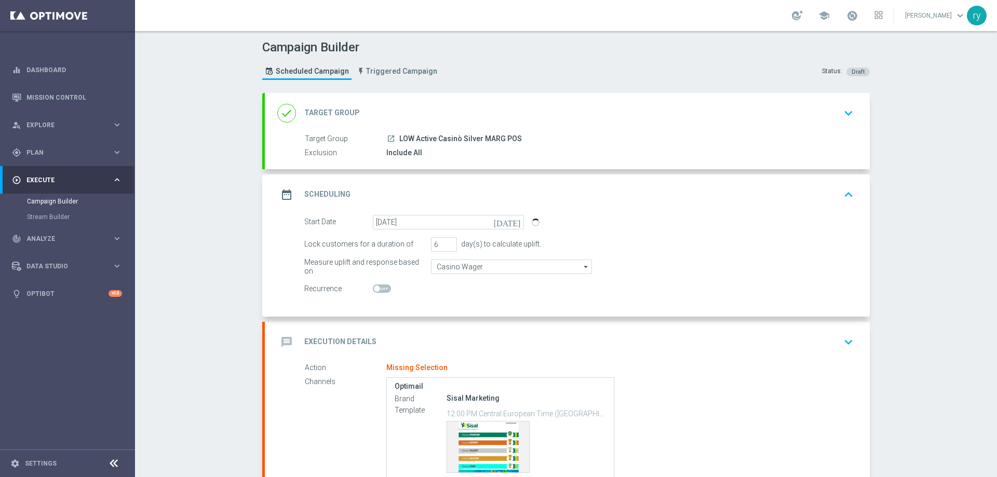
click at [450, 295] on div at bounding box center [448, 289] width 151 height 15
click at [502, 196] on div "date_range Scheduling keyboard_arrow_up" at bounding box center [567, 195] width 580 height 20
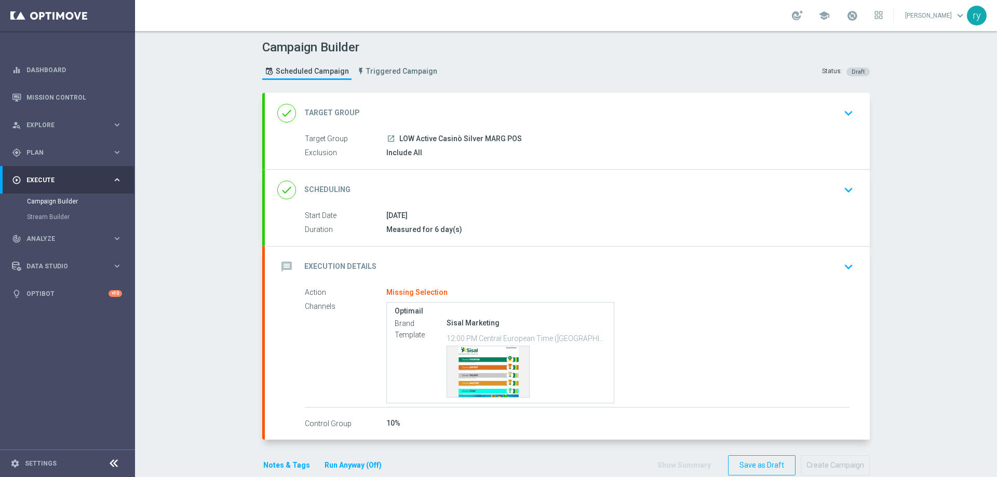
click at [462, 259] on div "message Execution Details keyboard_arrow_down" at bounding box center [567, 267] width 580 height 20
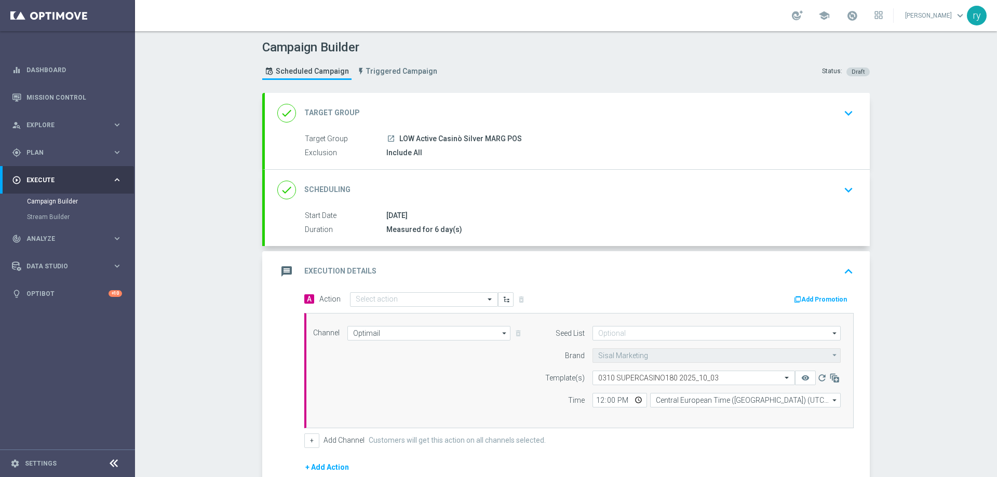
click at [801, 302] on button "Add Promotion" at bounding box center [822, 299] width 58 height 11
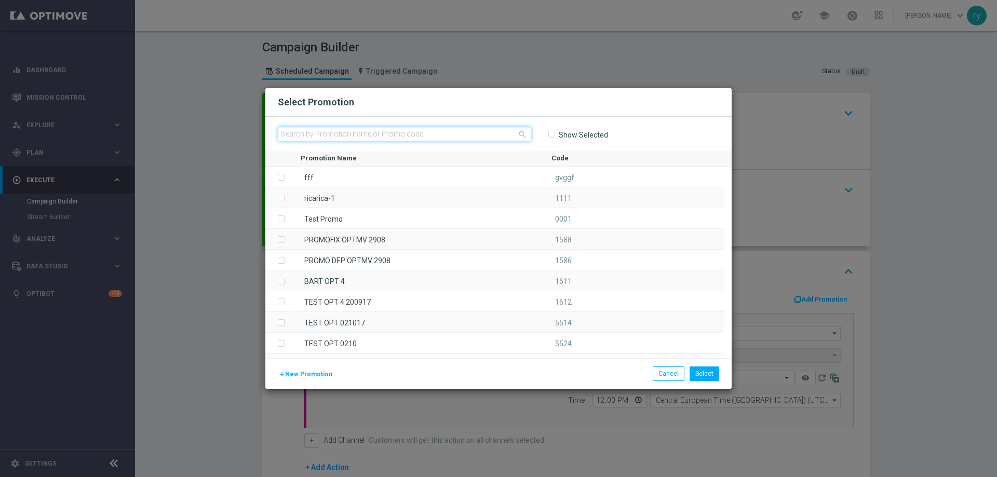
click at [354, 133] on input "text" at bounding box center [405, 134] width 254 height 15
paste input "335998"
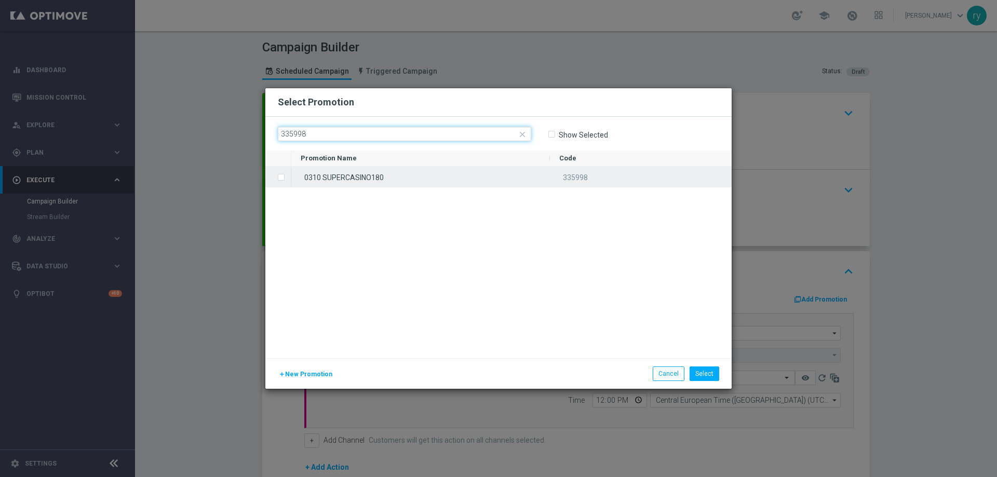
type input "335998"
click at [364, 170] on div "0310 SUPERCASINO180" at bounding box center [420, 177] width 259 height 20
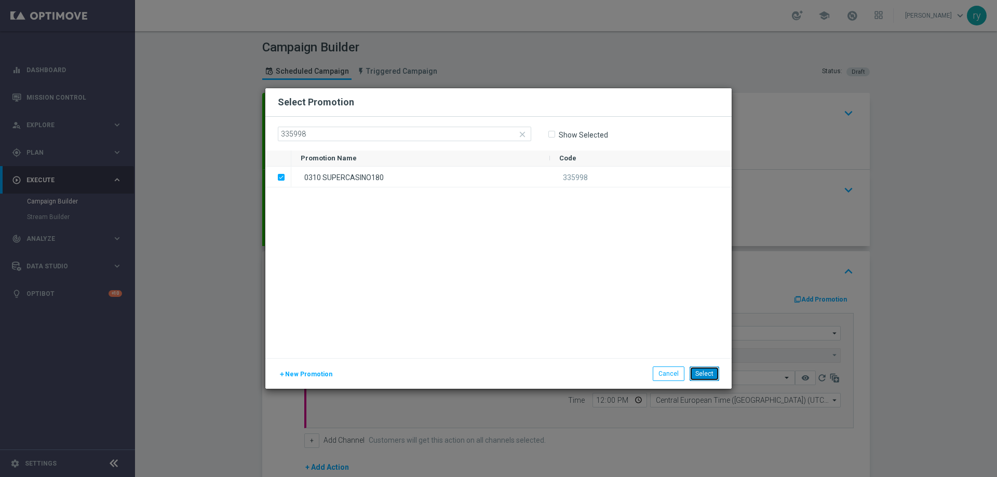
click at [698, 371] on button "Select" at bounding box center [705, 374] width 30 height 15
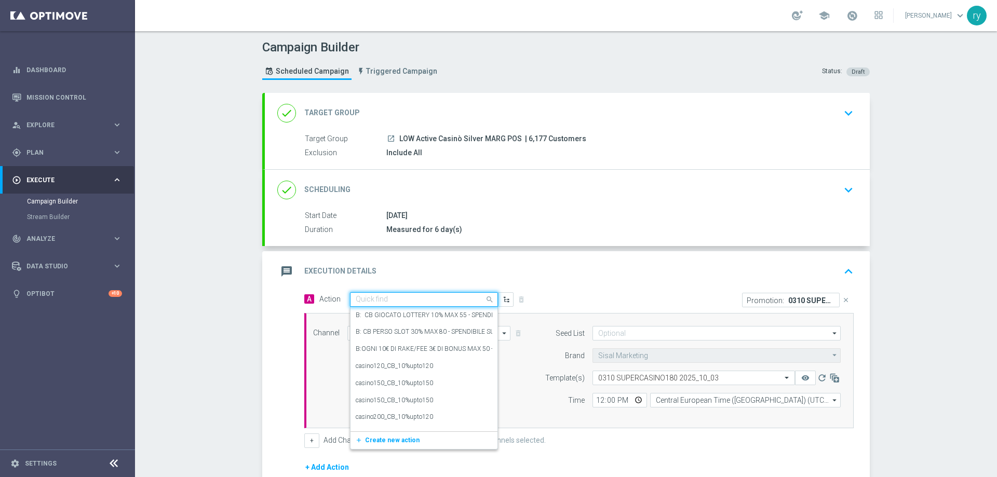
click at [430, 299] on input "text" at bounding box center [414, 300] width 116 height 9
paste input "comparto20_20%upto180"
type input "comparto20_20%upto180"
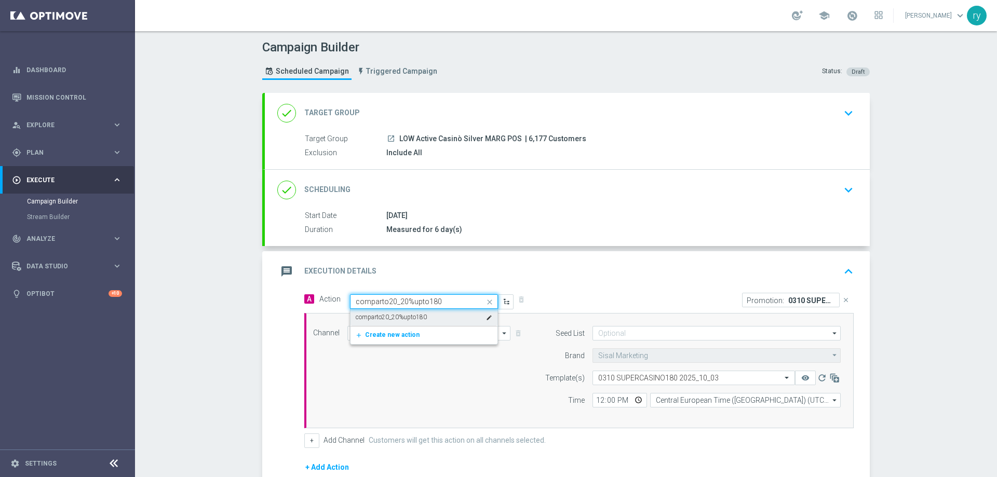
click at [417, 313] on label "comparto20_20%upto180" at bounding box center [391, 317] width 71 height 9
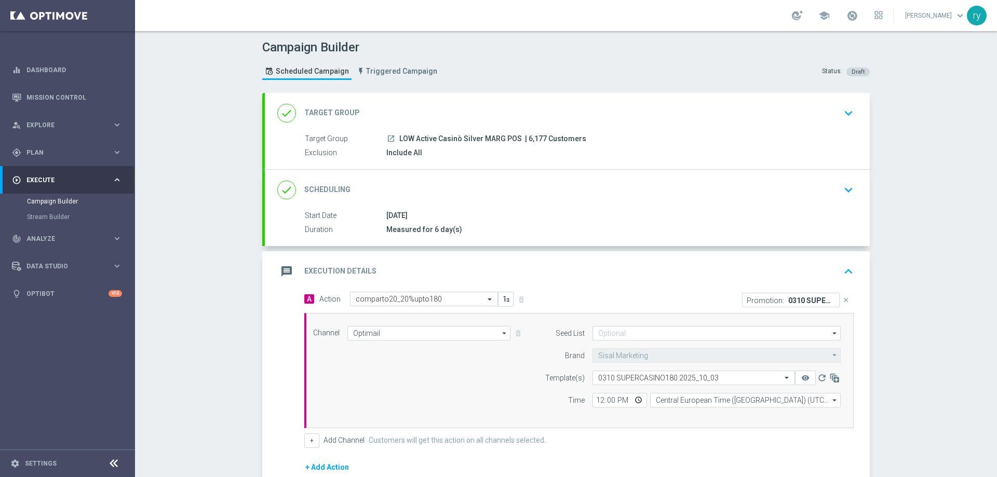
click at [551, 283] on div "message Execution Details keyboard_arrow_up" at bounding box center [567, 271] width 605 height 41
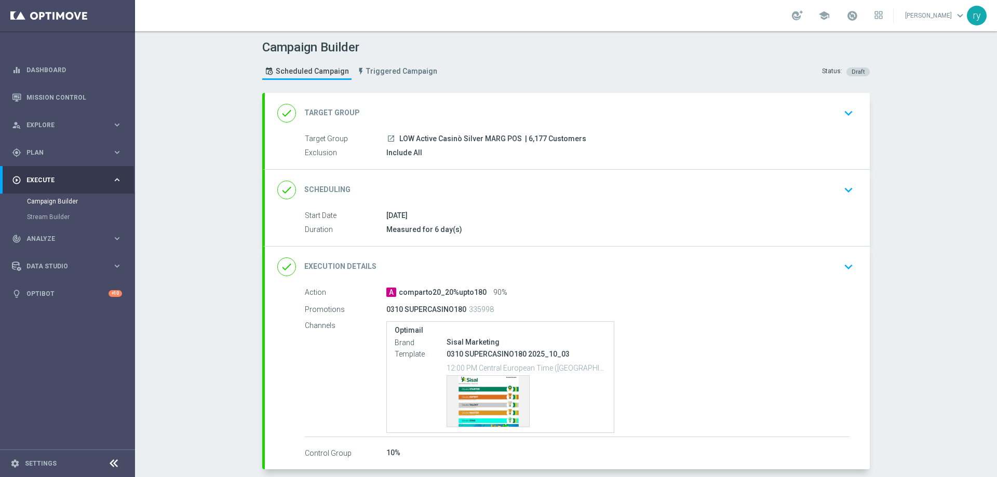
click at [475, 254] on div "done Execution Details keyboard_arrow_down" at bounding box center [567, 267] width 605 height 41
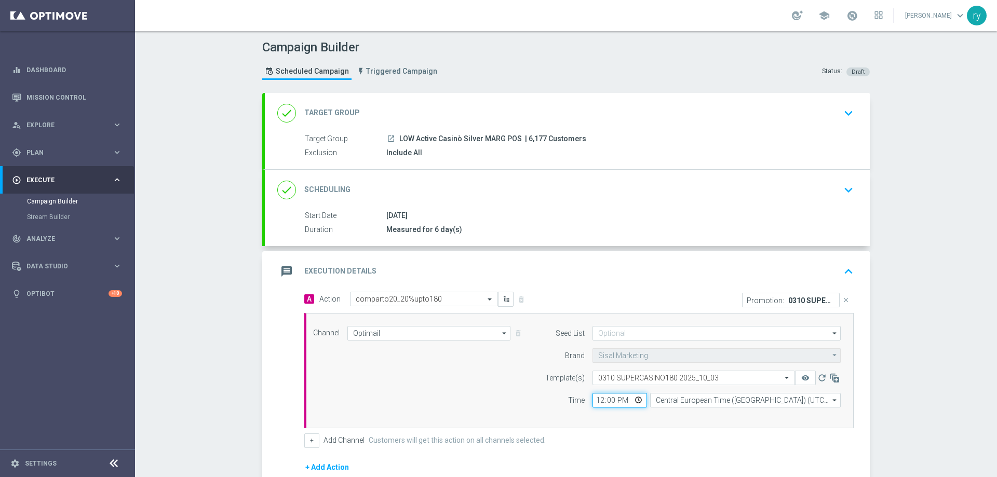
click at [596, 404] on input "12:00" at bounding box center [620, 400] width 55 height 15
type input "18:00"
click at [542, 404] on div "Time" at bounding box center [558, 400] width 53 height 15
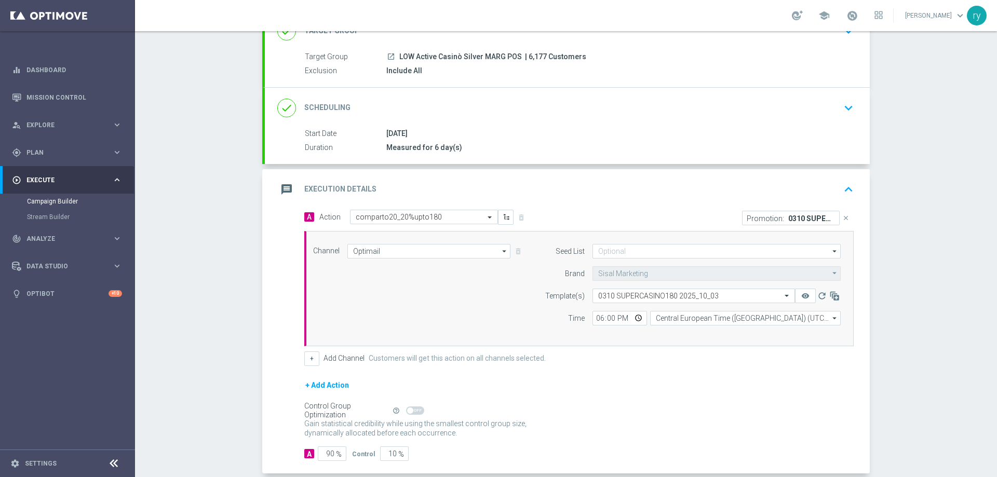
scroll to position [104, 0]
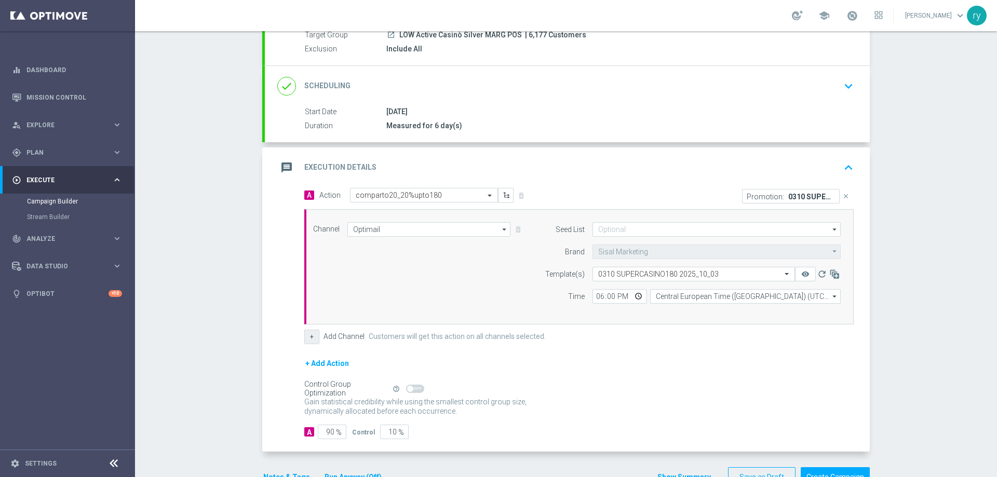
click at [313, 336] on button "+" at bounding box center [311, 337] width 15 height 15
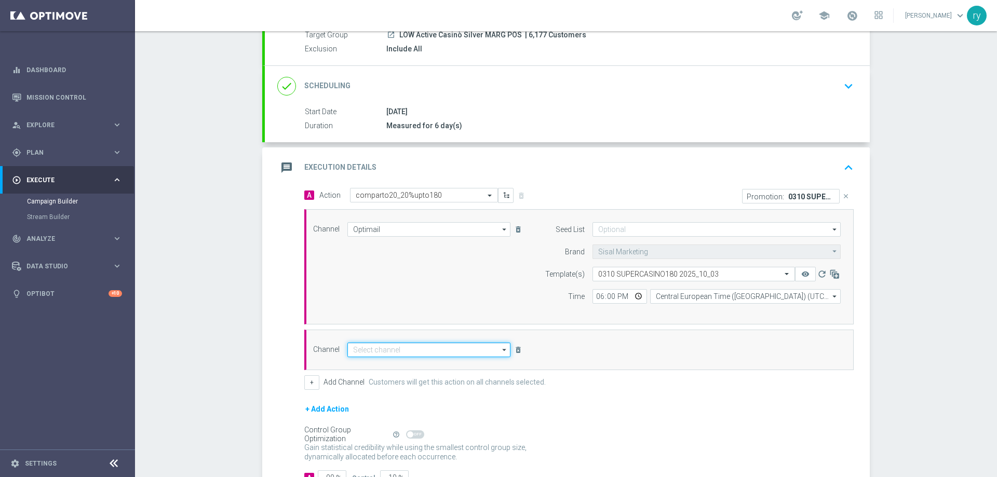
click at [362, 350] on input at bounding box center [429, 350] width 163 height 15
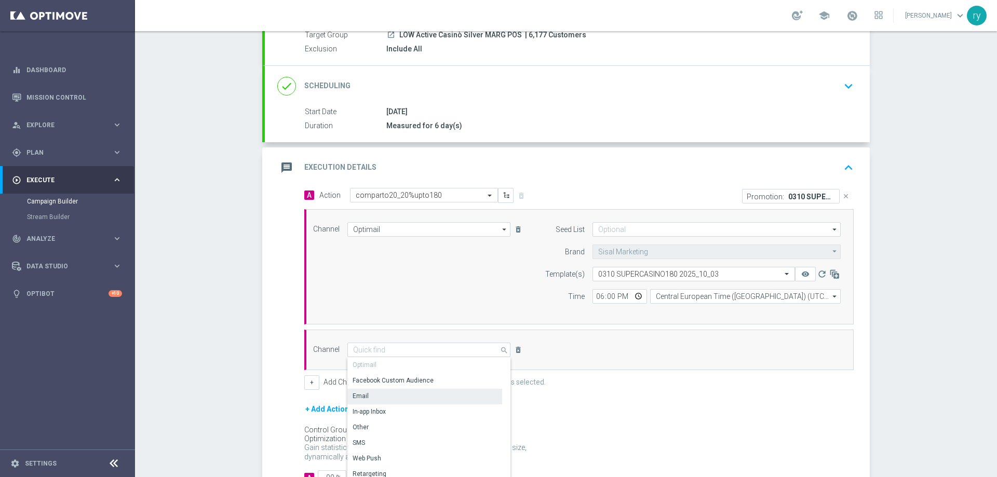
click at [381, 402] on div "Email" at bounding box center [425, 396] width 155 height 15
type input "Email"
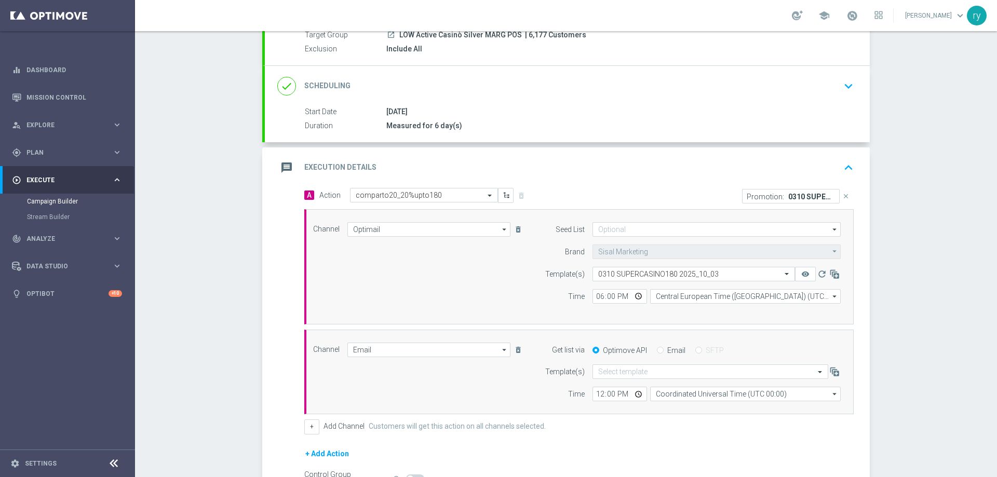
click at [657, 353] on input "Email" at bounding box center [660, 351] width 7 height 7
radio input "true"
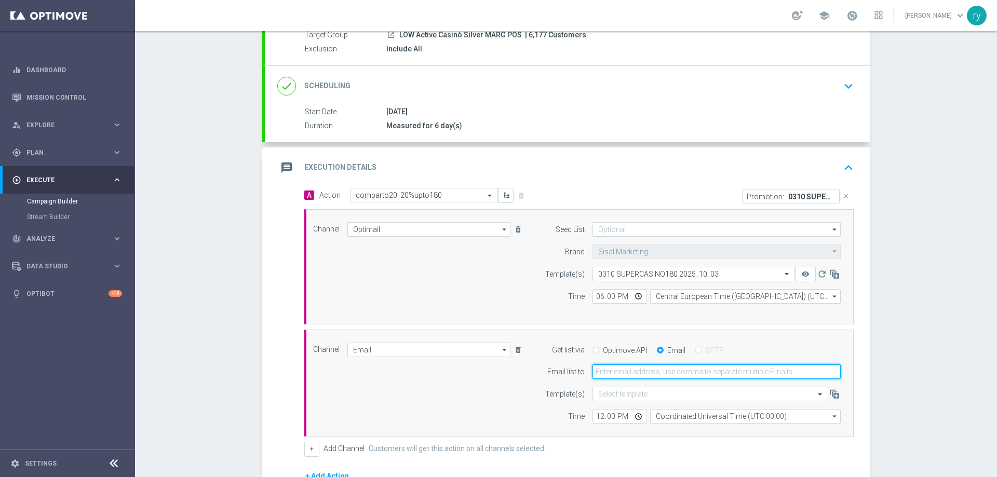
click at [655, 368] on input "email" at bounding box center [717, 372] width 248 height 15
type input "[EMAIL_ADDRESS][DOMAIN_NAME]"
click at [595, 411] on input "12:00" at bounding box center [620, 416] width 55 height 15
type input "18:00"
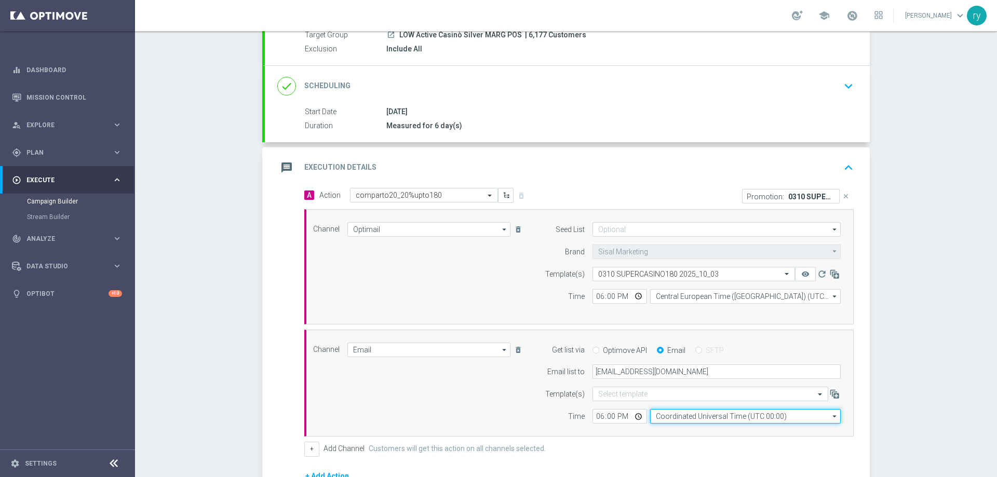
click at [651, 419] on input "Coordinated Universal Time (UTC 00:00)" at bounding box center [745, 416] width 191 height 15
click at [662, 429] on div "Central European Time ([GEOGRAPHIC_DATA]) (UTC +02:00)" at bounding box center [741, 431] width 170 height 9
type input "Central European Time ([GEOGRAPHIC_DATA]) (UTC +02:00)"
click at [506, 403] on div "Channel Email Email arrow_drop_down Drag here to set row groups Drag here to se…" at bounding box center [576, 384] width 543 height 82
click at [285, 393] on div "A Action Select action comparto20_20%upto180 delete_forever Promotion: 0310 SUP…" at bounding box center [567, 376] width 605 height 377
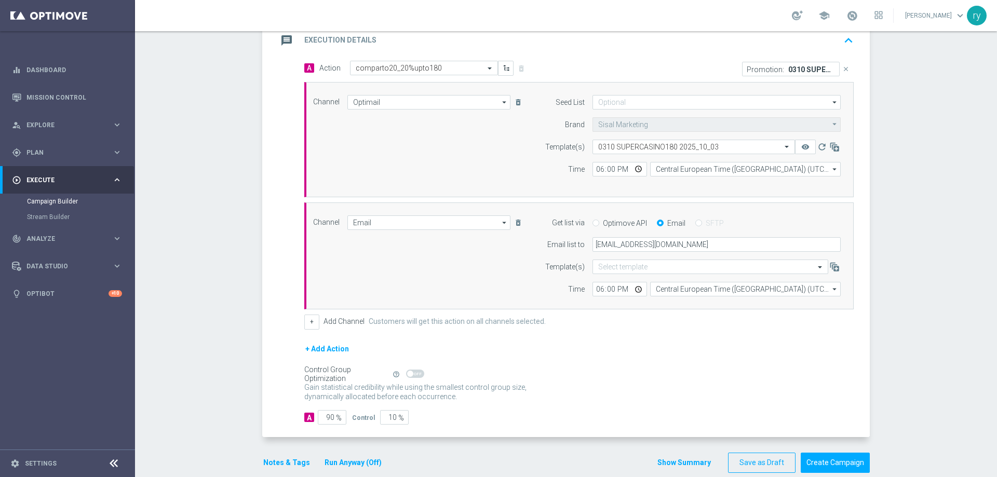
scroll to position [248, 0]
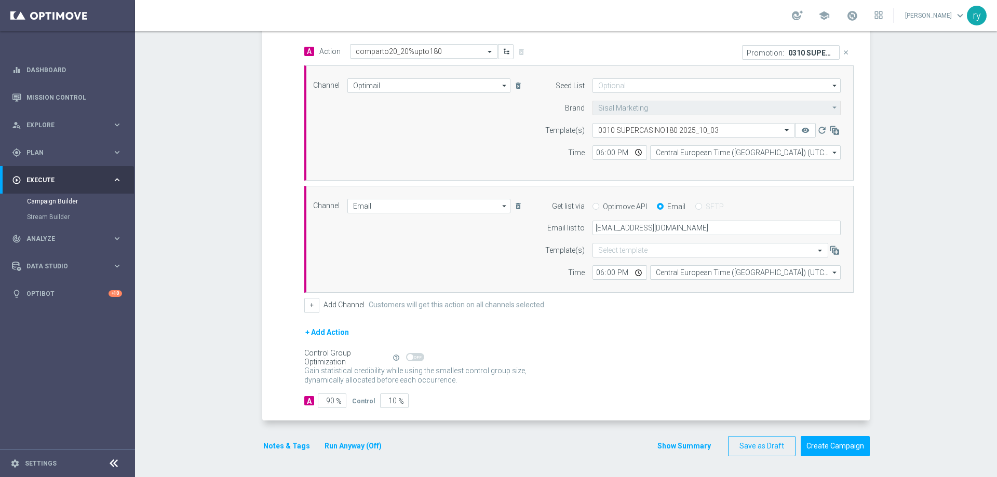
click at [279, 444] on button "Notes & Tags" at bounding box center [286, 446] width 49 height 13
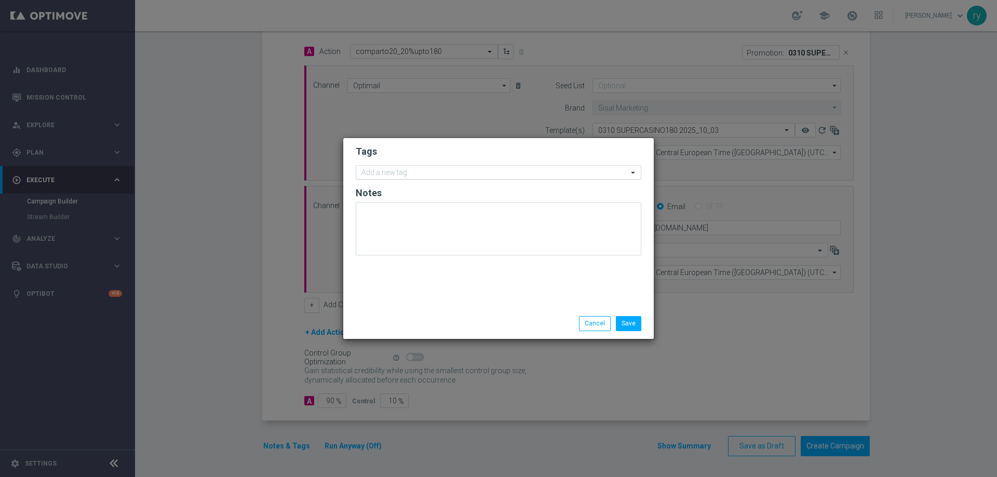
click at [376, 176] on input "text" at bounding box center [495, 173] width 267 height 9
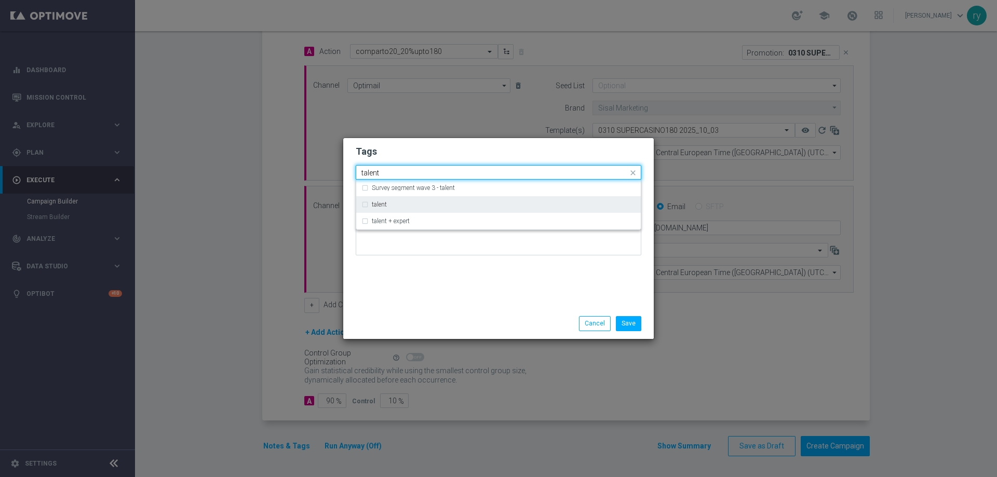
click at [393, 207] on div "talent" at bounding box center [504, 205] width 264 height 6
type input "talent"
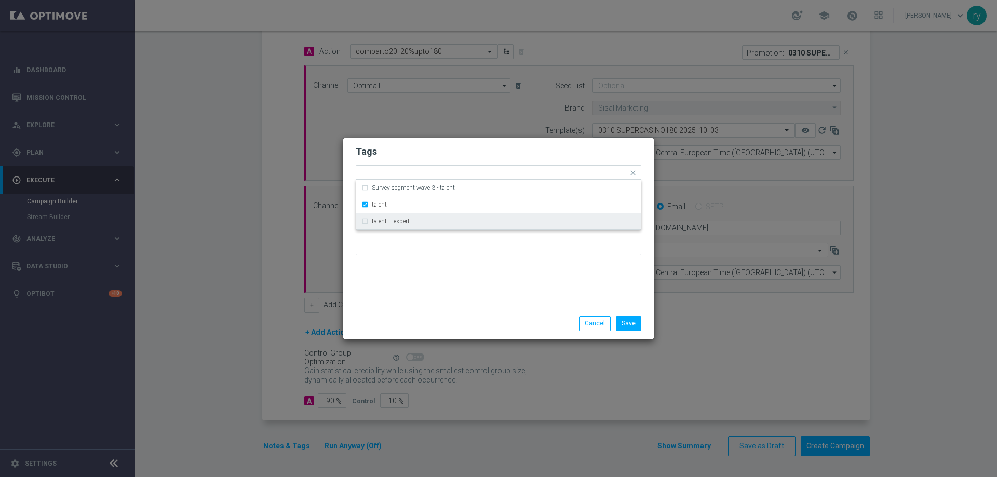
click at [423, 290] on div "Tags Quick find × talent Survey segment wave 3 - talent talent talent + expert …" at bounding box center [498, 223] width 311 height 170
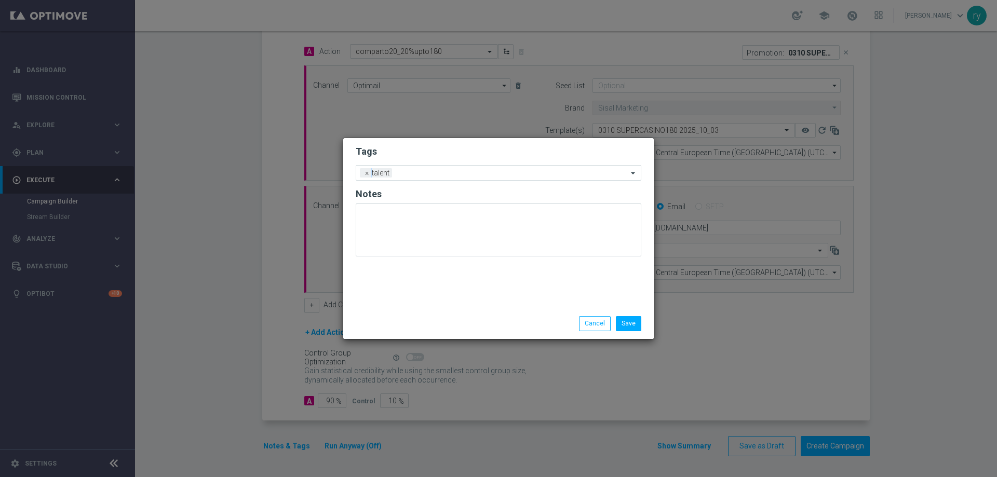
click at [446, 164] on form "Tags Add a new tag × talent Notes" at bounding box center [499, 204] width 286 height 122
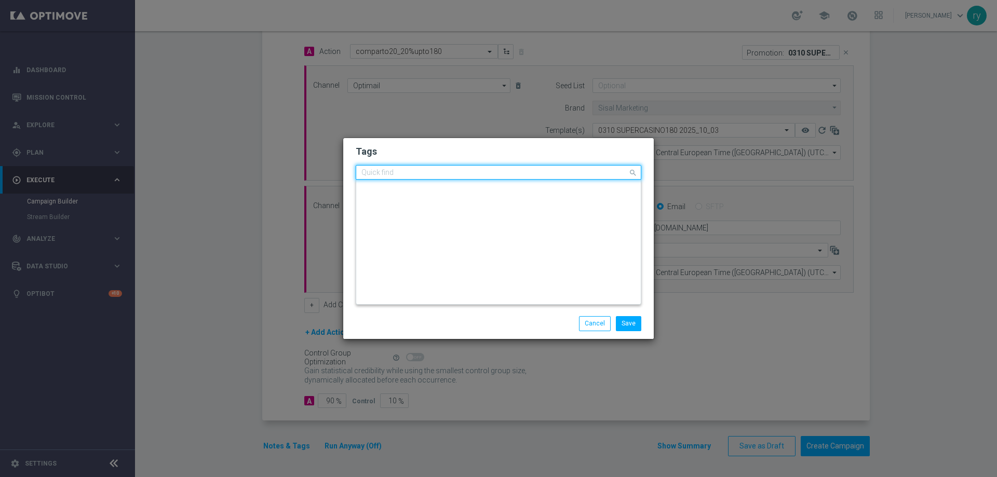
click at [447, 171] on input "text" at bounding box center [495, 173] width 267 height 9
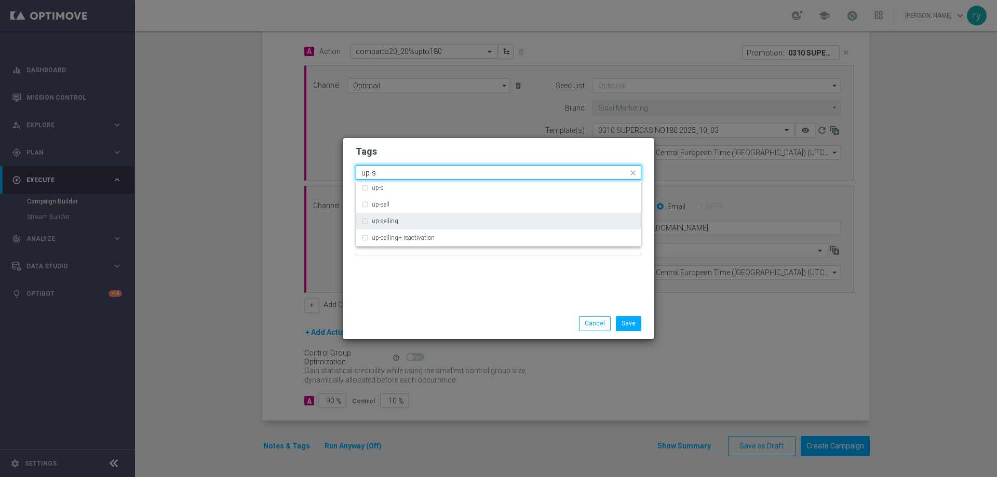
click at [446, 228] on div "up-selling" at bounding box center [499, 221] width 274 height 17
type input "up-s"
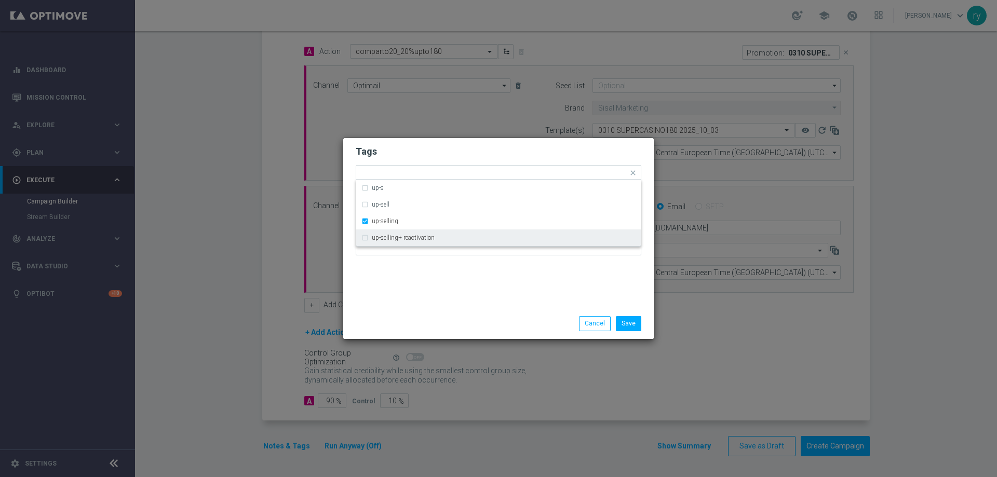
click at [449, 258] on div at bounding box center [499, 233] width 286 height 61
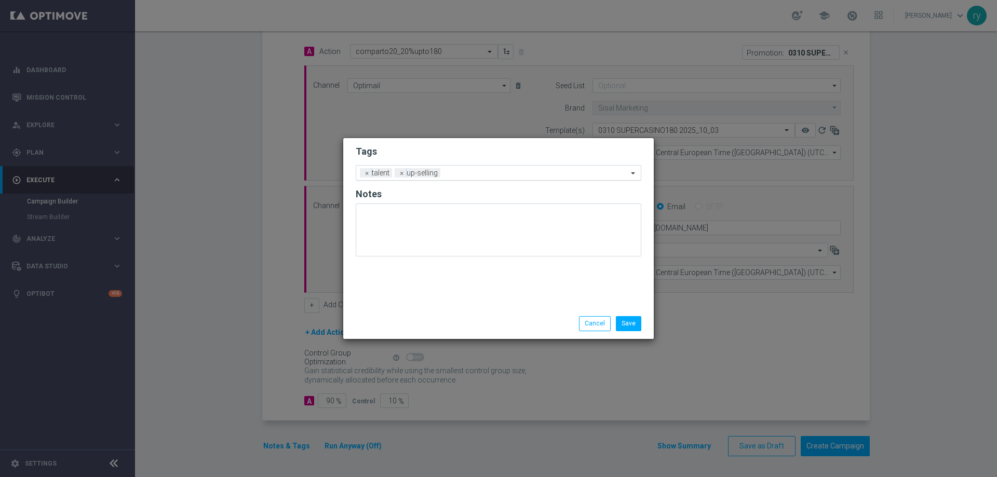
click at [481, 169] on div "Add a new tag × talent × up-selling" at bounding box center [492, 173] width 272 height 15
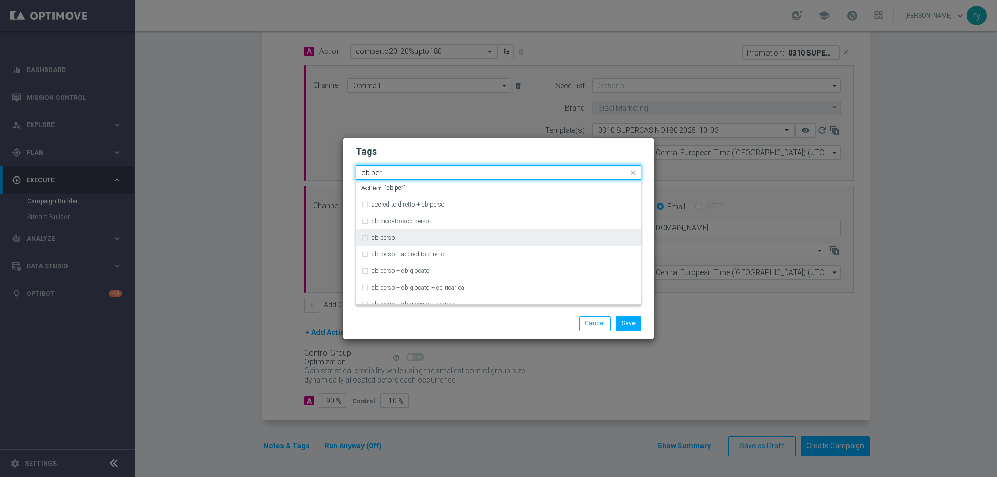
click at [438, 236] on div "cb perso" at bounding box center [504, 238] width 264 height 6
type input "cb per"
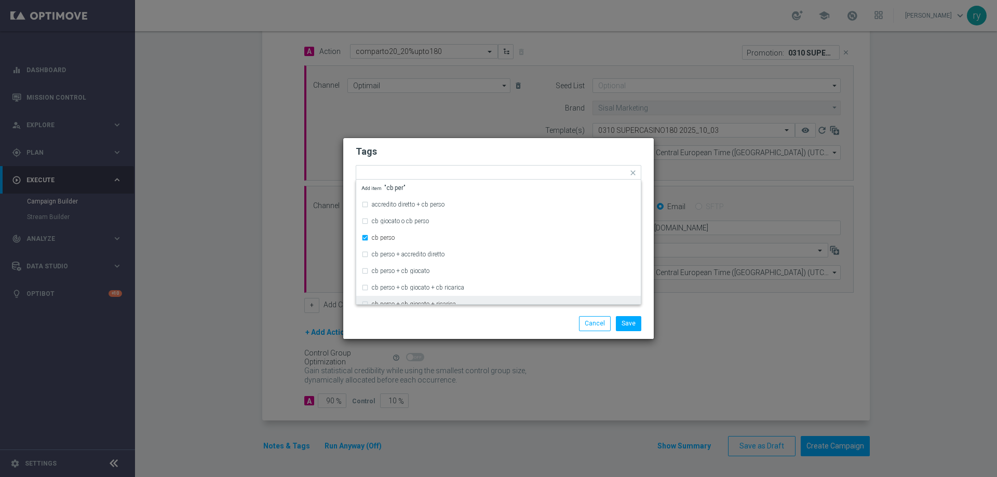
click at [437, 337] on div "Save Cancel" at bounding box center [498, 324] width 311 height 30
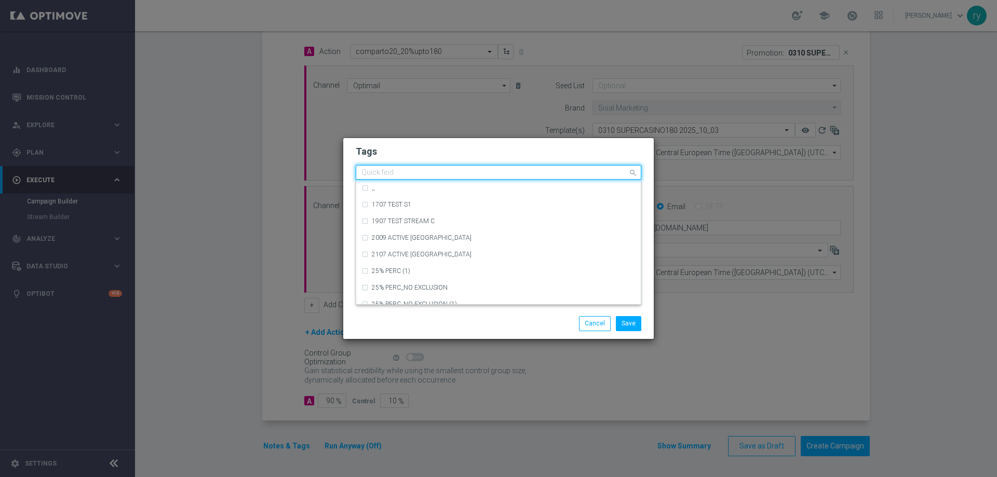
click at [505, 169] on input "text" at bounding box center [495, 173] width 267 height 9
click at [370, 237] on div "casino" at bounding box center [499, 238] width 274 height 17
type input "casino"
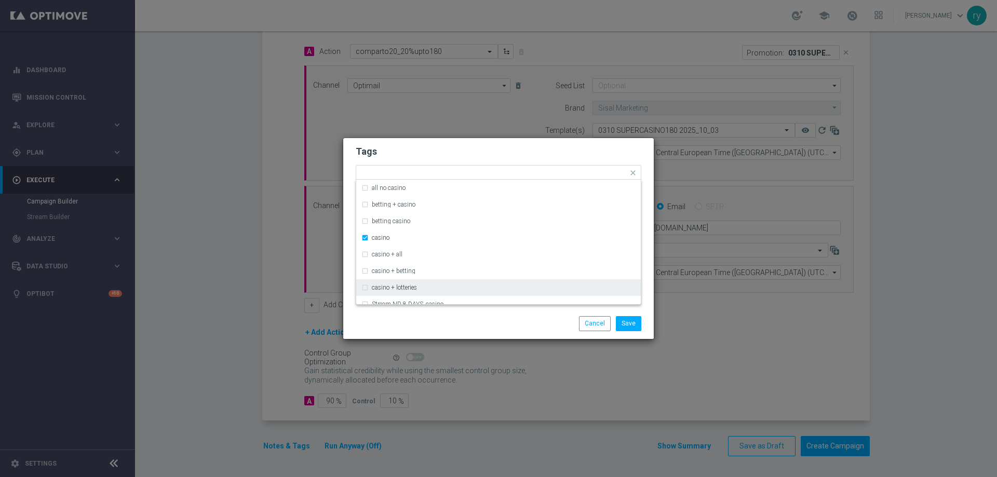
click at [399, 322] on div "Save Cancel" at bounding box center [498, 323] width 301 height 15
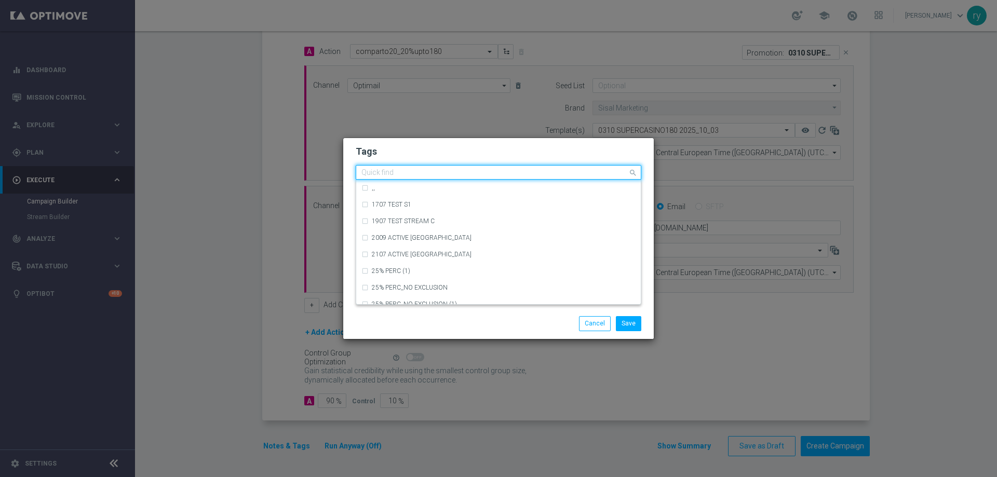
click at [574, 171] on input "text" at bounding box center [495, 173] width 267 height 9
click at [449, 236] on div "bonus cash" at bounding box center [504, 238] width 264 height 6
type input "bonus"
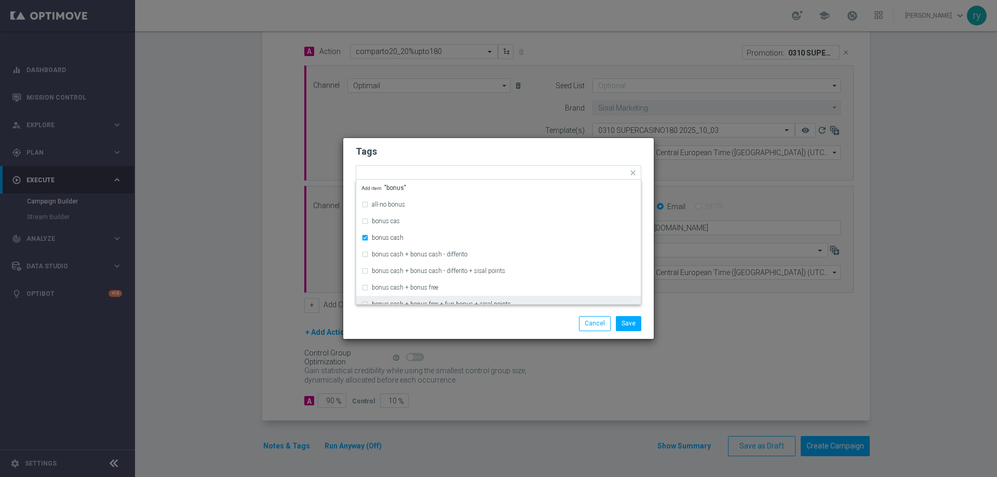
click at [535, 322] on div "Save Cancel" at bounding box center [548, 323] width 201 height 15
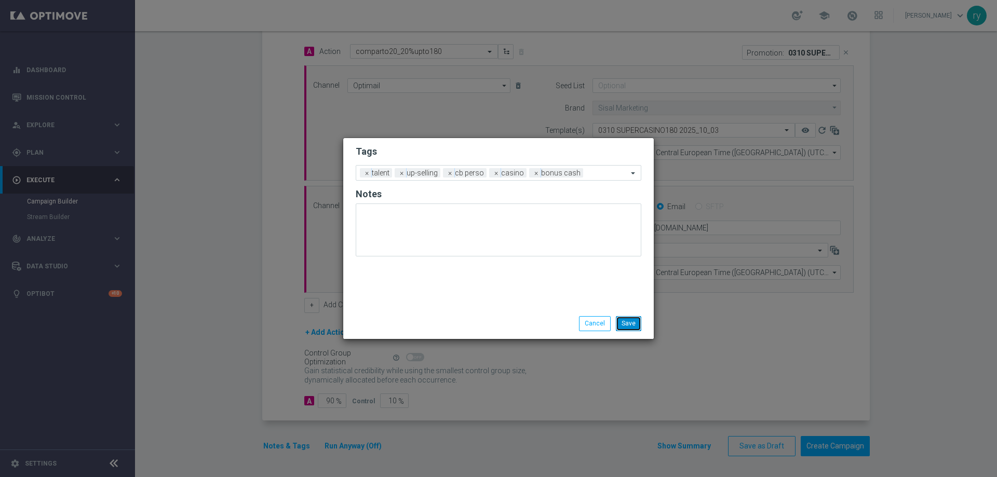
click at [630, 327] on button "Save" at bounding box center [628, 323] width 25 height 15
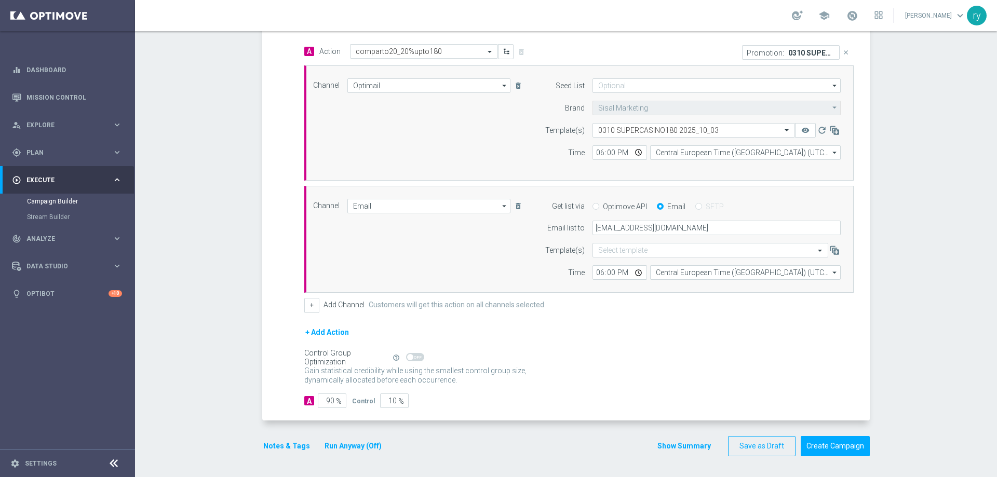
click at [671, 447] on button "Show Summary" at bounding box center [684, 447] width 55 height 12
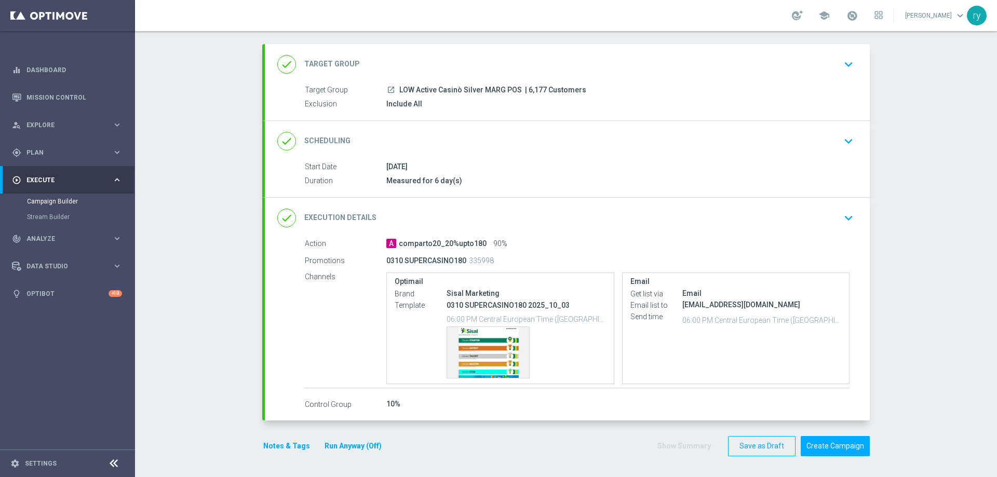
scroll to position [49, 0]
click at [480, 346] on div "Template preview" at bounding box center [488, 352] width 82 height 51
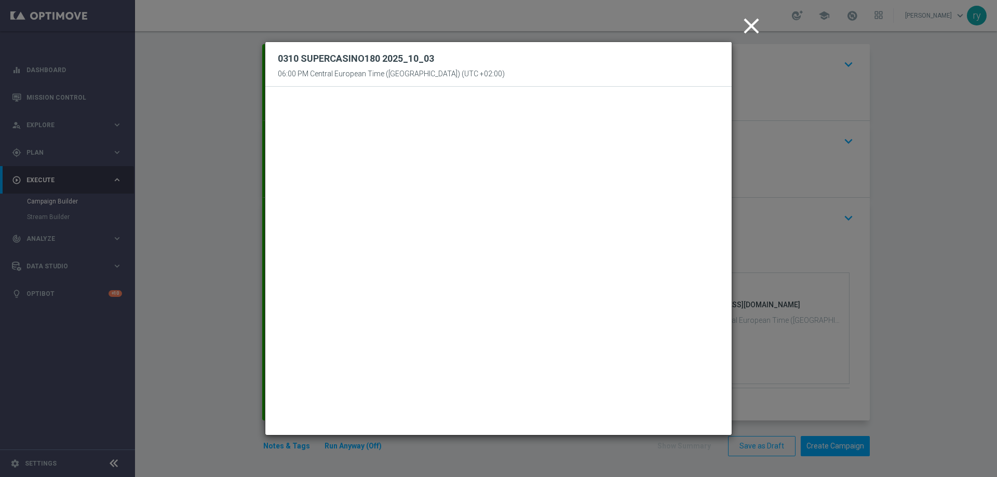
click at [756, 23] on icon "close" at bounding box center [752, 26] width 26 height 26
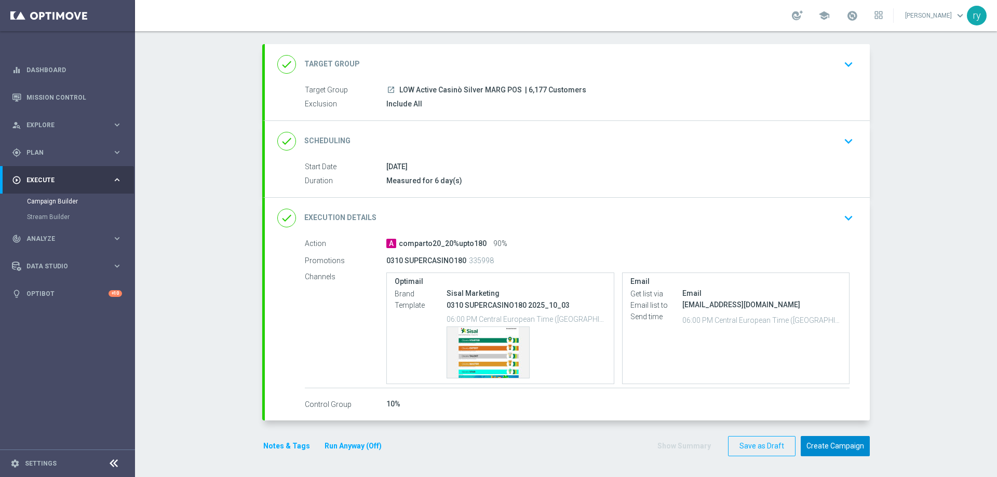
click at [821, 451] on button "Create Campaign" at bounding box center [835, 446] width 69 height 20
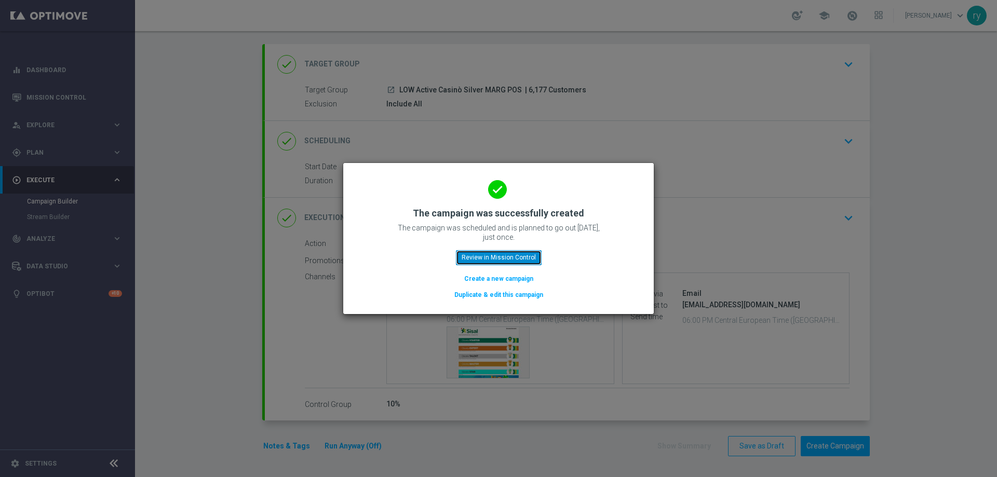
click at [535, 256] on button "Review in Mission Control" at bounding box center [499, 257] width 86 height 15
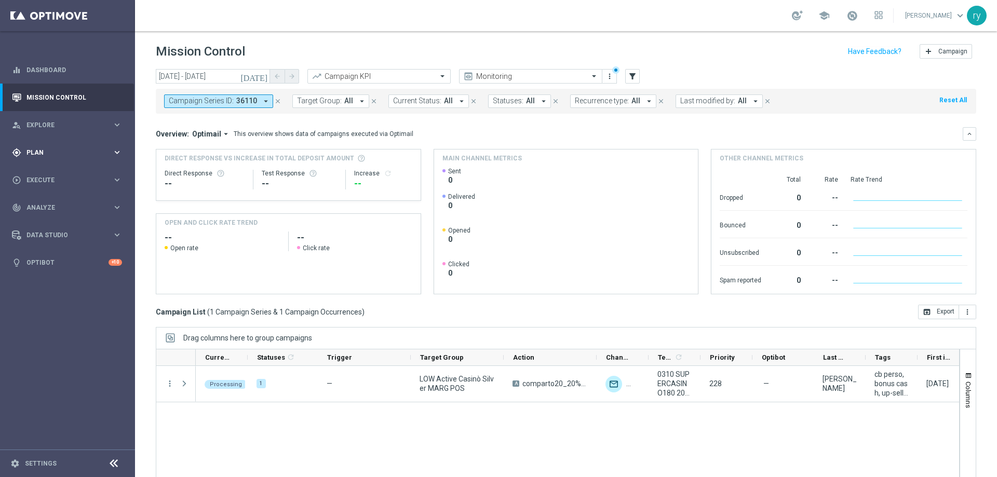
click at [114, 151] on icon "keyboard_arrow_right" at bounding box center [117, 153] width 10 height 10
click at [49, 219] on link "Optimail" at bounding box center [70, 221] width 76 height 8
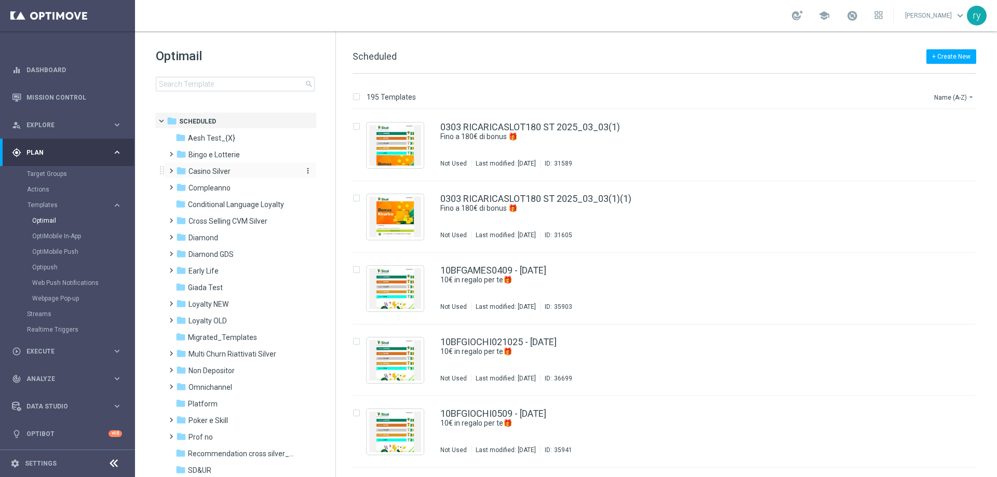
click at [235, 173] on div "folder Casino Silver" at bounding box center [235, 172] width 119 height 12
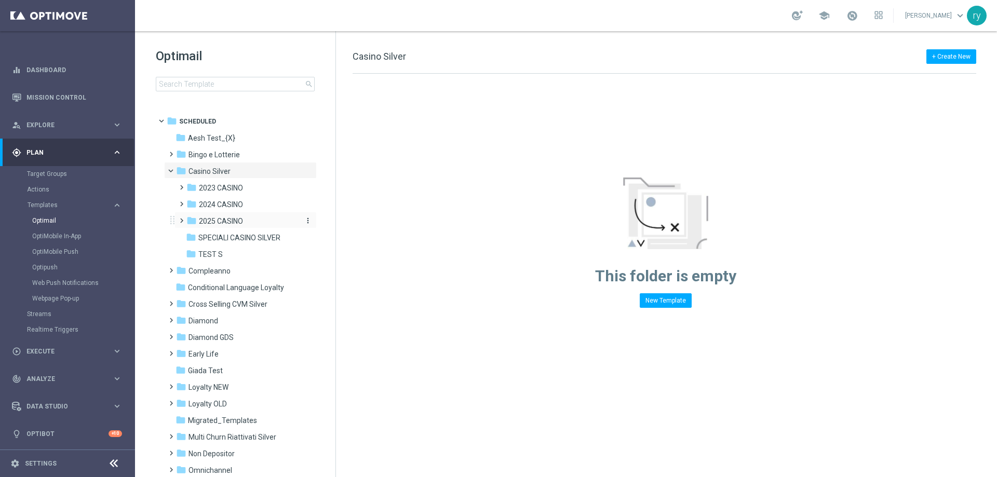
click at [237, 216] on div "folder 2025 CASINO" at bounding box center [242, 222] width 111 height 12
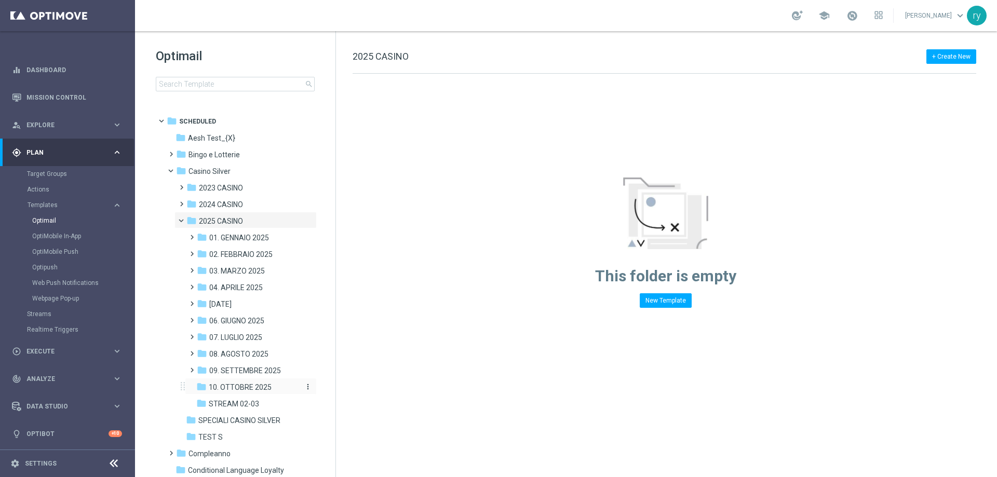
click at [237, 387] on span "10. OTTOBRE 2025" at bounding box center [240, 387] width 63 height 9
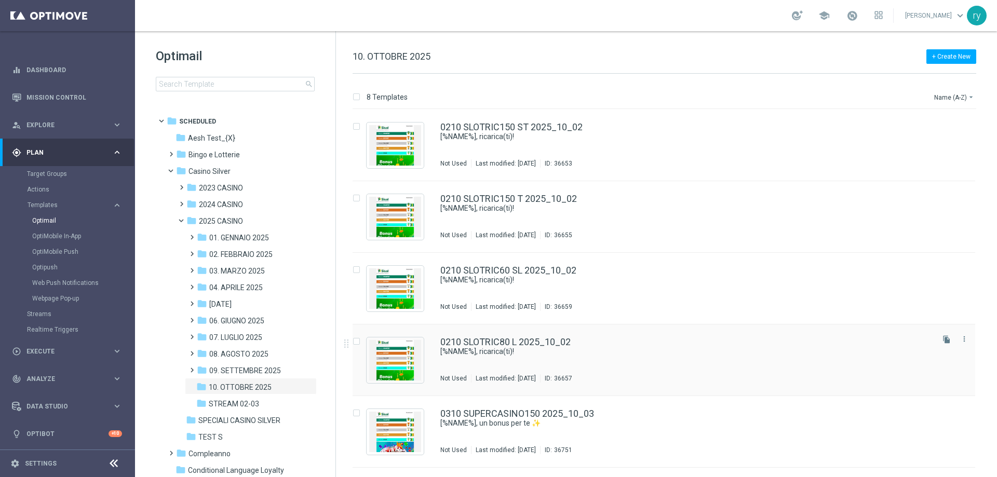
scroll to position [206, 0]
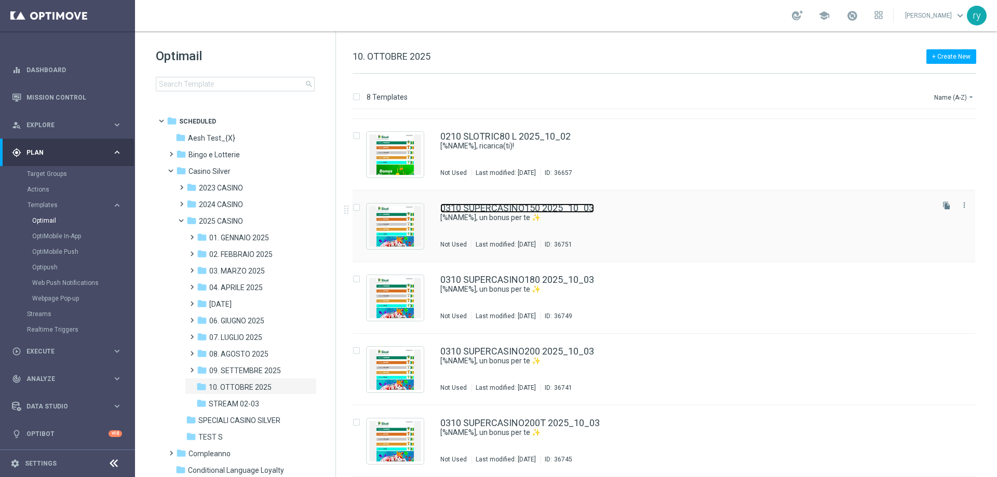
click at [510, 209] on link "0310 SUPERCASINO150 2025_10_03" at bounding box center [518, 208] width 154 height 9
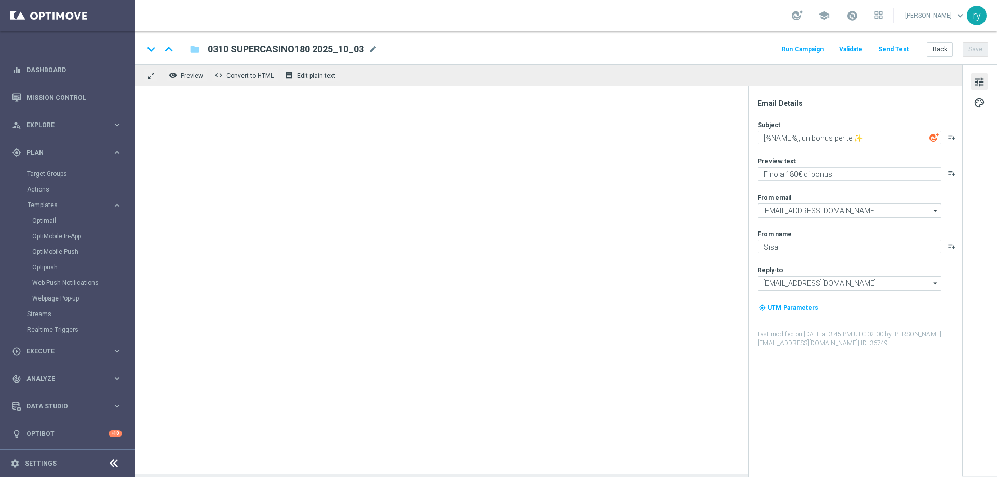
type textarea "​[%NAME%], un bonus per te ✨"
type textarea "Fino a 150€ di bonus"
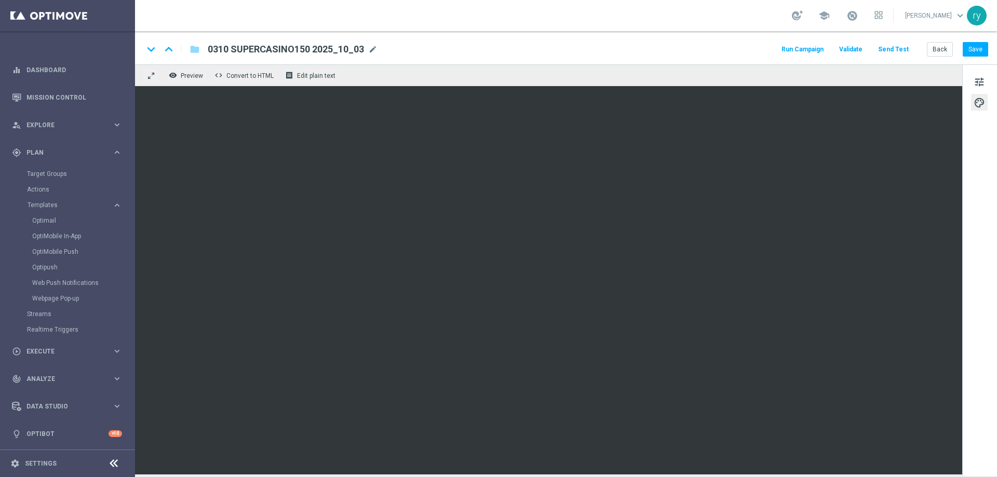
click at [792, 54] on button "Run Campaign" at bounding box center [802, 50] width 45 height 14
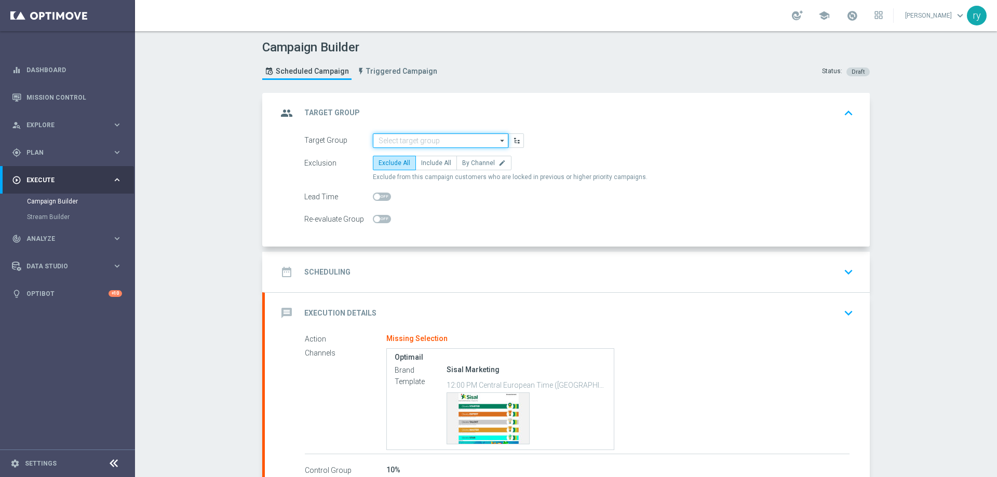
click at [403, 140] on input at bounding box center [441, 141] width 136 height 15
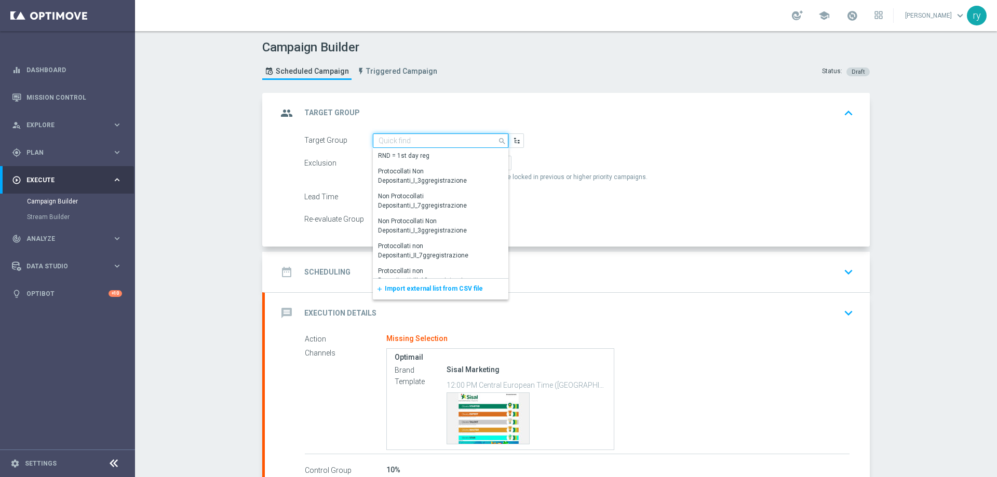
paste input "SUPER LOW Active Casinò Silver MARG POS"
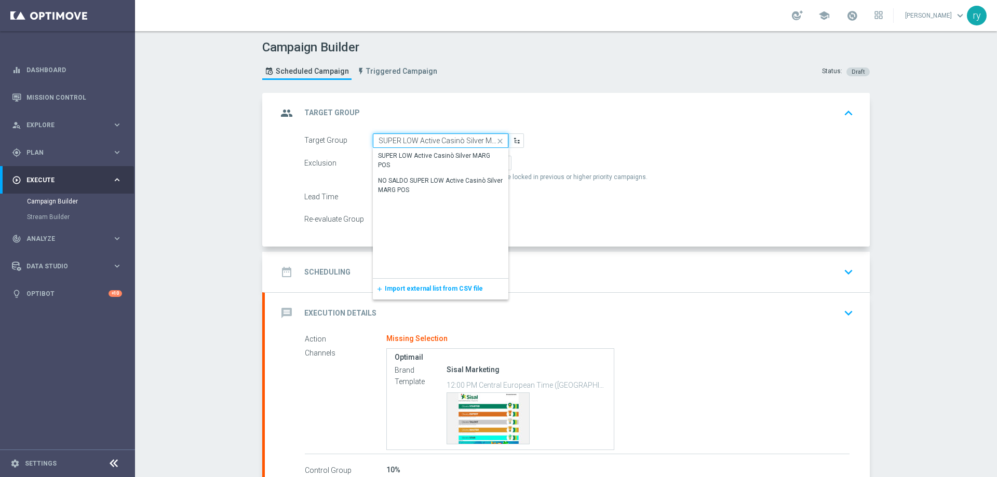
scroll to position [0, 22]
click at [405, 156] on div "SUPER LOW Active Casinò Silver MARG POS" at bounding box center [440, 160] width 125 height 19
type input "SUPER LOW Active Casinò Silver MARG POS"
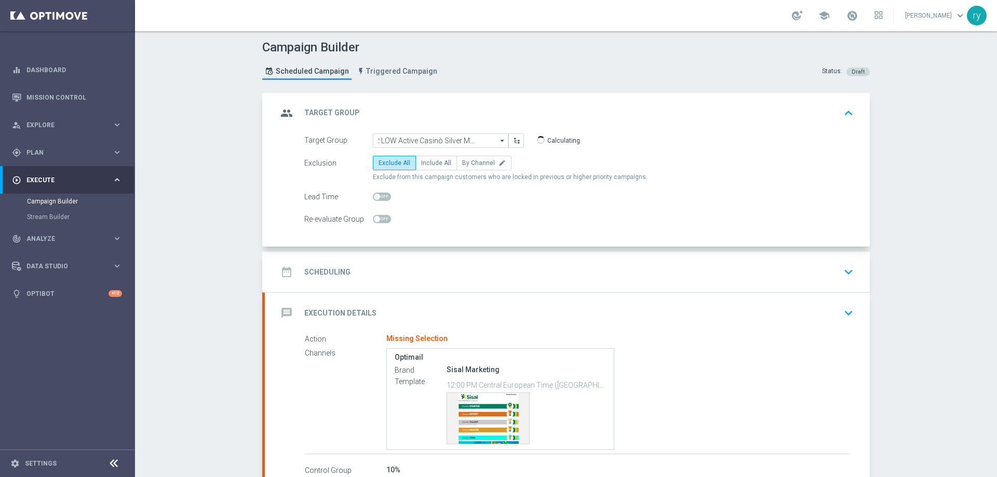
scroll to position [0, 0]
click at [428, 168] on label "Include All" at bounding box center [437, 163] width 42 height 15
click at [428, 168] on input "Include All" at bounding box center [424, 165] width 7 height 7
radio input "true"
click at [457, 216] on div "Re-evaluate Group" at bounding box center [579, 219] width 565 height 15
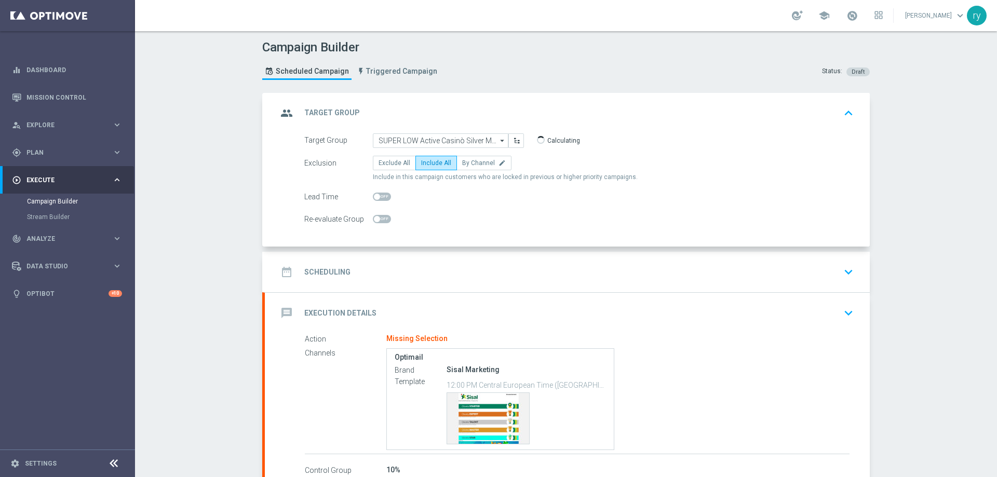
click at [471, 266] on div "date_range Scheduling keyboard_arrow_down" at bounding box center [567, 272] width 580 height 20
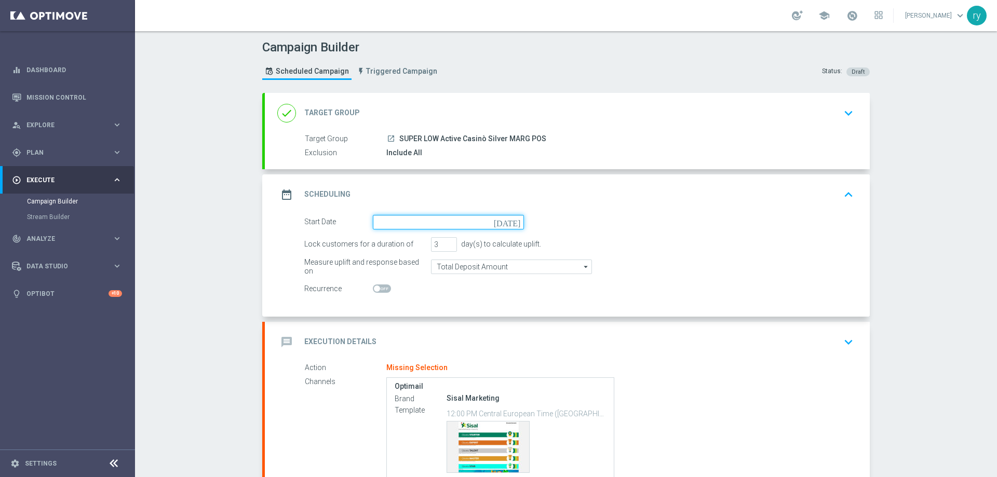
click at [437, 221] on input at bounding box center [448, 222] width 151 height 15
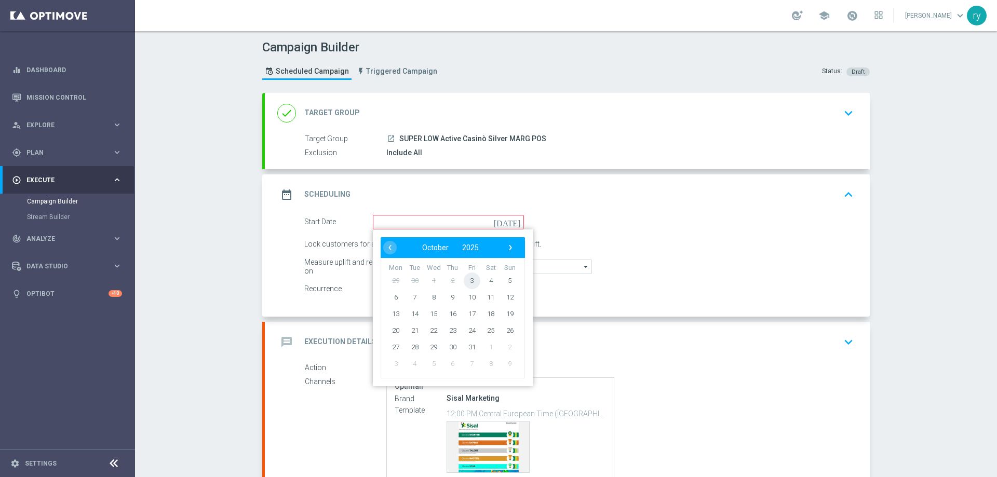
click at [471, 279] on span "3" at bounding box center [472, 280] width 17 height 17
type input "[DATE]"
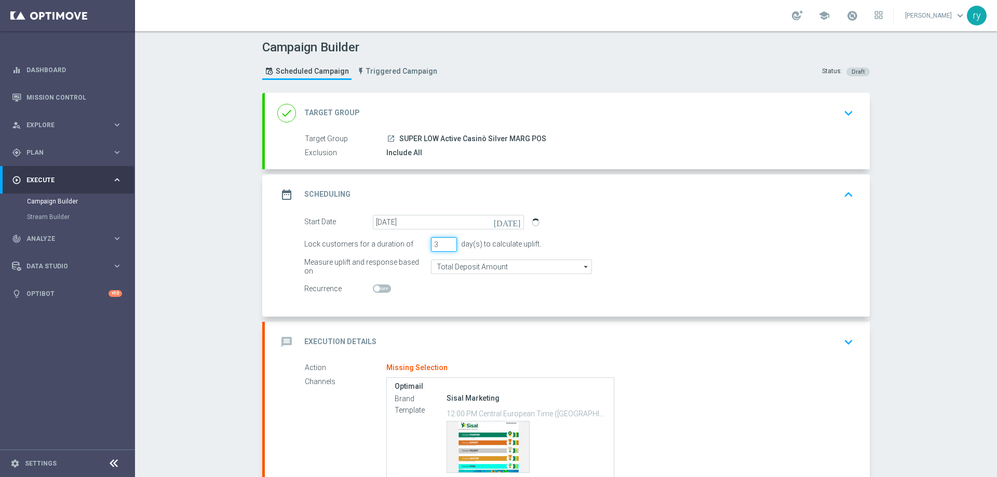
click at [450, 239] on input "3" at bounding box center [444, 244] width 26 height 15
click at [449, 242] on input "4" at bounding box center [444, 244] width 26 height 15
click at [449, 242] on input "5" at bounding box center [444, 244] width 26 height 15
click at [449, 242] on input "6" at bounding box center [444, 244] width 26 height 15
click at [449, 242] on input "7" at bounding box center [444, 244] width 26 height 15
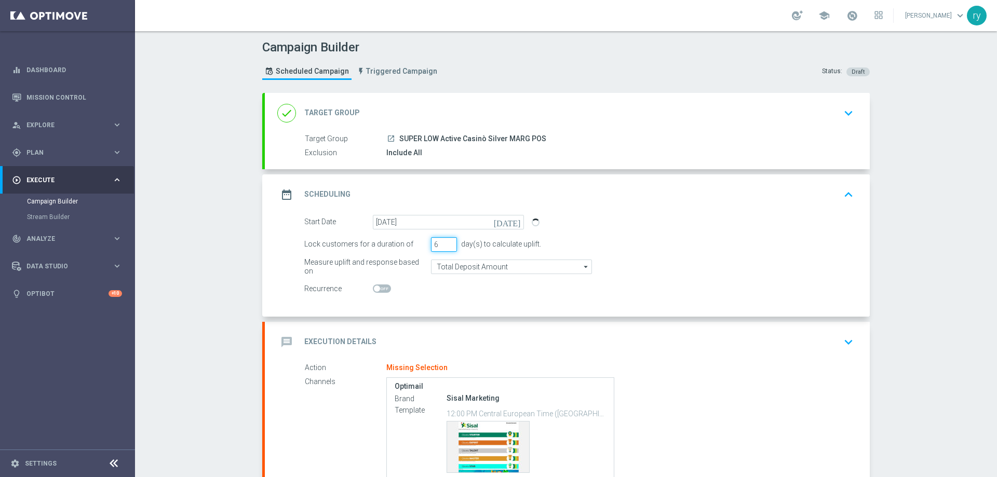
type input "6"
click at [449, 245] on input "6" at bounding box center [444, 244] width 26 height 15
click at [460, 265] on input "Total Deposit Amount" at bounding box center [511, 267] width 161 height 15
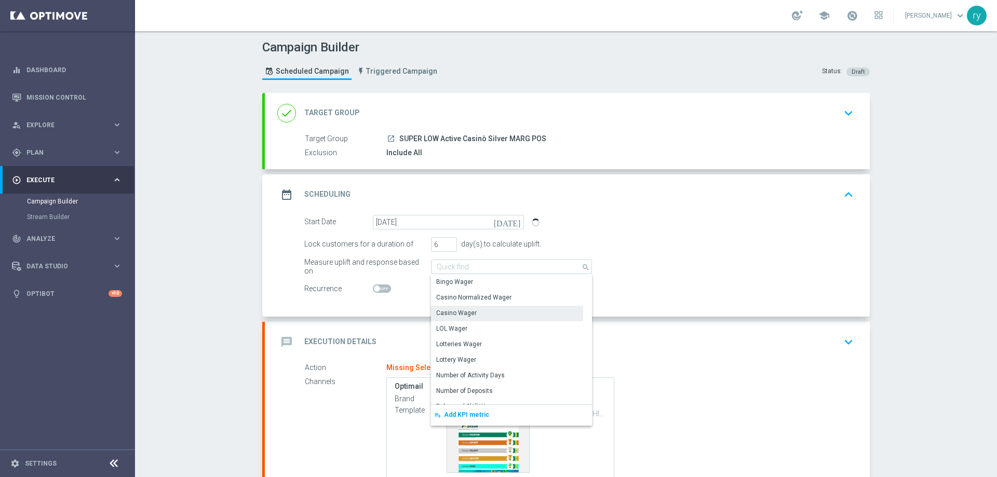
click at [462, 309] on div "Casino Wager" at bounding box center [456, 313] width 41 height 9
type input "Casino Wager"
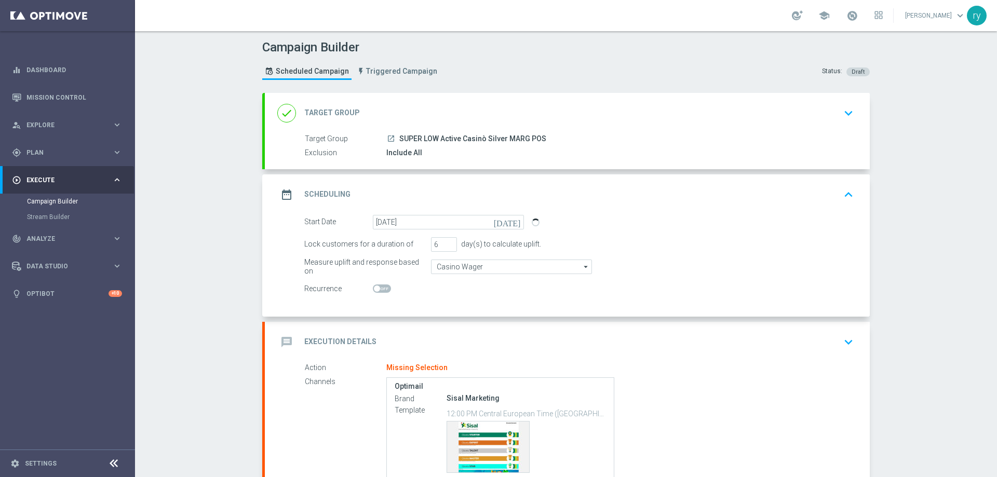
click at [463, 291] on switch at bounding box center [448, 289] width 151 height 9
click at [427, 327] on div "message Execution Details keyboard_arrow_down" at bounding box center [567, 342] width 605 height 41
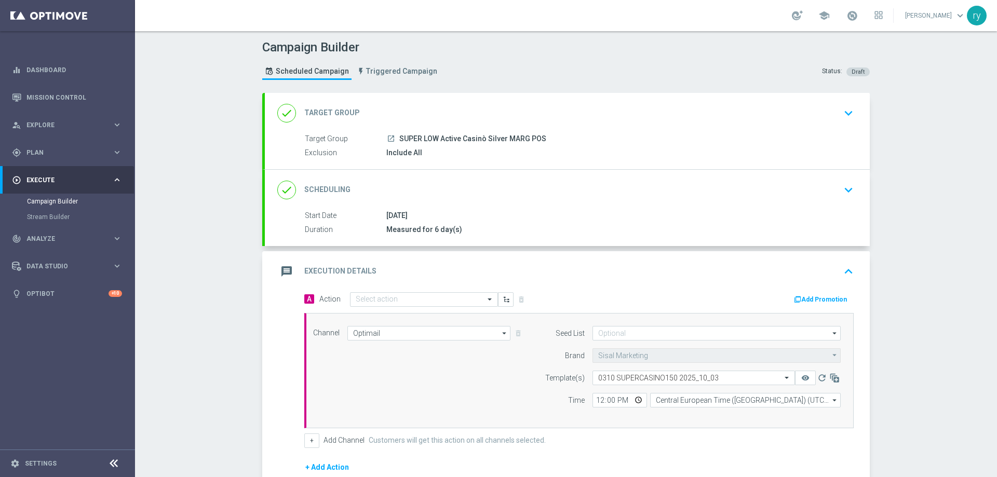
click at [811, 298] on button "Add Promotion" at bounding box center [822, 299] width 58 height 11
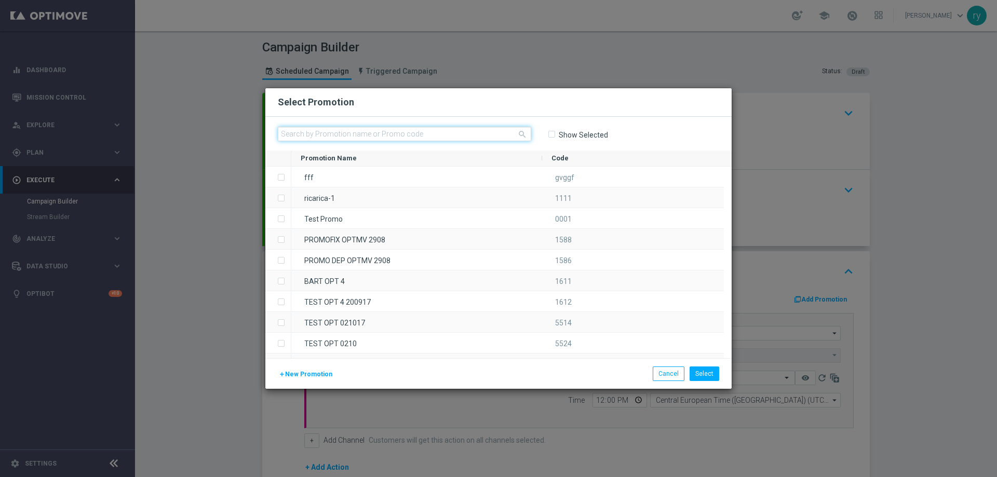
click at [392, 134] on input "text" at bounding box center [405, 134] width 254 height 15
paste input "336000"
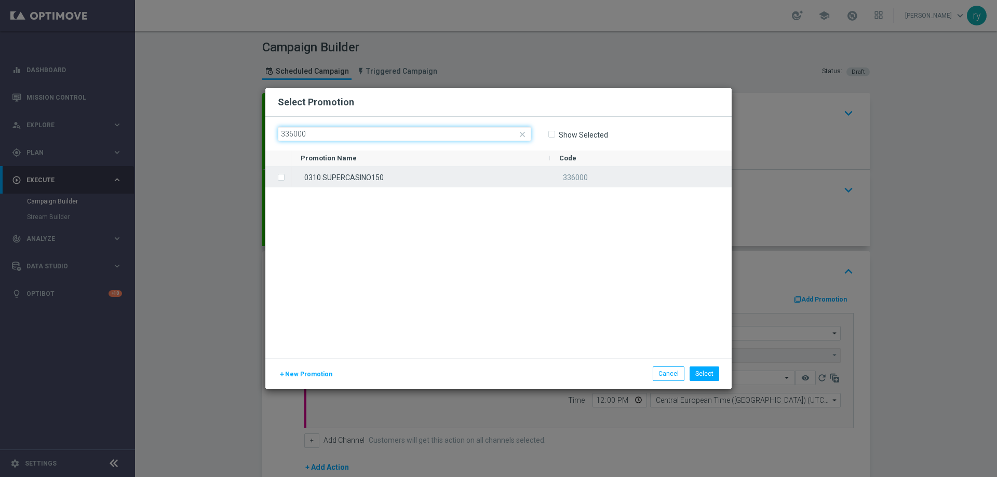
type input "336000"
click at [383, 181] on div "0310 SUPERCASINO150" at bounding box center [420, 177] width 259 height 20
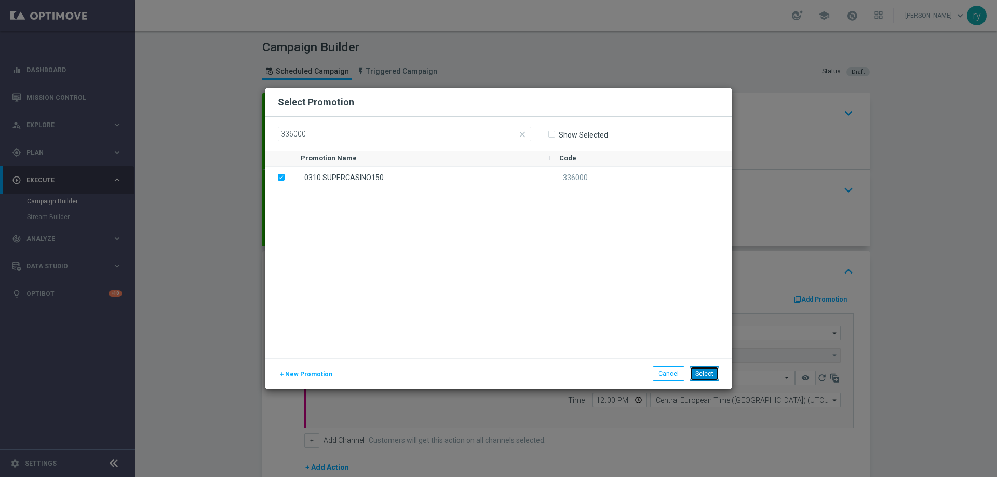
click at [702, 374] on button "Select" at bounding box center [705, 374] width 30 height 15
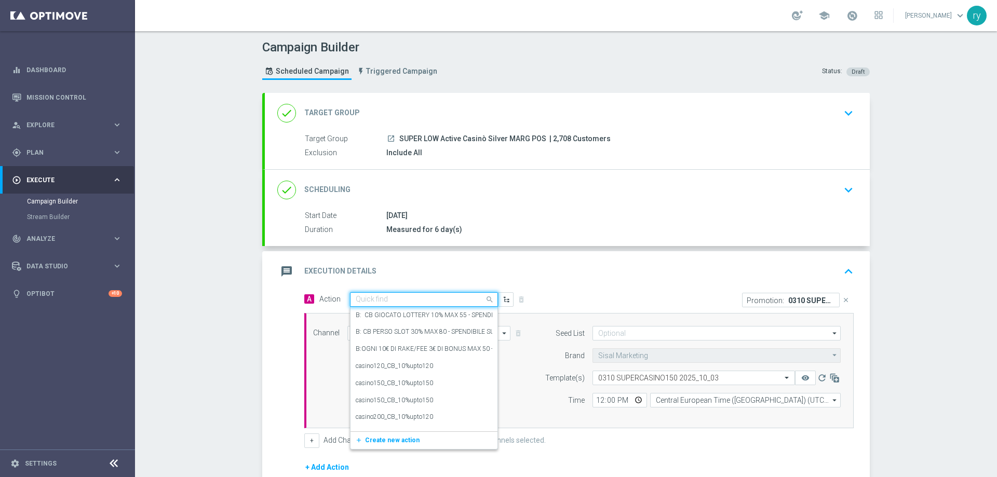
click at [372, 299] on input "text" at bounding box center [414, 300] width 116 height 9
paste input "comparto5_20%upto150"
type input "comparto5_20%upto150"
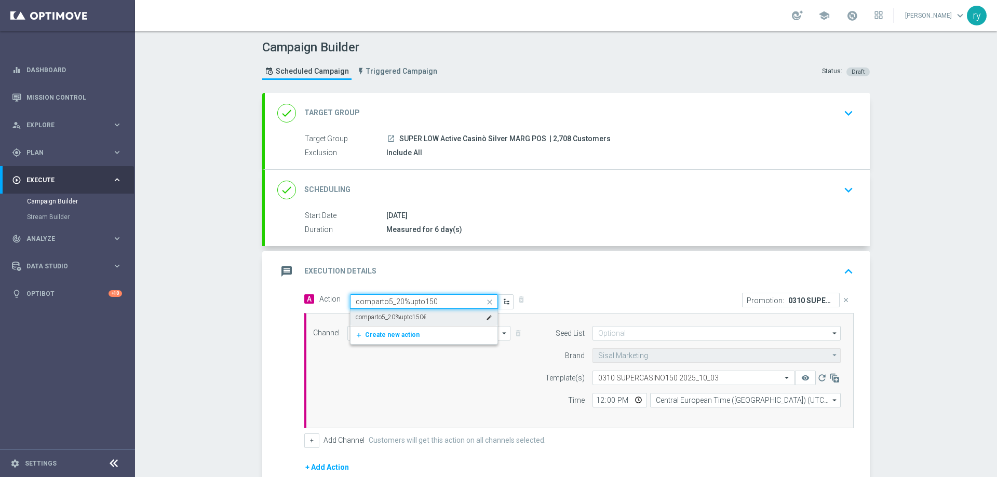
click at [435, 315] on div "comparto5_20%upto150€ edit" at bounding box center [424, 317] width 137 height 17
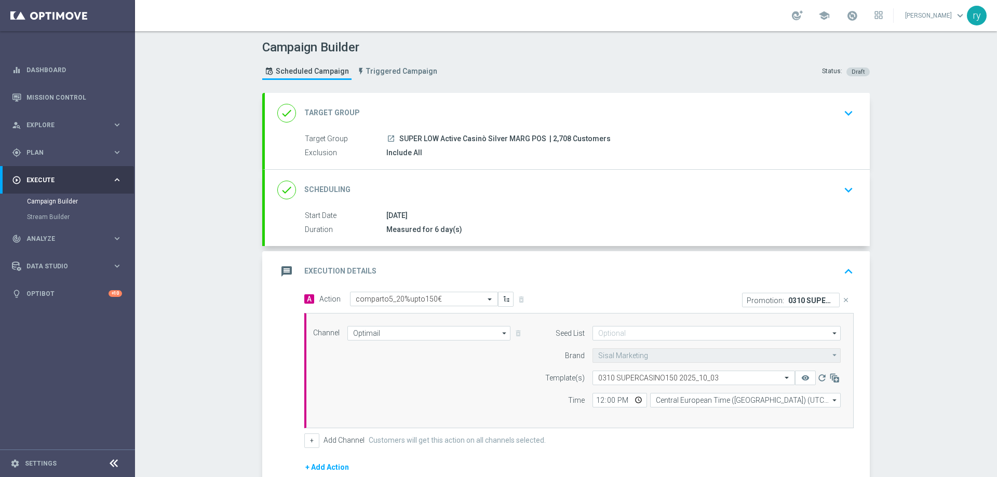
click at [565, 300] on div "A Action Select action comparto5_20%upto150€ delete_forever" at bounding box center [438, 299] width 283 height 15
click at [594, 401] on input "12:00" at bounding box center [620, 400] width 55 height 15
type input "18:00"
click at [585, 397] on div "18:00 Central European Time ([GEOGRAPHIC_DATA]) (UTC +02:00) Central European T…" at bounding box center [717, 400] width 264 height 15
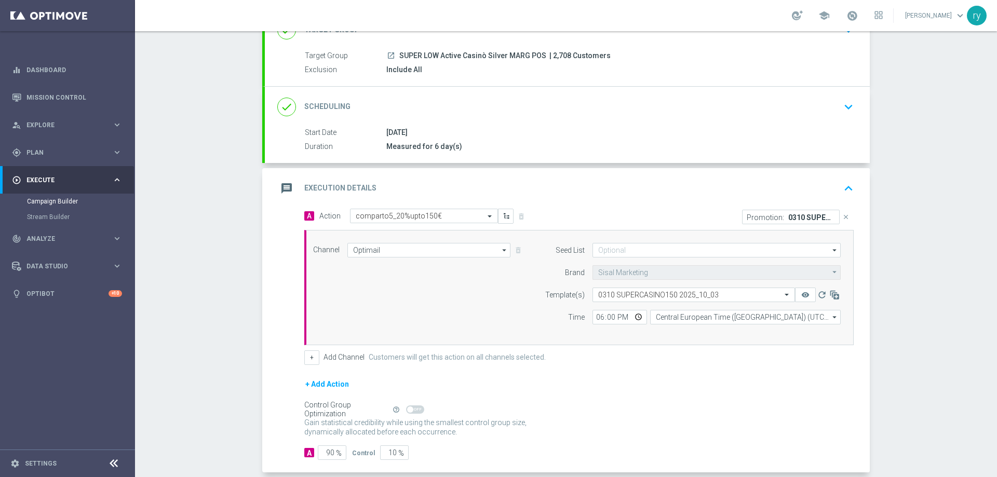
scroll to position [104, 0]
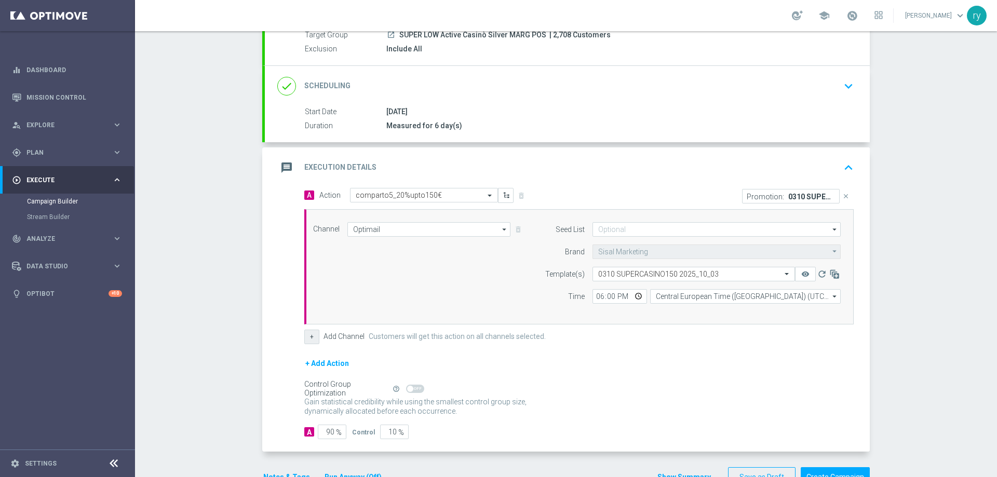
click at [309, 338] on button "+" at bounding box center [311, 337] width 15 height 15
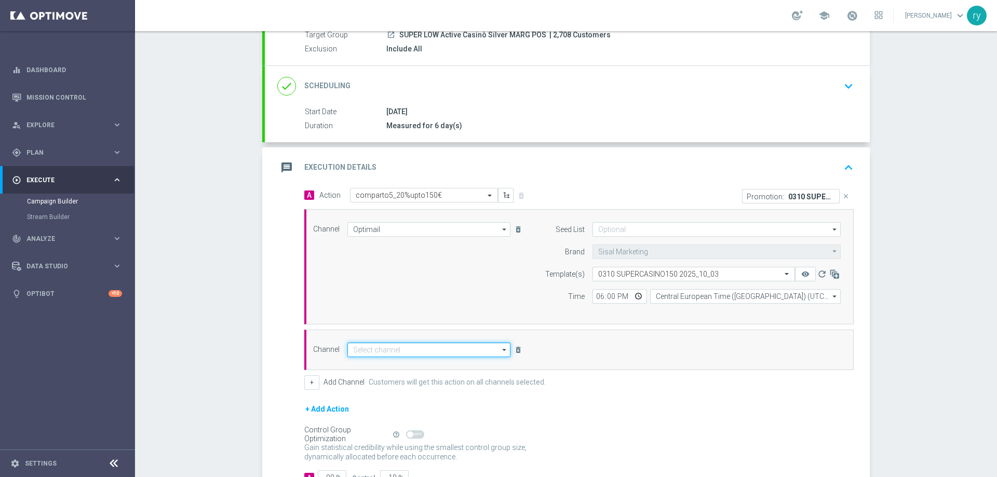
click at [355, 350] on input at bounding box center [429, 350] width 163 height 15
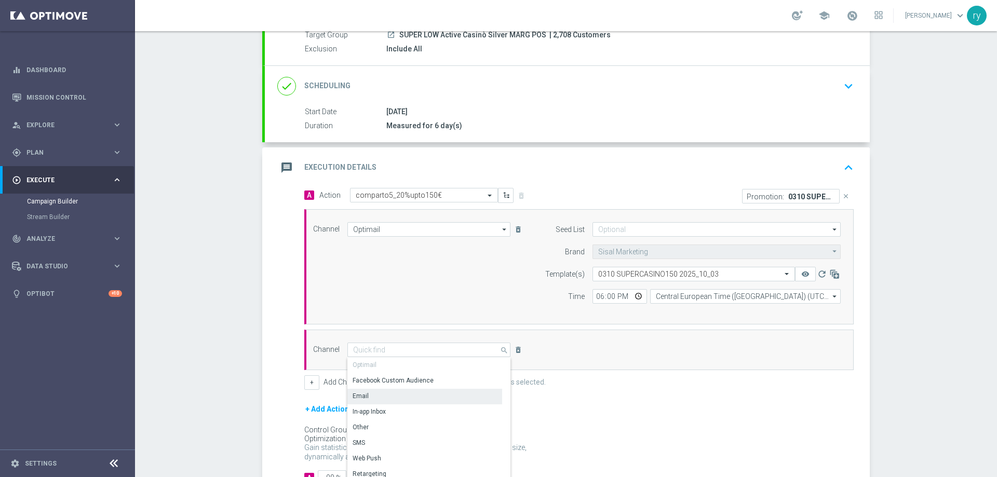
click at [369, 401] on div "Email" at bounding box center [425, 396] width 155 height 15
type input "Email"
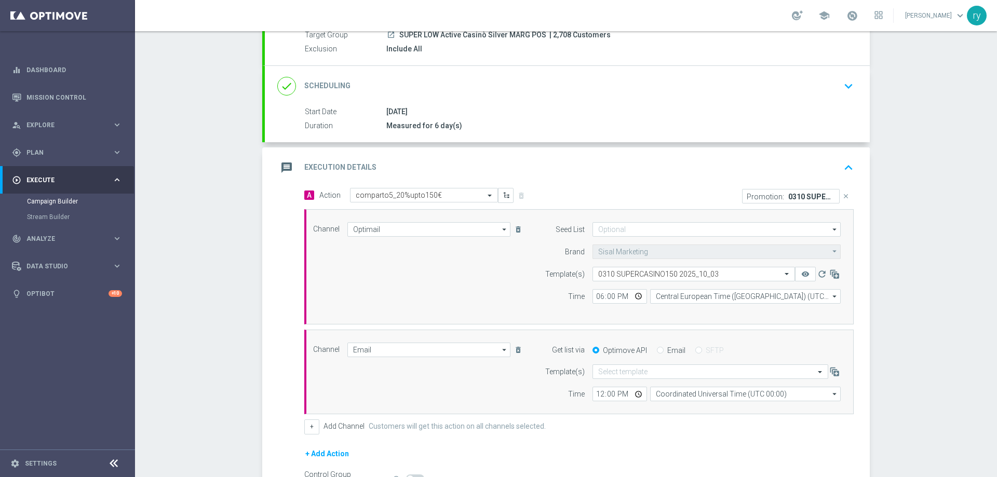
click at [658, 353] on input "Email" at bounding box center [660, 351] width 7 height 7
radio input "true"
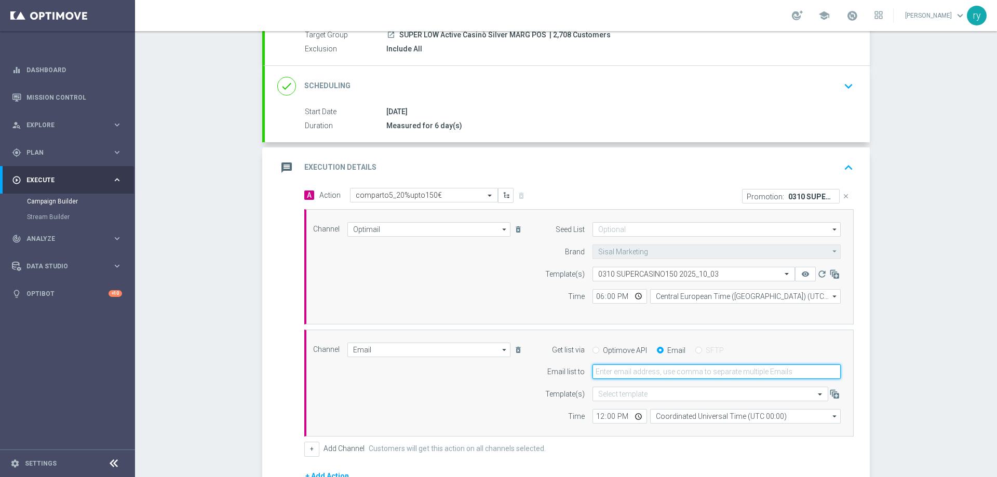
click at [646, 368] on input "email" at bounding box center [717, 372] width 248 height 15
type input "[EMAIL_ADDRESS][DOMAIN_NAME]"
click at [596, 416] on input "12:00" at bounding box center [620, 416] width 55 height 15
type input "18:00"
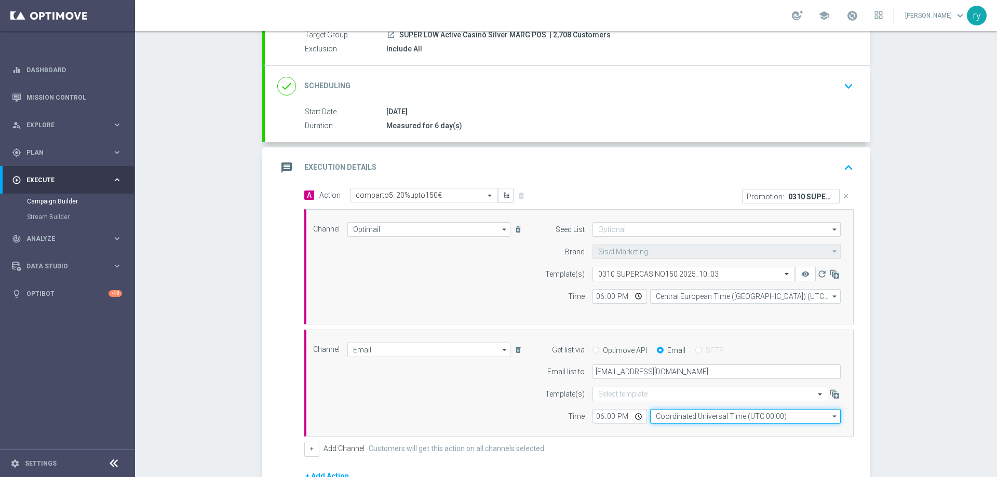
click at [671, 420] on input "Coordinated Universal Time (UTC 00:00)" at bounding box center [745, 416] width 191 height 15
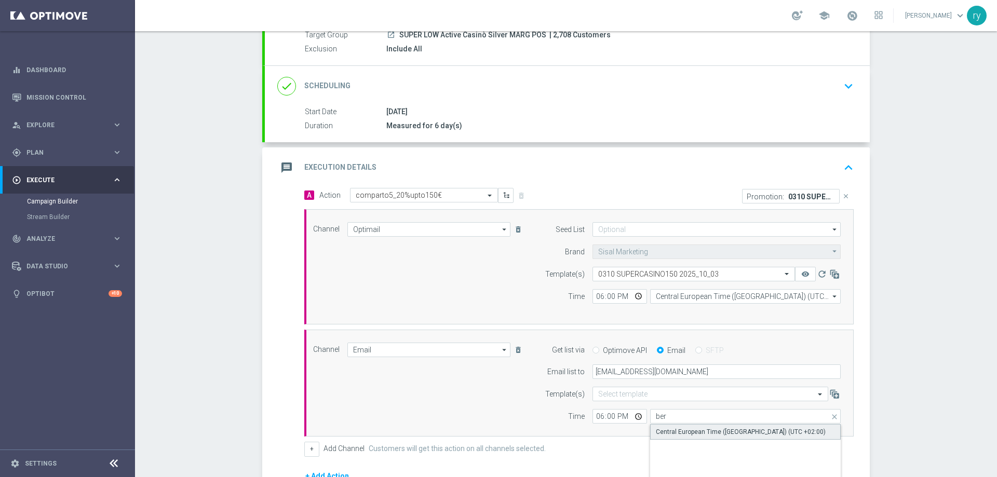
click at [679, 431] on div "Central European Time ([GEOGRAPHIC_DATA]) (UTC +02:00)" at bounding box center [741, 432] width 170 height 9
type input "Central European Time ([GEOGRAPHIC_DATA]) (UTC +02:00)"
click at [544, 417] on div "Time" at bounding box center [558, 416] width 53 height 15
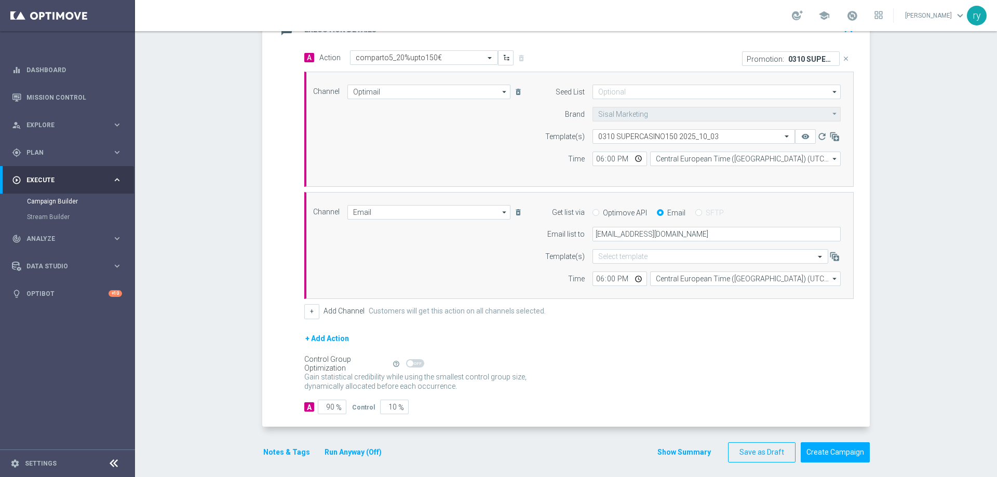
scroll to position [248, 0]
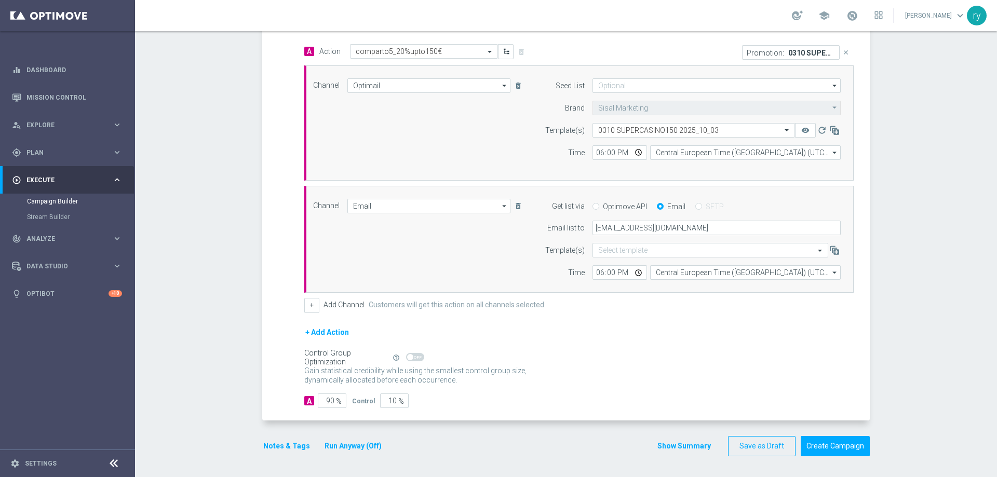
click at [267, 445] on button "Notes & Tags" at bounding box center [286, 446] width 49 height 13
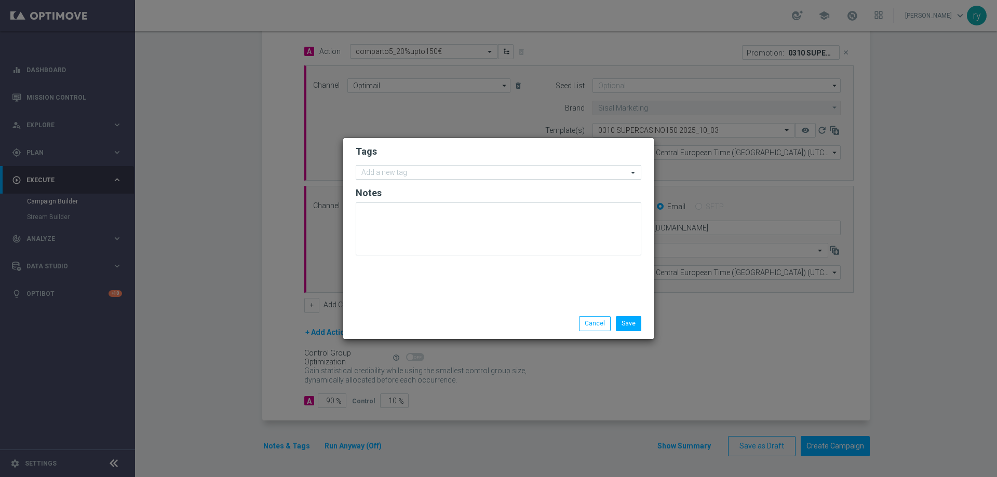
click at [394, 176] on input "text" at bounding box center [495, 173] width 267 height 9
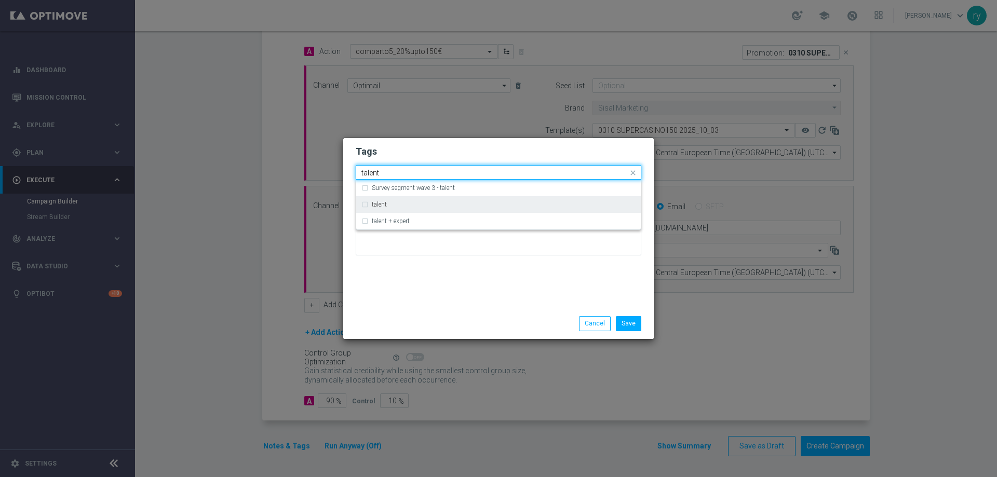
click at [376, 207] on label "talent" at bounding box center [379, 205] width 15 height 6
type input "talent"
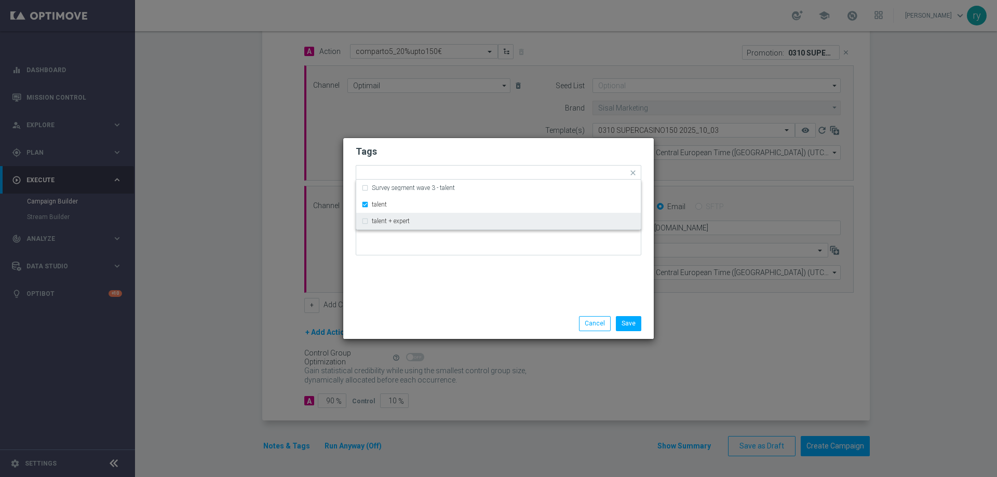
click at [417, 288] on div "Tags Quick find × talent Survey segment wave 3 - talent talent talent + expert …" at bounding box center [498, 223] width 311 height 170
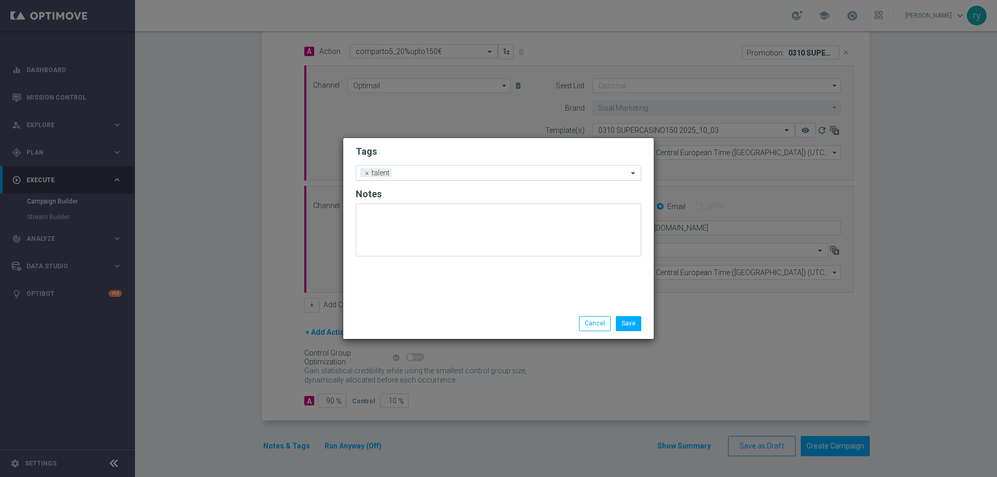
click at [439, 174] on input "text" at bounding box center [512, 173] width 232 height 9
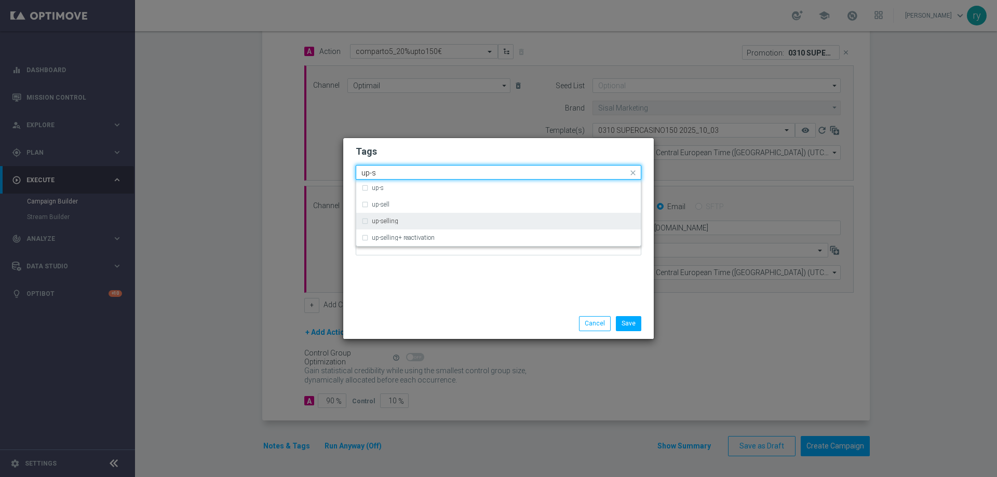
click at [421, 219] on div "up-selling" at bounding box center [504, 221] width 264 height 6
type input "up-s"
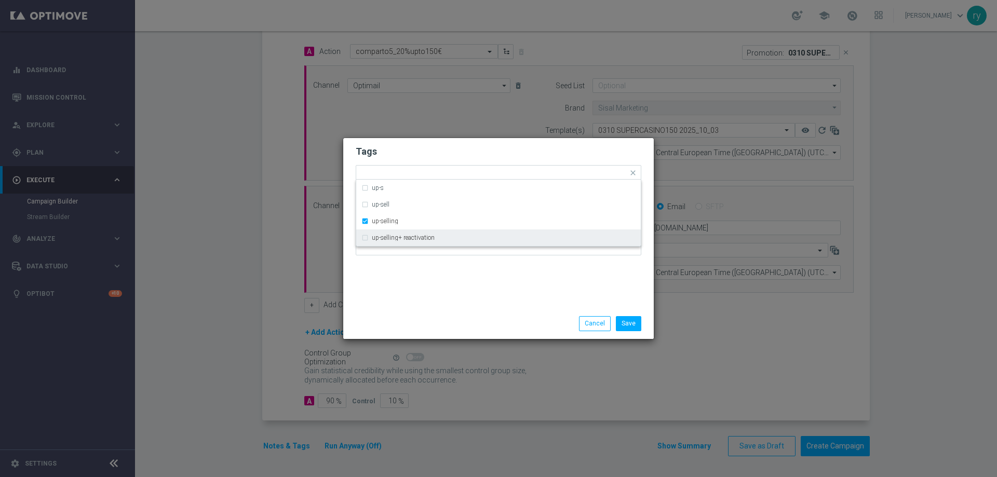
click at [432, 272] on div "Tags Quick find × talent × up-selling up-s up-sell up-selling up-selling+ react…" at bounding box center [498, 223] width 311 height 170
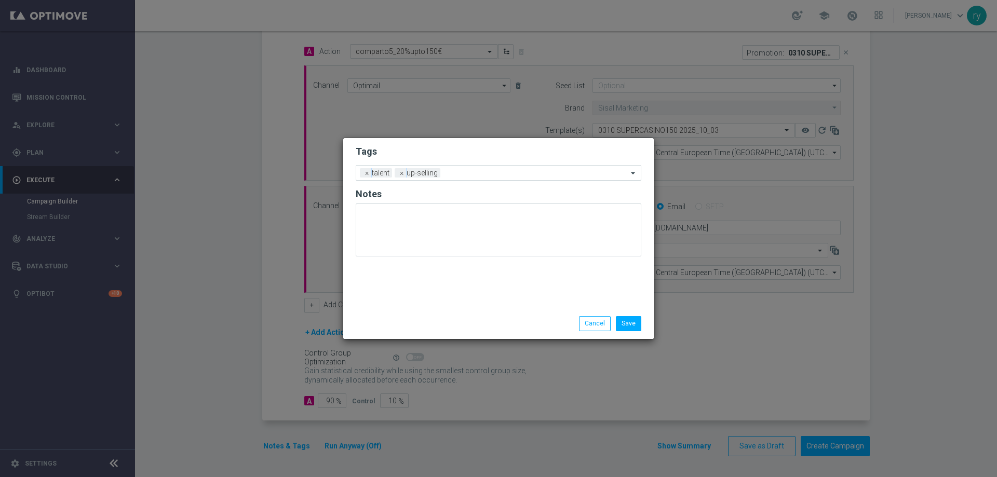
click at [453, 174] on input "text" at bounding box center [536, 173] width 183 height 9
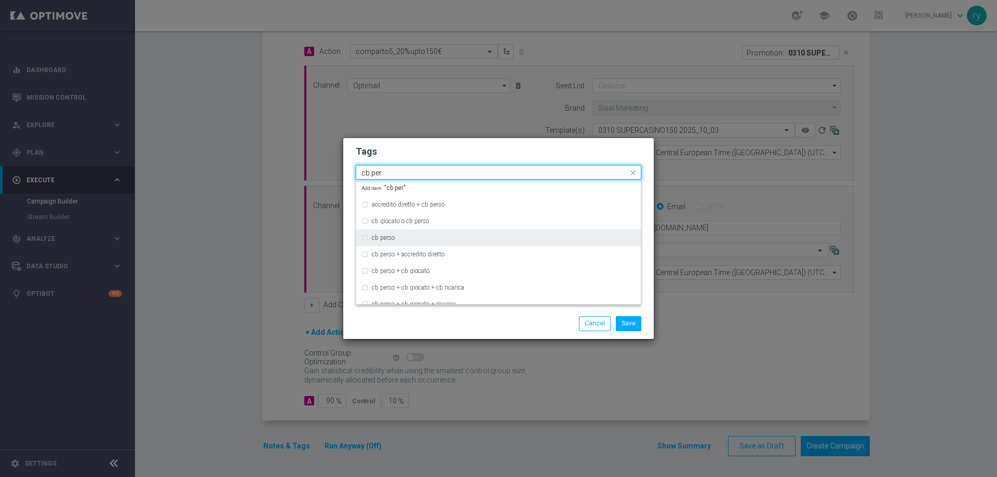
click at [422, 233] on div "cb perso" at bounding box center [499, 238] width 274 height 17
type input "cb per"
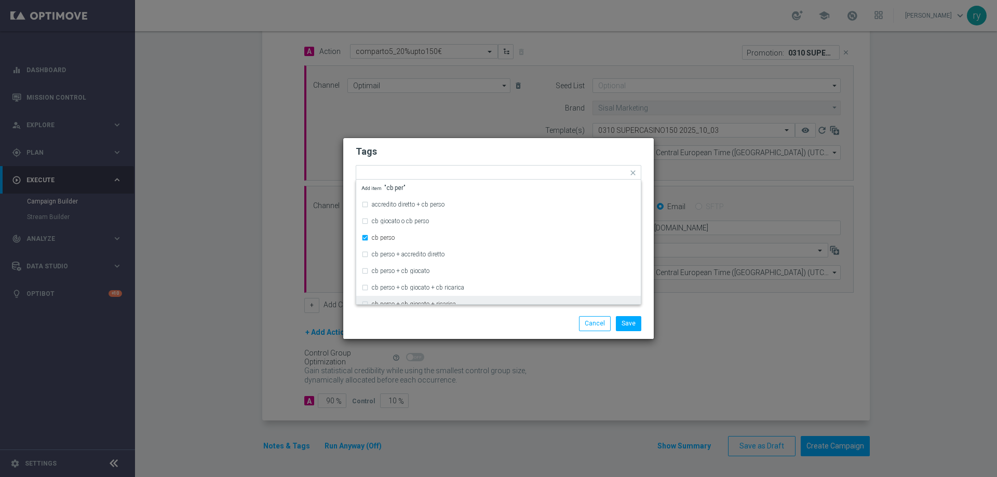
click at [442, 314] on div "Save Cancel" at bounding box center [498, 324] width 311 height 30
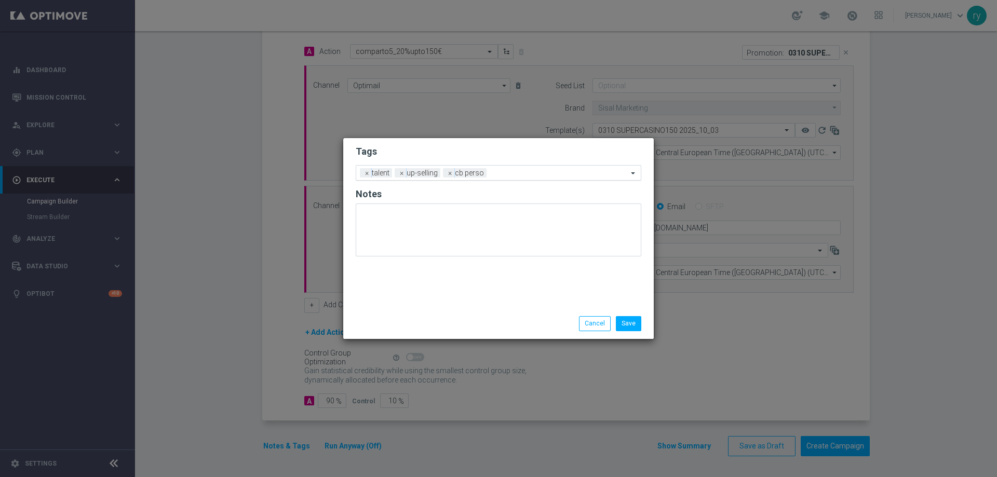
click at [504, 169] on input "text" at bounding box center [559, 173] width 137 height 9
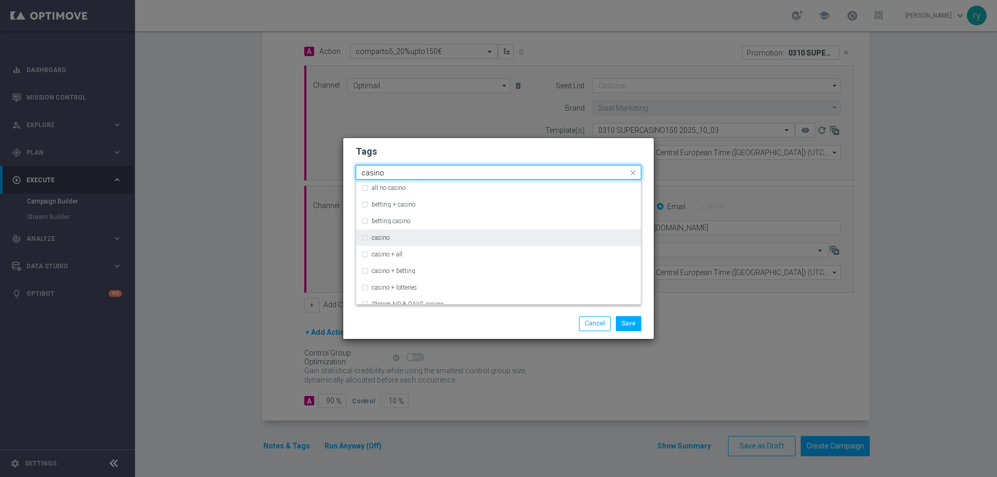
click at [412, 237] on div "casino" at bounding box center [504, 238] width 264 height 6
type input "casino"
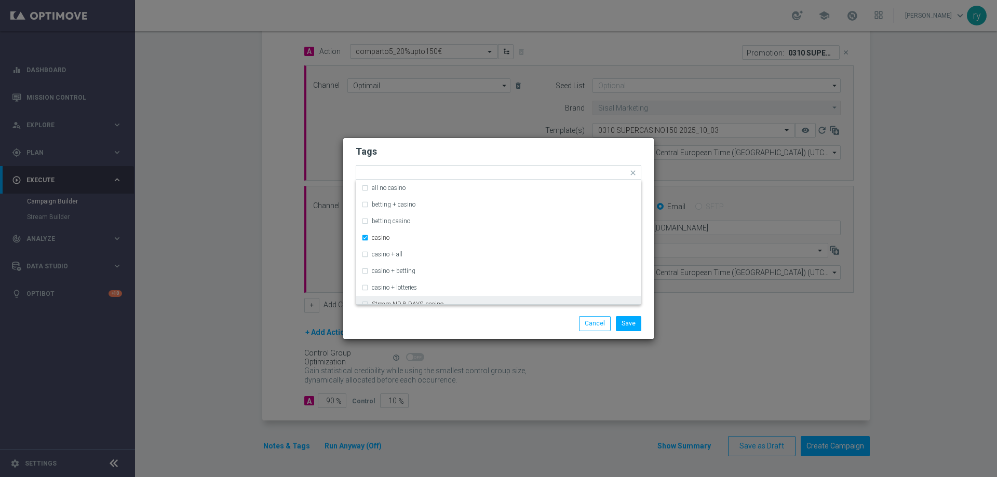
drag, startPoint x: 418, startPoint y: 323, endPoint x: 423, endPoint y: 318, distance: 7.1
click at [418, 323] on div "Save Cancel" at bounding box center [498, 323] width 301 height 15
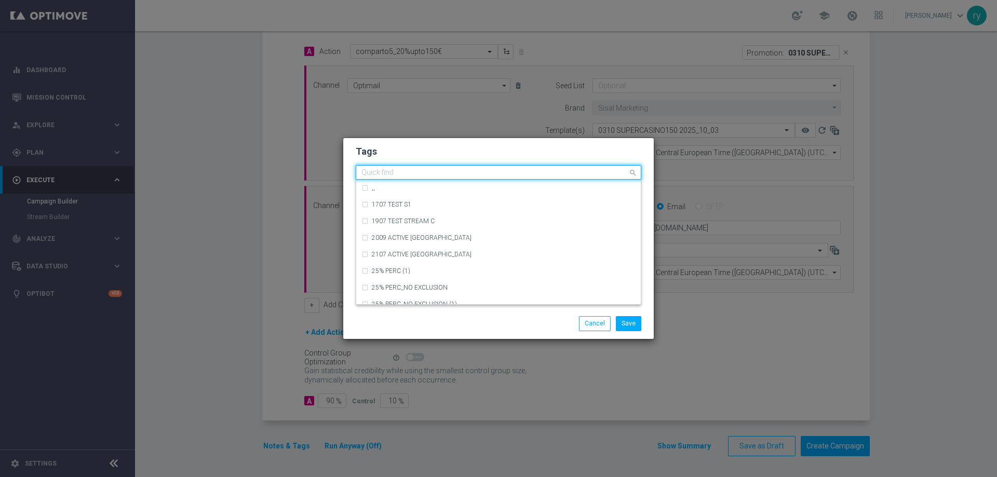
click at [539, 176] on input "text" at bounding box center [495, 173] width 267 height 9
click at [421, 233] on div "bonus cash" at bounding box center [499, 238] width 274 height 17
type input "bonus"
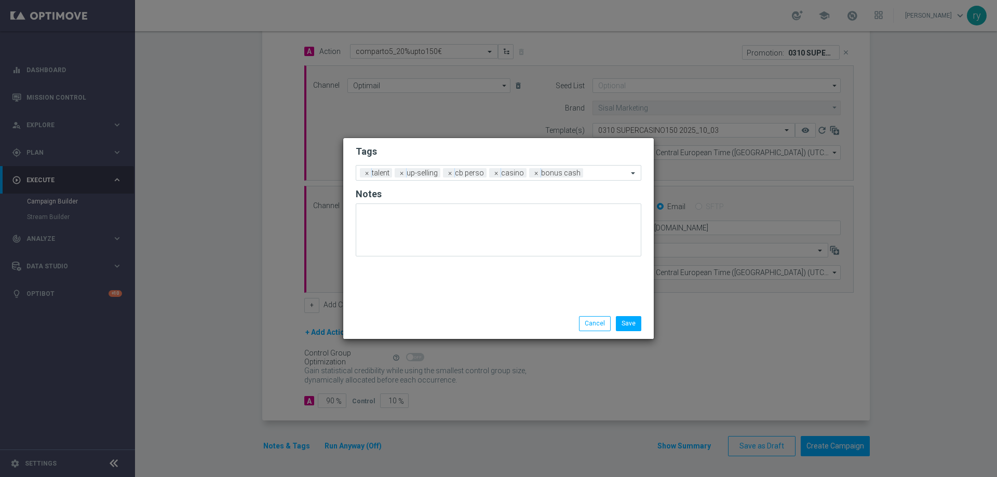
click at [499, 324] on div "Save Cancel" at bounding box center [548, 323] width 201 height 15
click at [637, 325] on button "Save" at bounding box center [628, 323] width 25 height 15
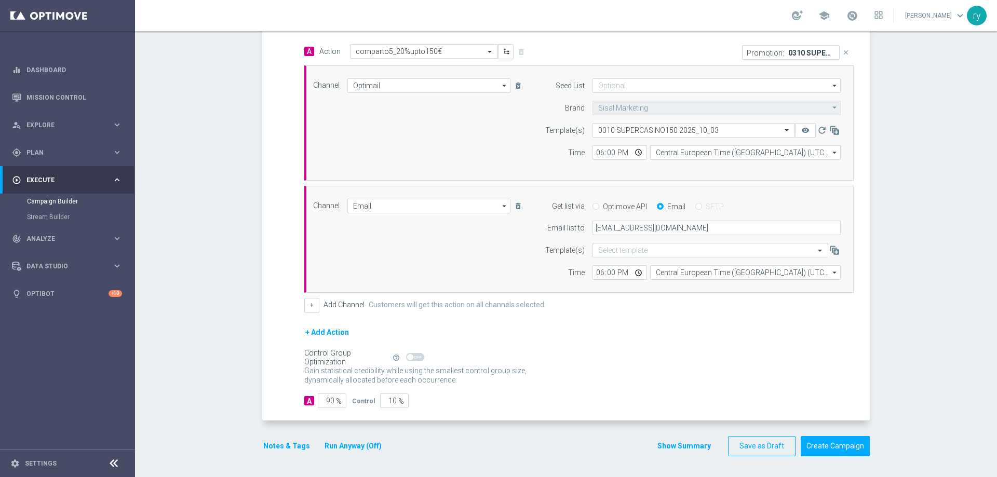
click at [661, 441] on button "Show Summary" at bounding box center [684, 447] width 55 height 12
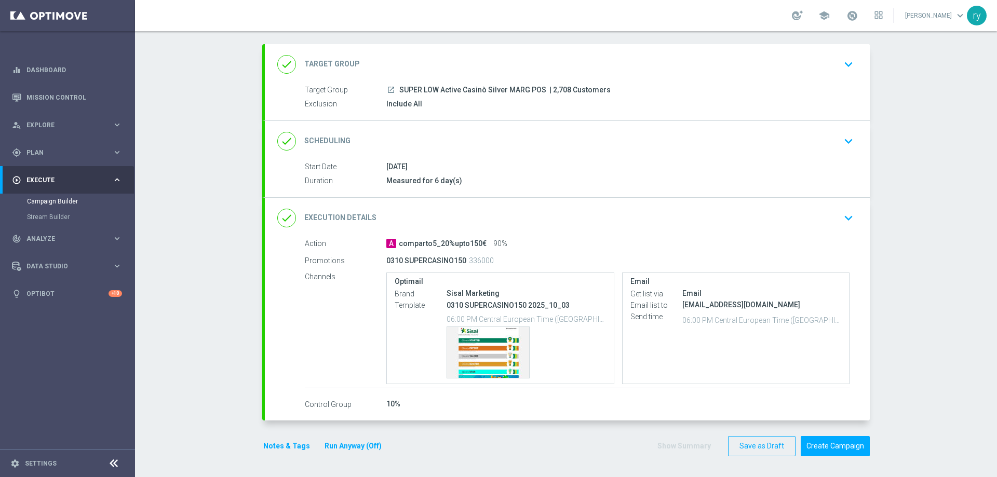
scroll to position [49, 0]
click at [484, 339] on div "Template preview" at bounding box center [488, 352] width 82 height 51
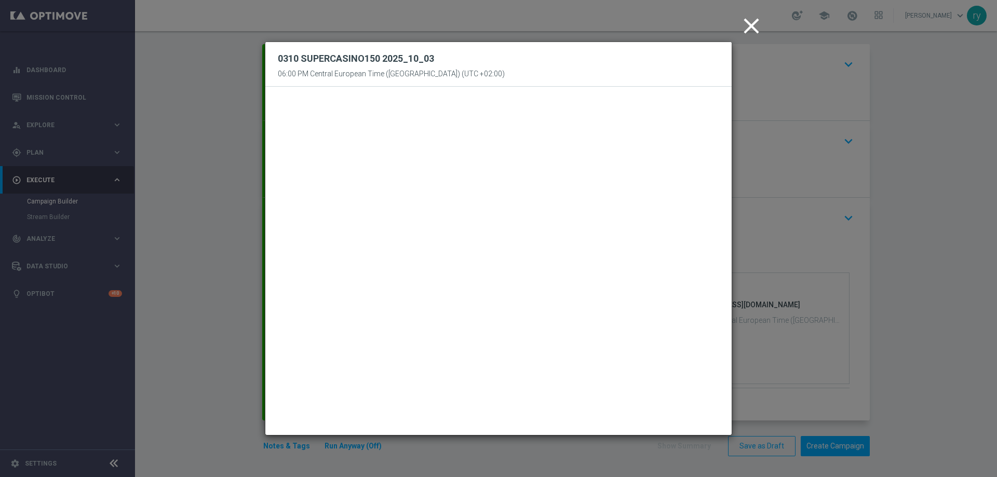
click at [754, 24] on icon "close" at bounding box center [752, 26] width 26 height 26
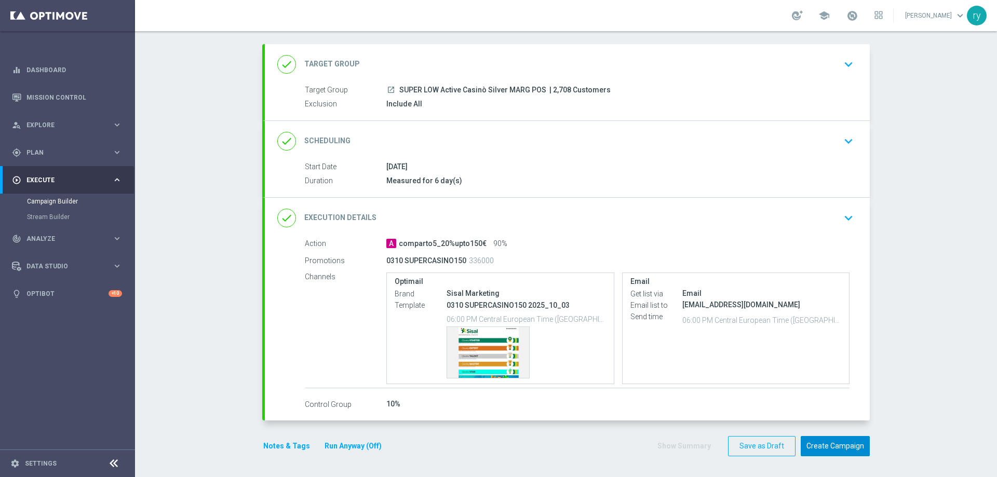
click at [810, 449] on button "Create Campaign" at bounding box center [835, 446] width 69 height 20
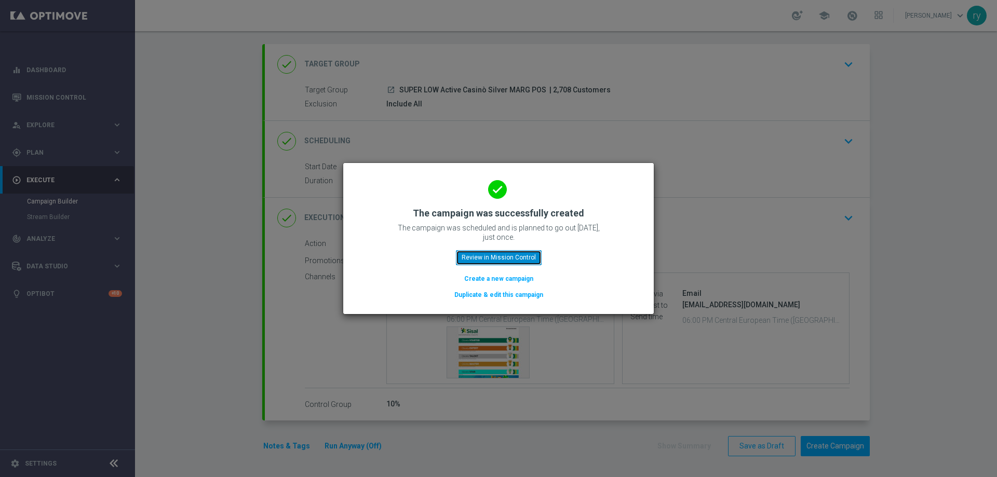
click at [516, 250] on button "Review in Mission Control" at bounding box center [499, 257] width 86 height 15
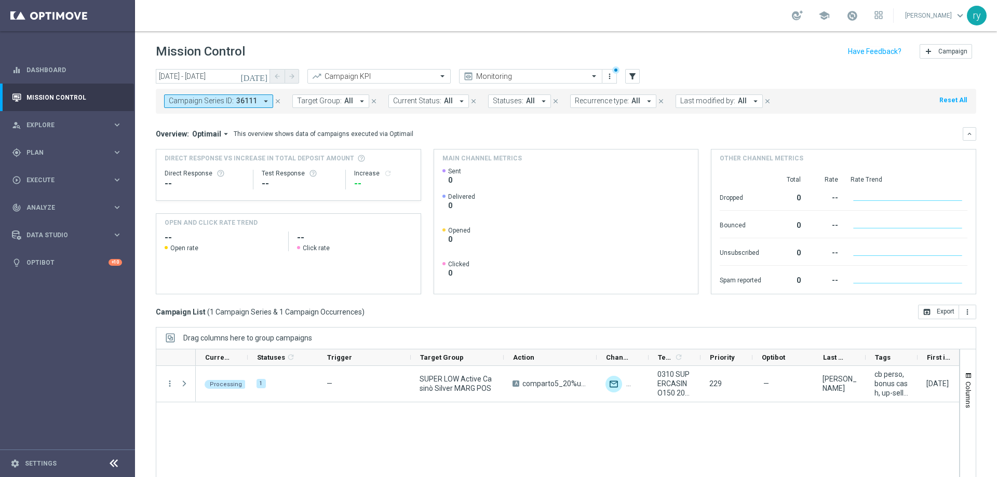
click at [267, 101] on icon "arrow_drop_down" at bounding box center [265, 101] width 9 height 9
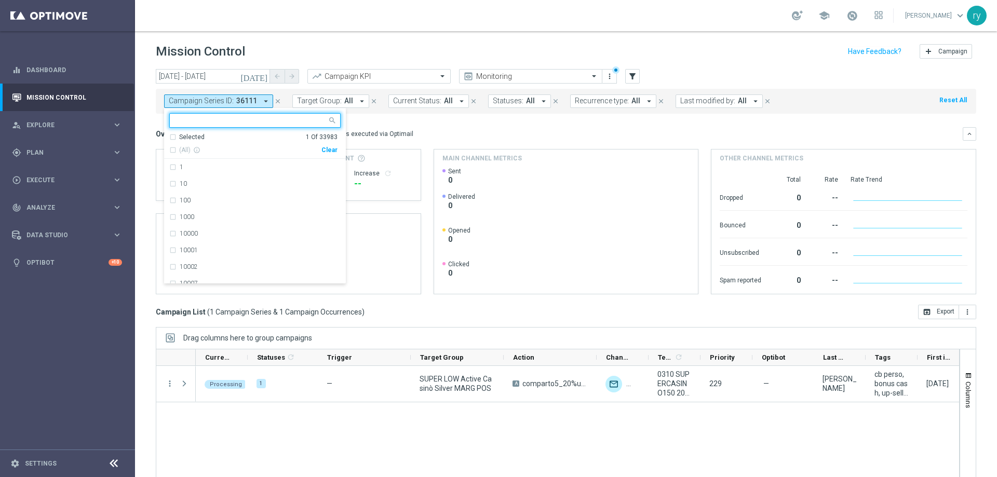
click at [322, 150] on div "(All) info_outline" at bounding box center [245, 150] width 152 height 9
click at [0, 0] on div "Clear" at bounding box center [0, 0] width 0 height 0
click at [444, 126] on mini-dashboard "Overview: Optimail arrow_drop_down This overview shows data of campaigns execut…" at bounding box center [566, 209] width 821 height 191
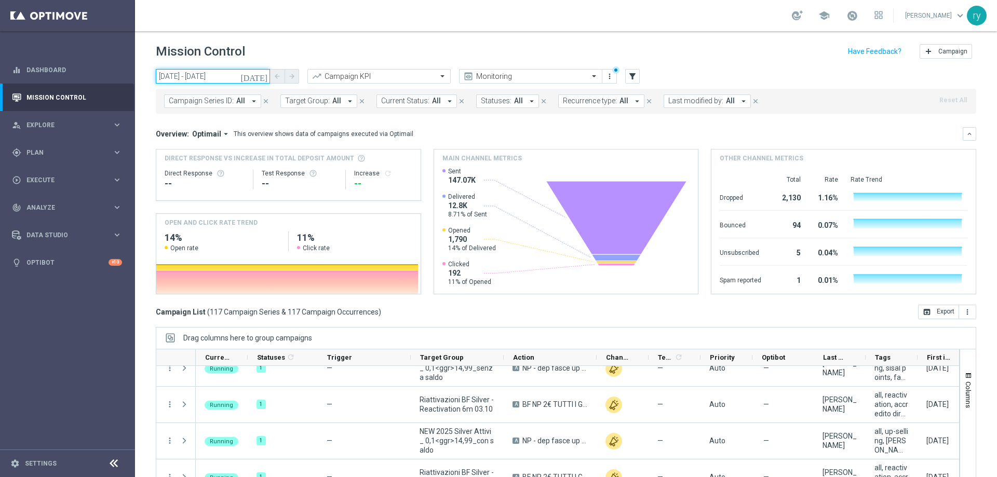
click at [214, 75] on input "[DATE] - [DATE]" at bounding box center [213, 76] width 114 height 15
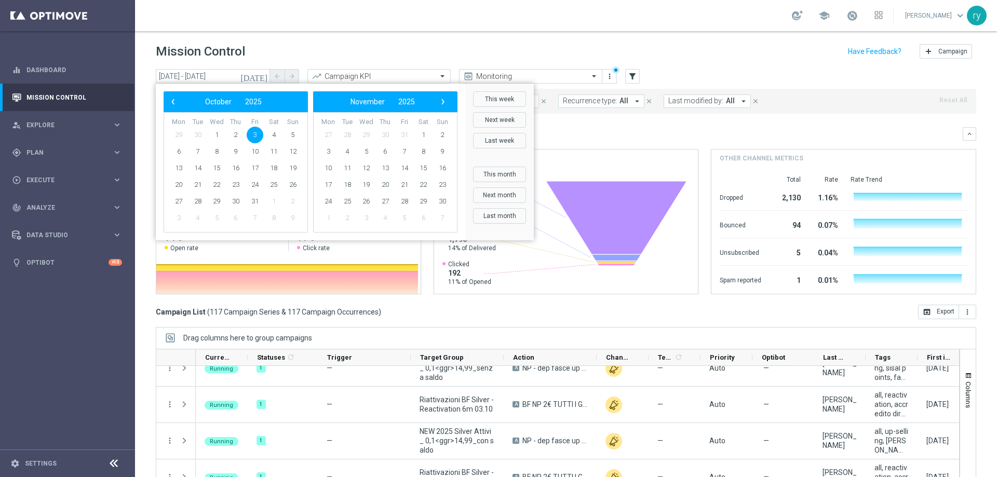
drag, startPoint x: 246, startPoint y: 129, endPoint x: 251, endPoint y: 132, distance: 6.5
click at [251, 132] on span "3" at bounding box center [255, 135] width 17 height 17
click at [683, 102] on span "Last modified by:" at bounding box center [696, 101] width 55 height 9
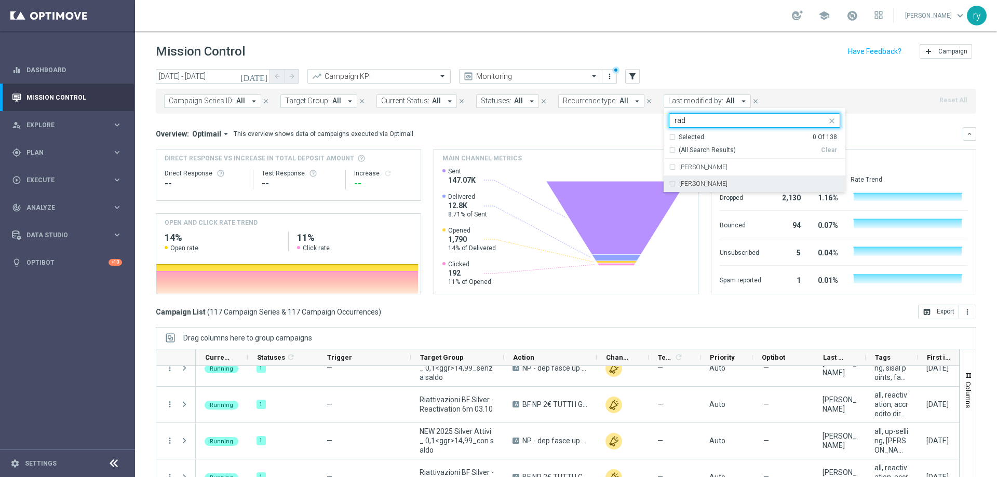
click at [681, 181] on label "[PERSON_NAME]" at bounding box center [704, 184] width 48 height 6
type input "rad"
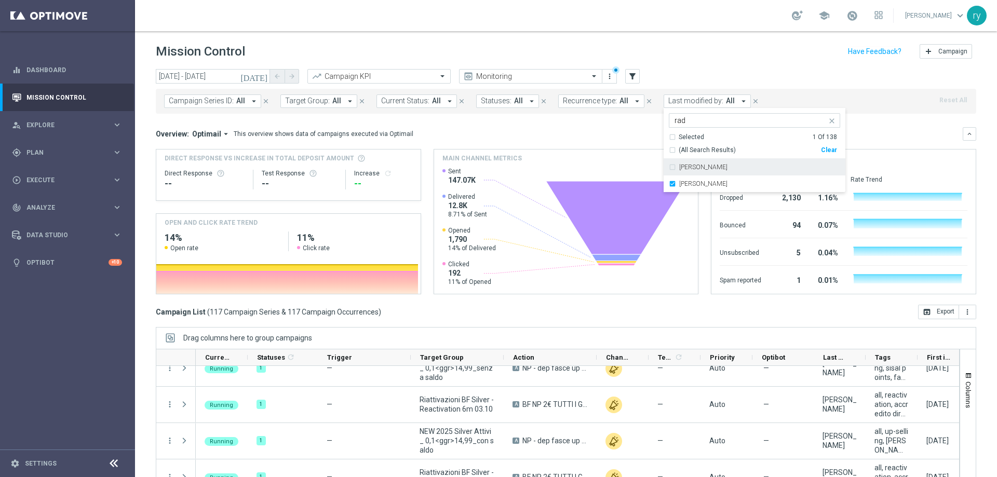
click at [608, 128] on div "Overview: Optimail arrow_drop_down This overview shows data of campaigns execut…" at bounding box center [566, 134] width 821 height 14
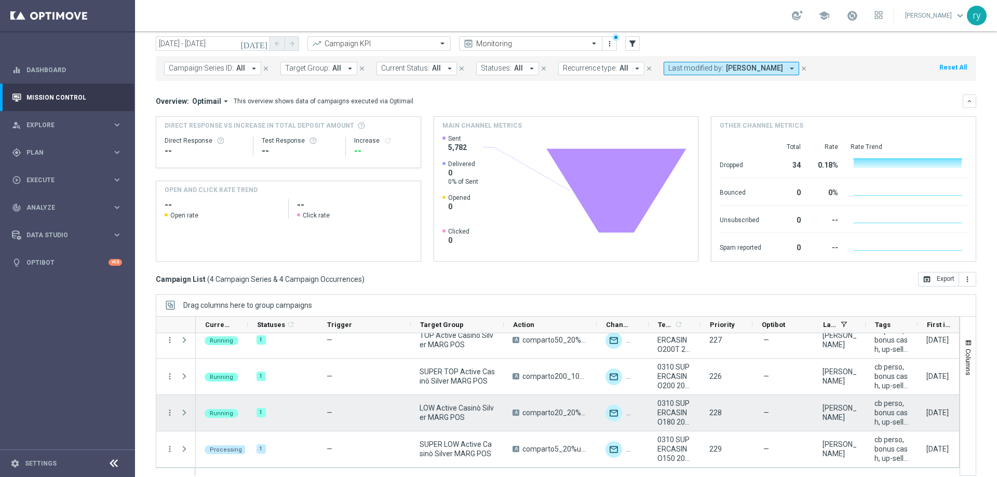
scroll to position [42, 0]
